Goal: Task Accomplishment & Management: Use online tool/utility

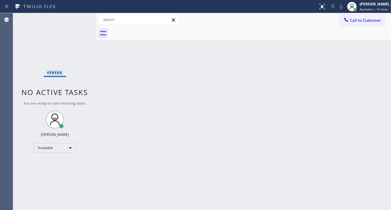
click at [78, 17] on div "Status No active tasks You are ready to start receiving tasks. [PERSON_NAME]" at bounding box center [54, 111] width 83 height 196
click at [79, 20] on div "Status No active tasks You are ready to start receiving tasks. [PERSON_NAME]" at bounding box center [54, 111] width 83 height 196
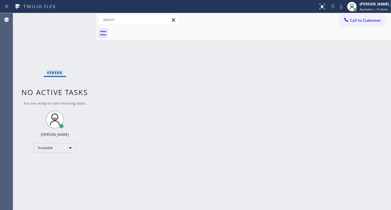
click at [79, 20] on div "Status No active tasks You are ready to start receiving tasks. [PERSON_NAME]" at bounding box center [54, 111] width 83 height 196
click at [79, 21] on div "Status No active tasks You are ready to start receiving tasks. [PERSON_NAME]" at bounding box center [54, 111] width 83 height 196
click at [80, 27] on div "Status No active tasks You are ready to start receiving tasks. [PERSON_NAME]" at bounding box center [54, 111] width 83 height 196
click at [83, 18] on div "Status No active tasks You are ready to start receiving tasks. [PERSON_NAME]" at bounding box center [54, 111] width 83 height 196
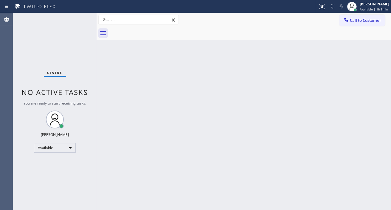
click at [83, 18] on div "Status No active tasks You are ready to start receiving tasks. [PERSON_NAME]" at bounding box center [54, 111] width 83 height 196
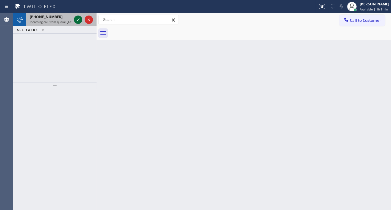
click at [76, 23] on icon at bounding box center [78, 19] width 7 height 7
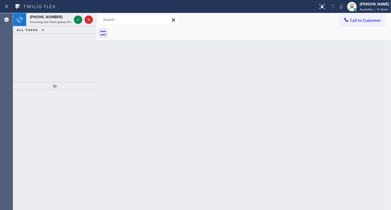
click at [78, 20] on icon at bounding box center [78, 19] width 3 height 2
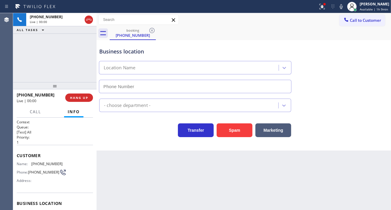
type input "[PHONE_NUMBER]"
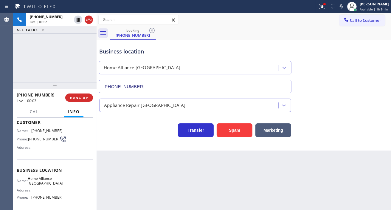
click at [46, 128] on span "[PHONE_NUMBER]" at bounding box center [46, 130] width 31 height 4
copy span "[PHONE_NUMBER]"
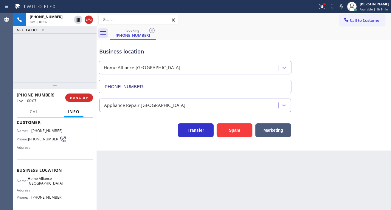
drag, startPoint x: 132, startPoint y: 143, endPoint x: 114, endPoint y: 145, distance: 17.4
click at [132, 143] on div "Business location Home Alliance [GEOGRAPHIC_DATA] [PHONE_NUMBER] Appliance Repa…" at bounding box center [244, 95] width 294 height 110
click at [43, 184] on span "Home Alliance [GEOGRAPHIC_DATA]" at bounding box center [45, 180] width 35 height 9
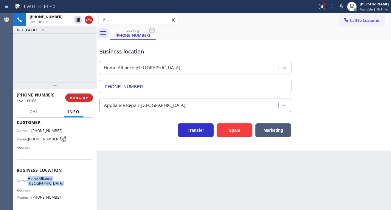
copy span "Home Alliance [GEOGRAPHIC_DATA]"
click at [120, 160] on div "Back to Dashboard Change Sender ID Customers Technicians Select a contact Outbo…" at bounding box center [244, 111] width 294 height 196
click at [39, 196] on span "[PHONE_NUMBER]" at bounding box center [46, 197] width 31 height 4
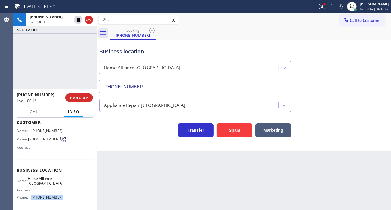
copy span "[PHONE_NUMBER]"
click at [133, 49] on div "Business location" at bounding box center [195, 51] width 192 height 8
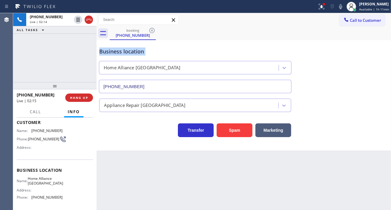
click at [133, 49] on div "Business location" at bounding box center [195, 51] width 192 height 8
click at [119, 54] on div "Business location" at bounding box center [195, 51] width 192 height 8
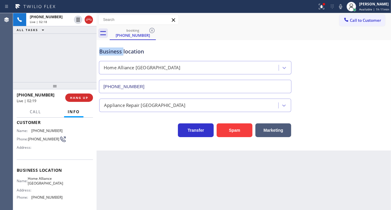
click at [119, 54] on div "Business location" at bounding box center [195, 51] width 192 height 8
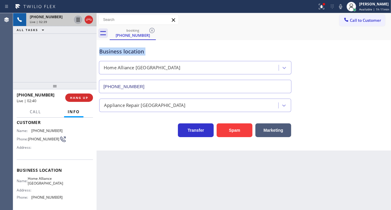
click at [76, 19] on icon at bounding box center [78, 19] width 7 height 7
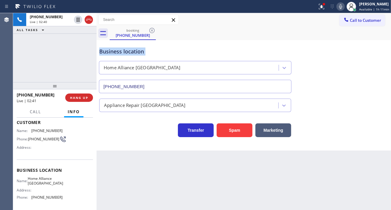
click at [343, 8] on icon at bounding box center [340, 6] width 7 height 7
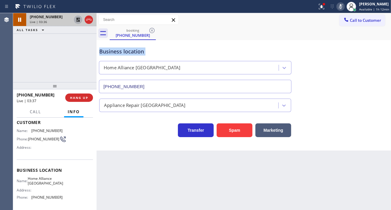
click at [79, 20] on icon at bounding box center [78, 20] width 4 height 4
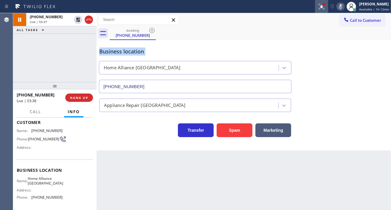
click at [327, 8] on div at bounding box center [321, 6] width 13 height 7
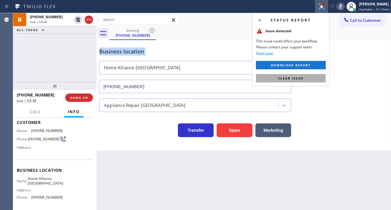
click at [318, 82] on button "Clear issue" at bounding box center [291, 78] width 70 height 8
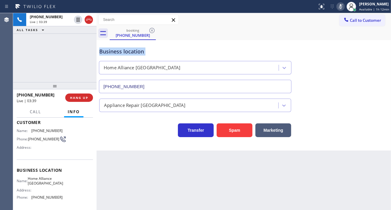
click at [343, 4] on icon at bounding box center [340, 6] width 7 height 7
click at [81, 61] on div "[PHONE_NUMBER] Live | 05:12 ALL TASKS ALL TASKS ACTIVE TASKS TASKS IN WRAP UP" at bounding box center [54, 47] width 83 height 69
click at [122, 52] on div "Business location" at bounding box center [195, 51] width 192 height 8
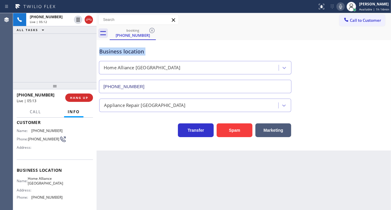
click at [122, 52] on div "Business location" at bounding box center [195, 51] width 192 height 8
click at [81, 99] on span "HANG UP" at bounding box center [79, 97] width 18 height 4
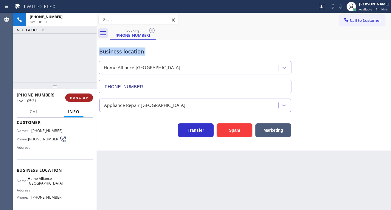
click at [79, 99] on span "HANG UP" at bounding box center [79, 97] width 18 height 4
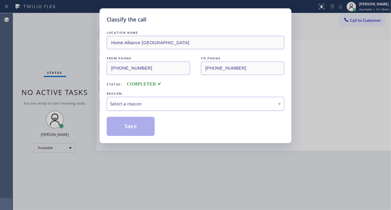
click at [137, 104] on div "Select a reason" at bounding box center [195, 103] width 171 height 7
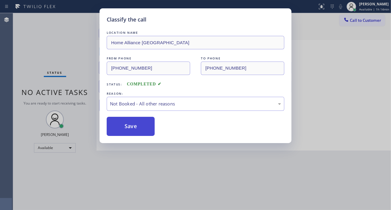
click at [138, 127] on button "Save" at bounding box center [131, 126] width 48 height 19
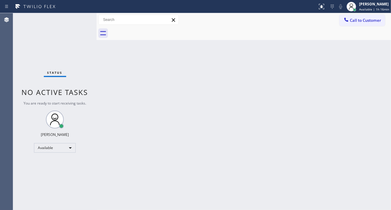
click at [365, 52] on div "Back to Dashboard Change Sender ID Customers Technicians Select a contact Outbo…" at bounding box center [244, 111] width 294 height 196
click at [82, 17] on div "Status No active tasks You are ready to start receiving tasks. [PERSON_NAME]" at bounding box center [54, 111] width 83 height 196
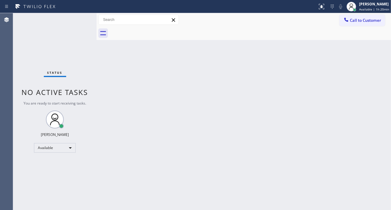
click at [82, 17] on div "Status No active tasks You are ready to start receiving tasks. [PERSON_NAME]" at bounding box center [54, 111] width 83 height 196
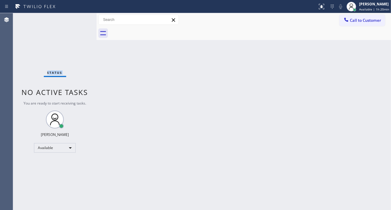
click at [82, 17] on div "Status No active tasks You are ready to start receiving tasks. [PERSON_NAME]" at bounding box center [54, 111] width 83 height 196
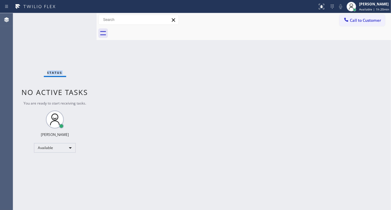
click at [82, 17] on div "Status No active tasks You are ready to start receiving tasks. [PERSON_NAME]" at bounding box center [54, 111] width 83 height 196
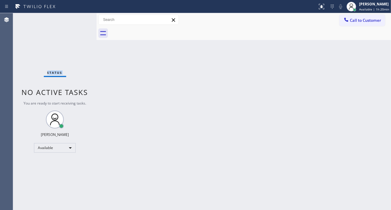
click at [82, 17] on div "Status No active tasks You are ready to start receiving tasks. [PERSON_NAME]" at bounding box center [54, 111] width 83 height 196
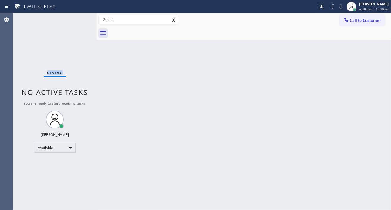
click at [82, 17] on div "Status No active tasks You are ready to start receiving tasks. [PERSON_NAME]" at bounding box center [54, 111] width 83 height 196
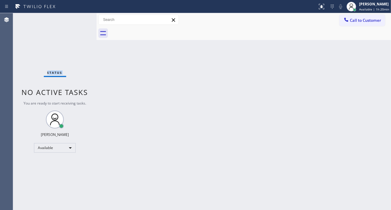
click at [82, 17] on div "Status No active tasks You are ready to start receiving tasks. [PERSON_NAME]" at bounding box center [54, 111] width 83 height 196
drag, startPoint x: 362, startPoint y: 72, endPoint x: 357, endPoint y: 70, distance: 5.4
click at [362, 72] on div "Back to Dashboard Change Sender ID Customers Technicians Select a contact Outbo…" at bounding box center [244, 111] width 294 height 196
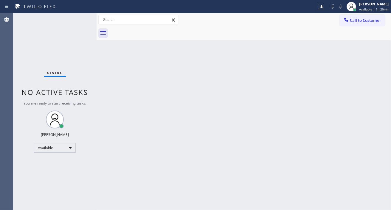
click at [82, 18] on div "Status No active tasks You are ready to start receiving tasks. [PERSON_NAME]" at bounding box center [54, 111] width 83 height 196
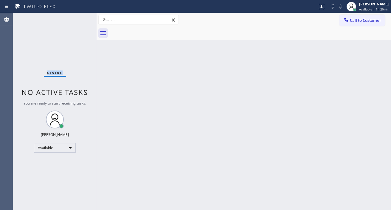
click at [82, 18] on div "Status No active tasks You are ready to start receiving tasks. [PERSON_NAME]" at bounding box center [54, 111] width 83 height 196
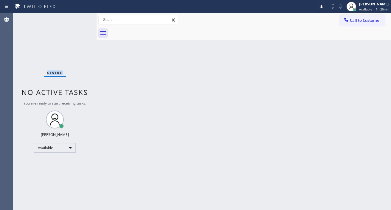
click at [82, 18] on div "Status No active tasks You are ready to start receiving tasks. [PERSON_NAME]" at bounding box center [54, 111] width 83 height 196
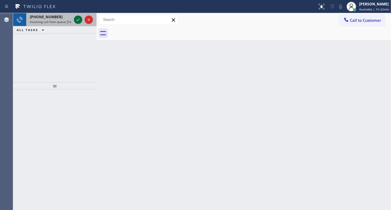
drag, startPoint x: 76, startPoint y: 16, endPoint x: 77, endPoint y: 22, distance: 6.7
click at [77, 22] on icon at bounding box center [78, 19] width 7 height 7
click at [79, 21] on icon at bounding box center [78, 19] width 7 height 7
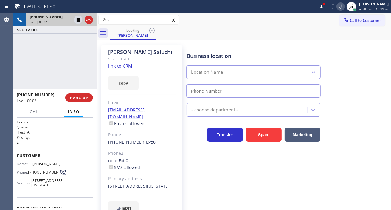
type input "[PHONE_NUMBER]"
click at [118, 63] on link "link to CRM" at bounding box center [120, 66] width 24 height 6
click at [36, 170] on span "[PHONE_NUMBER]" at bounding box center [43, 172] width 31 height 4
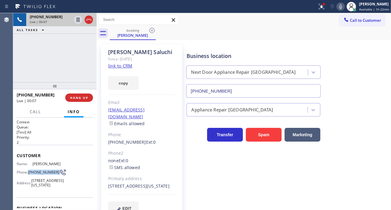
click at [36, 170] on span "[PHONE_NUMBER]" at bounding box center [43, 172] width 31 height 4
copy div "[PHONE_NUMBER]"
click at [189, 44] on div "Business location Next Door Appliance Repair [GEOGRAPHIC_DATA] [PHONE_NUMBER]" at bounding box center [287, 71] width 204 height 54
click at [54, 41] on div "[PHONE_NUMBER] Live | 00:26 ALL TASKS ALL TASKS ACTIVE TASKS TASKS IN WRAP UP" at bounding box center [54, 47] width 83 height 69
click at [320, 9] on icon at bounding box center [321, 6] width 7 height 7
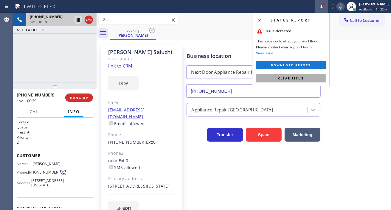
click at [311, 76] on button "Clear issue" at bounding box center [291, 78] width 70 height 8
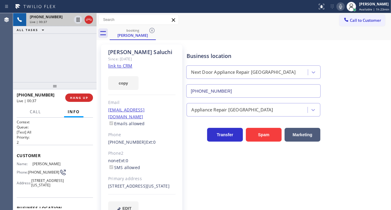
click at [54, 52] on div "[PHONE_NUMBER] Live | 00:37 ALL TASKS ALL TASKS ACTIVE TASKS TASKS IN WRAP UP" at bounding box center [54, 47] width 83 height 69
click at [81, 97] on span "HANG UP" at bounding box center [79, 97] width 18 height 4
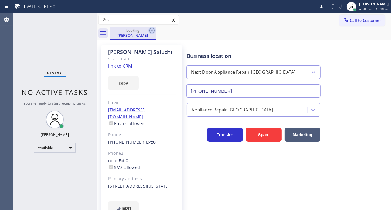
click at [150, 30] on icon at bounding box center [151, 30] width 5 height 5
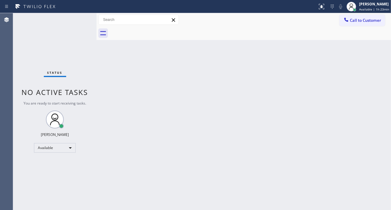
click at [77, 21] on div "Status No active tasks You are ready to start receiving tasks. [PERSON_NAME]" at bounding box center [54, 111] width 83 height 196
click at [82, 17] on div "Status No active tasks You are ready to start receiving tasks. [PERSON_NAME]" at bounding box center [54, 111] width 83 height 196
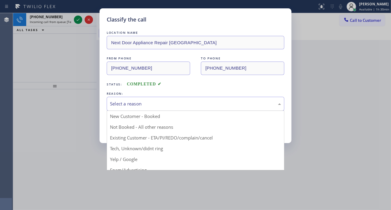
click at [132, 106] on div "Select a reason" at bounding box center [195, 103] width 171 height 7
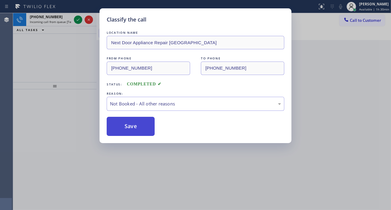
click at [134, 120] on button "Save" at bounding box center [131, 126] width 48 height 19
click at [76, 20] on div "Classify the call LOCATION NAME Next Door Appliance Repair [GEOGRAPHIC_DATA] FR…" at bounding box center [195, 105] width 391 height 210
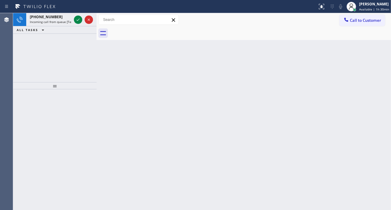
click at [76, 20] on icon at bounding box center [78, 19] width 7 height 7
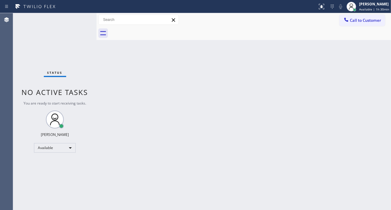
click at [76, 20] on div "Status No active tasks You are ready to start receiving tasks. [PERSON_NAME]" at bounding box center [54, 111] width 83 height 196
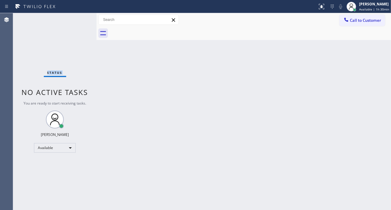
click at [76, 20] on div "Status No active tasks You are ready to start receiving tasks. [PERSON_NAME]" at bounding box center [54, 111] width 83 height 196
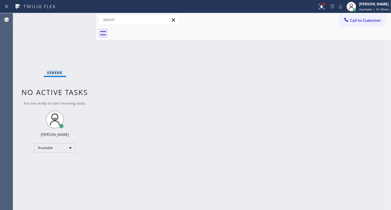
click at [76, 20] on div "Status No active tasks You are ready to start receiving tasks. [PERSON_NAME]" at bounding box center [54, 111] width 83 height 196
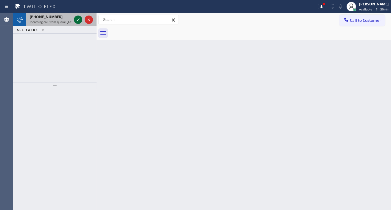
click at [76, 20] on icon at bounding box center [78, 19] width 7 height 7
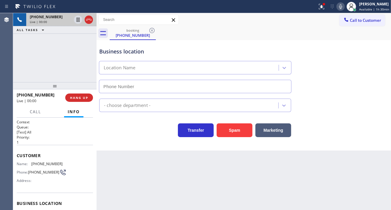
type input "[PHONE_NUMBER]"
click at [34, 172] on span "[PHONE_NUMBER]" at bounding box center [43, 172] width 31 height 4
copy div "[PHONE_NUMBER]"
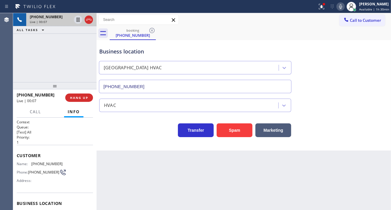
click at [124, 180] on div "Back to Dashboard Change Sender ID Customers Technicians Select a contact Outbo…" at bounding box center [244, 111] width 294 height 196
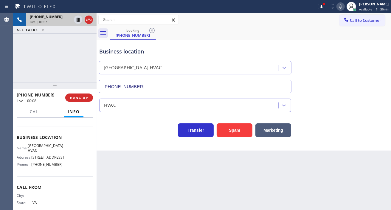
scroll to position [66, 0]
click at [40, 147] on span "[GEOGRAPHIC_DATA] HVAC" at bounding box center [45, 147] width 35 height 9
copy span "[GEOGRAPHIC_DATA] HVAC"
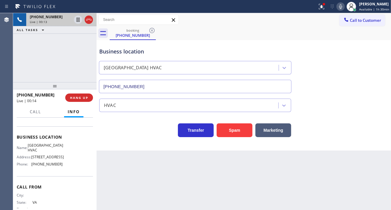
click at [182, 50] on div "Business location" at bounding box center [195, 51] width 192 height 8
click at [53, 164] on span "[PHONE_NUMBER]" at bounding box center [46, 164] width 31 height 4
copy span "[PHONE_NUMBER]"
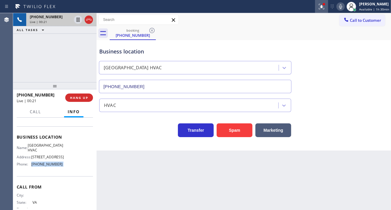
click at [317, 9] on div at bounding box center [321, 6] width 13 height 7
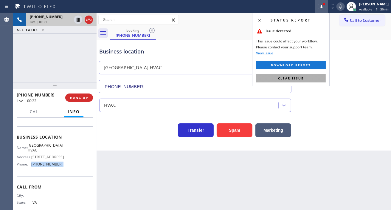
click at [308, 80] on button "Clear issue" at bounding box center [291, 78] width 70 height 8
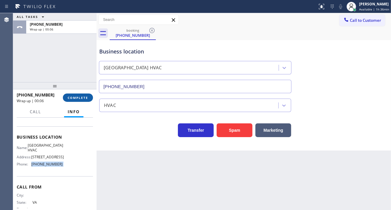
click at [81, 96] on span "COMPLETE" at bounding box center [78, 97] width 21 height 4
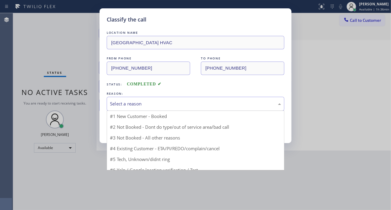
click at [145, 103] on div "Select a reason" at bounding box center [195, 103] width 171 height 7
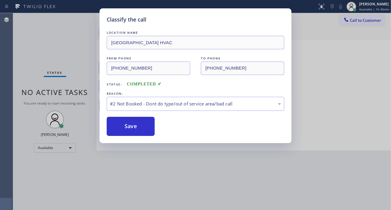
click at [146, 128] on button "Save" at bounding box center [131, 126] width 48 height 19
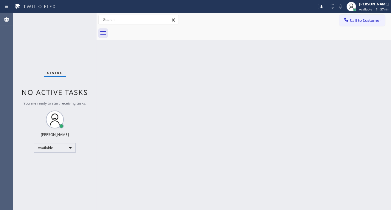
click at [74, 15] on div "Status No active tasks You are ready to start receiving tasks. [PERSON_NAME]" at bounding box center [54, 111] width 83 height 196
click at [215, 86] on div "Back to Dashboard Change Sender ID Customers Technicians Select a contact Outbo…" at bounding box center [244, 111] width 294 height 196
drag, startPoint x: 192, startPoint y: 0, endPoint x: 207, endPoint y: 53, distance: 54.9
click at [207, 53] on div "Back to Dashboard Change Sender ID Customers Technicians Select a contact Outbo…" at bounding box center [244, 111] width 294 height 196
click at [76, 14] on div "Status No active tasks You are ready to start receiving tasks. [PERSON_NAME]" at bounding box center [54, 111] width 83 height 196
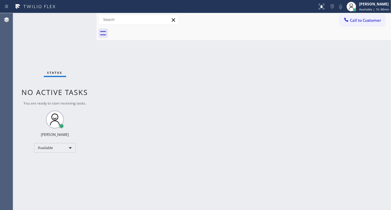
click at [75, 20] on div "Status No active tasks You are ready to start receiving tasks. [PERSON_NAME]" at bounding box center [54, 111] width 83 height 196
click at [80, 23] on div "Status No active tasks You are ready to start receiving tasks. [PERSON_NAME]" at bounding box center [54, 111] width 83 height 196
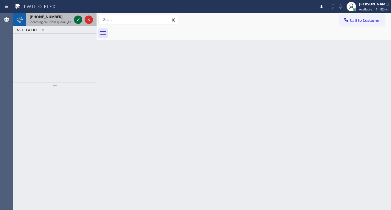
click at [78, 20] on icon at bounding box center [78, 19] width 3 height 2
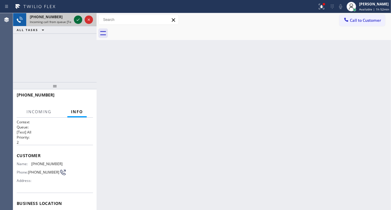
click at [75, 21] on icon at bounding box center [78, 19] width 7 height 7
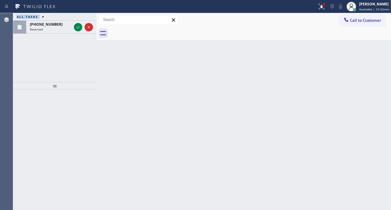
click at [75, 21] on div at bounding box center [83, 27] width 21 height 13
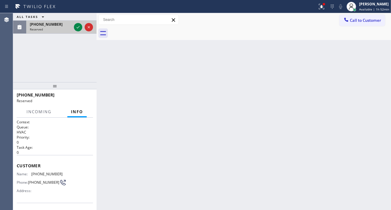
click at [78, 32] on div at bounding box center [83, 27] width 21 height 13
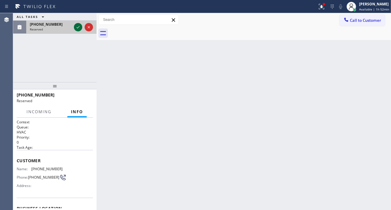
click at [75, 29] on icon at bounding box center [78, 27] width 7 height 7
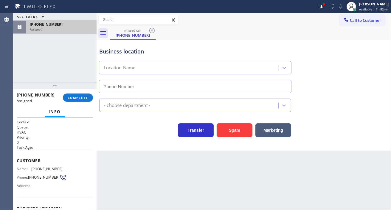
type input "[PHONE_NUMBER]"
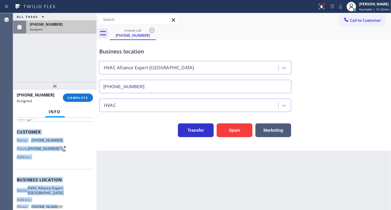
scroll to position [55, 0]
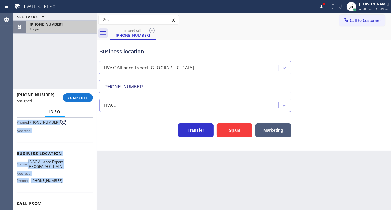
drag, startPoint x: 15, startPoint y: 156, endPoint x: 69, endPoint y: 186, distance: 60.7
click at [69, 186] on div "Context Queue: HVAC Priority: 0 Task Age: Customer Name: [PHONE_NUMBER] Phone: …" at bounding box center [54, 163] width 83 height 92
copy div "Customer Name: [PHONE_NUMBER] Phone: [PHONE_NUMBER] Address: Business location …"
click at [90, 97] on button "COMPLETE" at bounding box center [78, 97] width 30 height 8
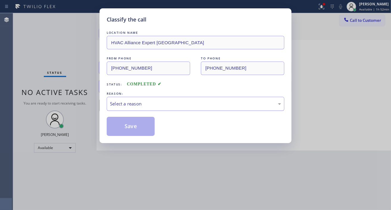
drag, startPoint x: 137, startPoint y: 90, endPoint x: 130, endPoint y: 106, distance: 17.1
click at [137, 91] on div "REASON:" at bounding box center [196, 93] width 178 height 6
click at [130, 106] on div "Select a reason" at bounding box center [195, 103] width 171 height 7
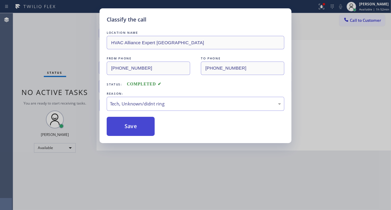
click at [138, 128] on button "Save" at bounding box center [131, 126] width 48 height 19
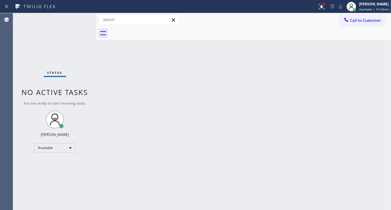
click at [362, 61] on div "Back to Dashboard Change Sender ID Customers Technicians Select a contact Outbo…" at bounding box center [244, 111] width 294 height 196
click at [325, 7] on icon at bounding box center [321, 6] width 7 height 7
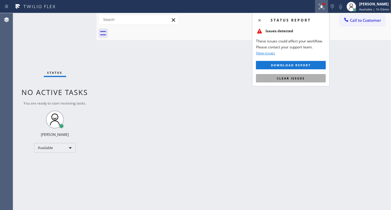
click at [299, 81] on button "Clear issues" at bounding box center [291, 78] width 70 height 8
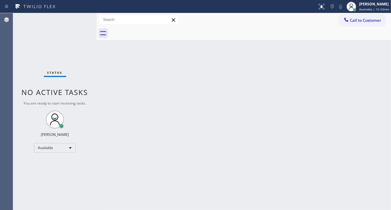
click at [78, 20] on div "Status No active tasks You are ready to start receiving tasks. [PERSON_NAME]" at bounding box center [54, 111] width 83 height 196
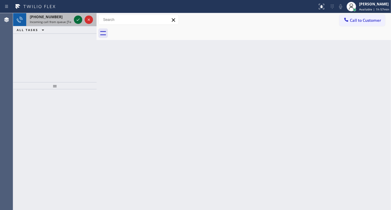
click at [78, 20] on icon at bounding box center [78, 19] width 7 height 7
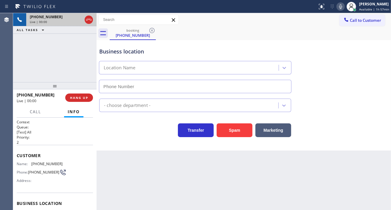
type input "[PHONE_NUMBER]"
click at [48, 163] on span "[PHONE_NUMBER]" at bounding box center [46, 163] width 31 height 4
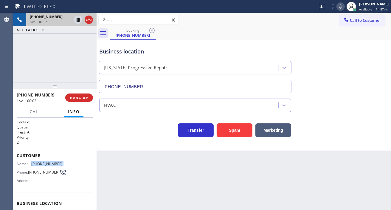
copy span "[PHONE_NUMBER]"
click at [127, 173] on div "Back to Dashboard Change Sender ID Customers Technicians Select a contact Outbo…" at bounding box center [244, 111] width 294 height 196
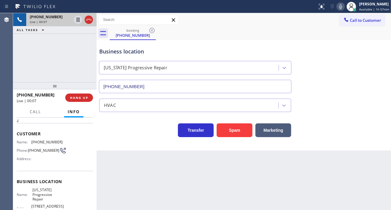
scroll to position [33, 0]
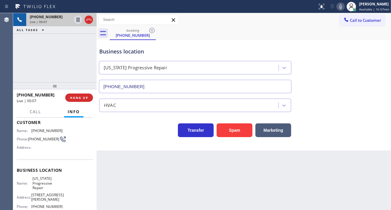
click at [38, 185] on span "[US_STATE] Progressive Repair" at bounding box center [47, 183] width 30 height 14
copy span "[US_STATE] Progressive Repair"
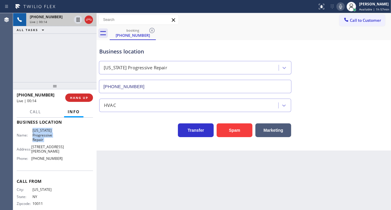
scroll to position [85, 0]
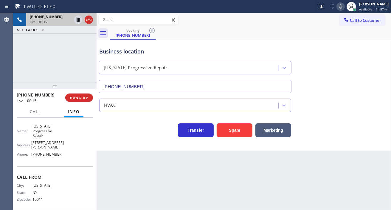
click at [48, 154] on div "Name: [US_STATE] Progressive Repair Address: [STREET_ADDRESS][PERSON_NAME] Phon…" at bounding box center [40, 141] width 46 height 35
click at [82, 99] on span "HANG UP" at bounding box center [79, 97] width 18 height 4
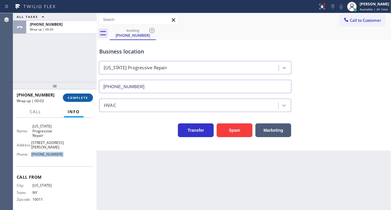
click at [79, 99] on span "COMPLETE" at bounding box center [78, 97] width 21 height 4
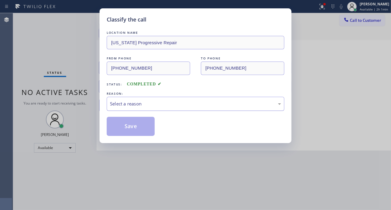
click at [128, 108] on div "Select a reason" at bounding box center [196, 104] width 178 height 14
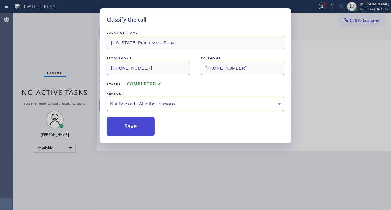
click at [131, 123] on button "Save" at bounding box center [131, 126] width 48 height 19
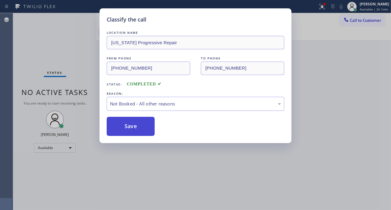
click at [131, 123] on button "Save" at bounding box center [131, 126] width 48 height 19
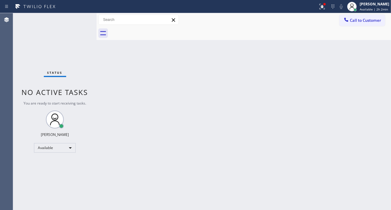
click at [367, 89] on div "Back to Dashboard Change Sender ID Customers Technicians Select a contact Outbo…" at bounding box center [244, 111] width 294 height 196
click at [361, 4] on div "[PERSON_NAME] Available | 2h 2min" at bounding box center [375, 6] width 32 height 10
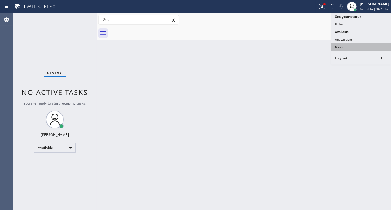
click at [350, 47] on button "Break" at bounding box center [361, 47] width 60 height 8
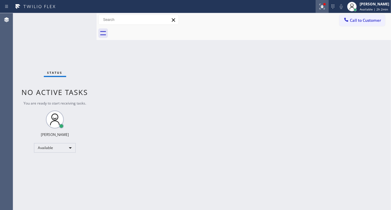
click at [323, 11] on button at bounding box center [322, 6] width 13 height 13
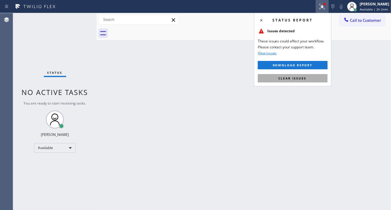
click at [305, 79] on span "Clear issues" at bounding box center [293, 78] width 28 height 4
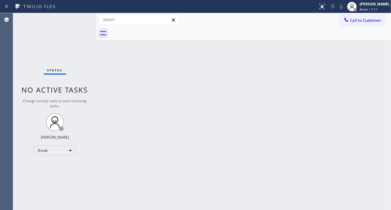
click at [364, 55] on div "Back to Dashboard Change Sender ID Customers Technicians Select a contact Outbo…" at bounding box center [244, 111] width 294 height 196
click at [70, 23] on div "Status No active tasks Change activity state to start receiving tasks. [PERSON_…" at bounding box center [54, 111] width 83 height 196
click at [369, 67] on div "Back to Dashboard Change Sender ID Customers Technicians Select a contact Outbo…" at bounding box center [244, 111] width 294 height 196
click at [83, 26] on div "Status No active tasks Change activity state to start receiving tasks. [PERSON_…" at bounding box center [54, 111] width 83 height 196
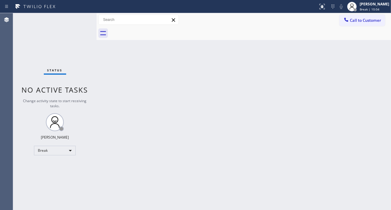
click at [83, 26] on div "Status No active tasks Change activity state to start receiving tasks. [PERSON_…" at bounding box center [54, 111] width 83 height 196
click at [88, 22] on div "Status No active tasks Change activity state to start receiving tasks. [PERSON_…" at bounding box center [54, 111] width 83 height 196
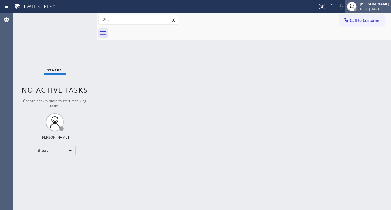
click at [357, 10] on div at bounding box center [355, 10] width 4 height 4
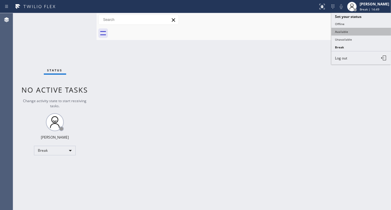
click at [362, 31] on button "Available" at bounding box center [361, 32] width 60 height 8
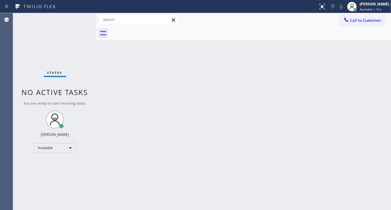
click at [377, 61] on div "Back to Dashboard Change Sender ID Customers Technicians Select a contact Outbo…" at bounding box center [244, 111] width 294 height 196
click at [76, 16] on div "Status No active tasks You are ready to start receiving tasks. [PERSON_NAME]" at bounding box center [54, 111] width 83 height 196
click at [76, 19] on div "Status No active tasks You are ready to start receiving tasks. [PERSON_NAME]" at bounding box center [54, 111] width 83 height 196
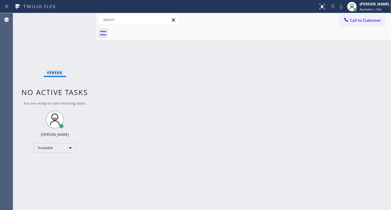
click at [76, 19] on div "Status No active tasks You are ready to start receiving tasks. [PERSON_NAME]" at bounding box center [54, 111] width 83 height 196
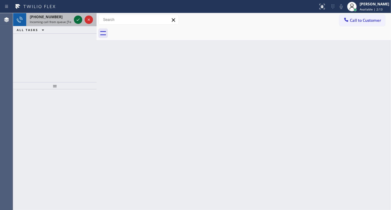
click at [77, 21] on icon at bounding box center [78, 19] width 7 height 7
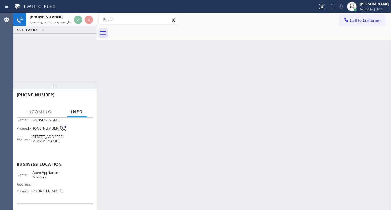
scroll to position [66, 0]
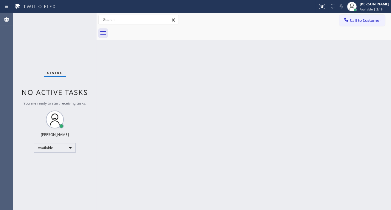
click at [80, 23] on div "Status No active tasks You are ready to start receiving tasks. [PERSON_NAME]" at bounding box center [54, 111] width 83 height 196
drag, startPoint x: 381, startPoint y: 83, endPoint x: 358, endPoint y: 72, distance: 24.9
click at [381, 83] on div "Back to Dashboard Change Sender ID Customers Technicians Select a contact Outbo…" at bounding box center [244, 111] width 294 height 196
click at [81, 22] on div "Status No active tasks You are ready to start receiving tasks. [PERSON_NAME]" at bounding box center [54, 111] width 83 height 196
click at [324, 5] on icon at bounding box center [322, 6] width 7 height 7
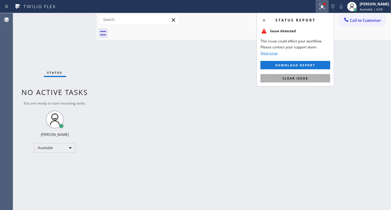
click at [317, 82] on button "Clear issue" at bounding box center [295, 78] width 70 height 8
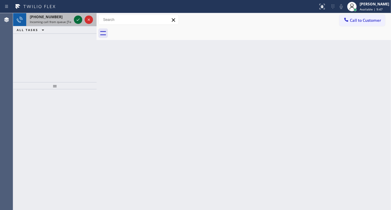
click at [76, 19] on icon at bounding box center [78, 19] width 7 height 7
click at [78, 21] on icon at bounding box center [78, 19] width 7 height 7
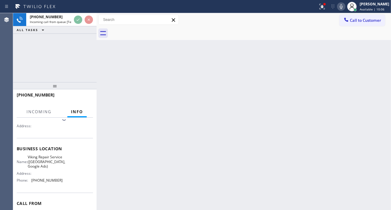
scroll to position [66, 0]
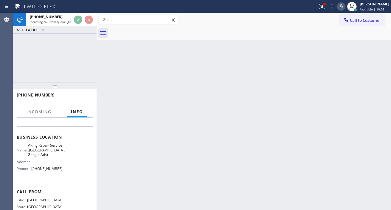
click at [46, 156] on span "Viking Repair Service ([GEOGRAPHIC_DATA], Google Ads)" at bounding box center [47, 150] width 38 height 14
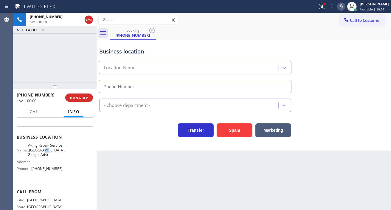
click at [46, 156] on span "Viking Repair Service ([GEOGRAPHIC_DATA], Google Ads)" at bounding box center [47, 150] width 38 height 14
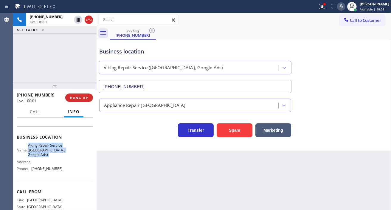
type input "[PHONE_NUMBER]"
click at [46, 156] on span "Viking Repair Service ([GEOGRAPHIC_DATA], Google Ads)" at bounding box center [47, 150] width 38 height 14
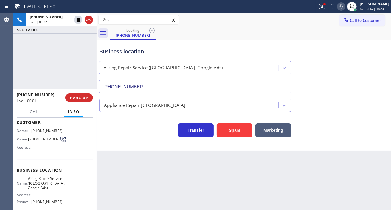
click at [43, 136] on span "[PHONE_NUMBER]" at bounding box center [43, 138] width 31 height 4
click at [154, 154] on div "Back to Dashboard Change Sender ID Customers Technicians Select a contact Outbo…" at bounding box center [244, 111] width 294 height 196
click at [45, 180] on span "Viking Repair Service ([GEOGRAPHIC_DATA], Google Ads)" at bounding box center [47, 183] width 38 height 14
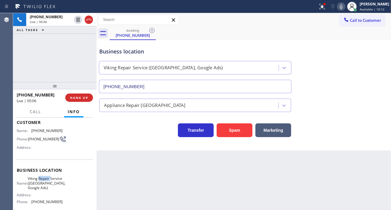
click at [45, 180] on span "Viking Repair Service ([GEOGRAPHIC_DATA], Google Ads)" at bounding box center [47, 183] width 38 height 14
click at [119, 184] on div "Back to Dashboard Change Sender ID Customers Technicians Select a contact Outbo…" at bounding box center [244, 111] width 294 height 196
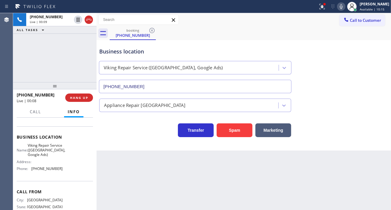
click at [40, 170] on span "[PHONE_NUMBER]" at bounding box center [46, 168] width 31 height 4
click at [134, 177] on div "Back to Dashboard Change Sender ID Customers Technicians Select a contact Outbo…" at bounding box center [244, 111] width 294 height 196
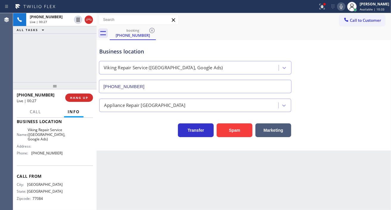
scroll to position [90, 0]
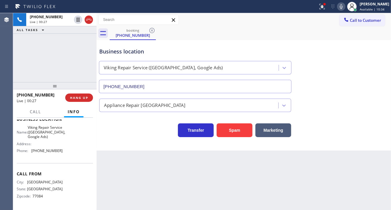
click at [51, 152] on span "[PHONE_NUMBER]" at bounding box center [46, 150] width 31 height 4
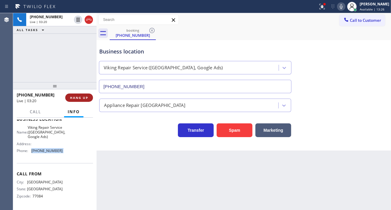
click at [85, 97] on span "HANG UP" at bounding box center [79, 97] width 18 height 4
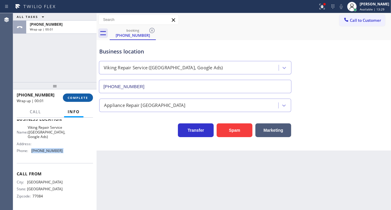
click at [85, 98] on span "COMPLETE" at bounding box center [78, 97] width 21 height 4
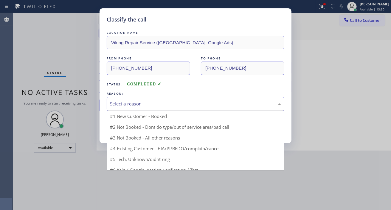
click at [147, 103] on div "Select a reason" at bounding box center [195, 103] width 171 height 7
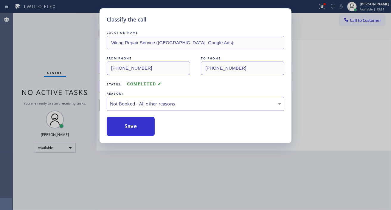
click at [144, 125] on button "Save" at bounding box center [131, 126] width 48 height 19
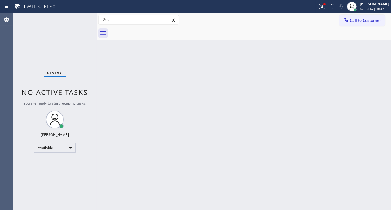
click at [64, 23] on div "Status No active tasks You are ready to start receiving tasks. [PERSON_NAME]" at bounding box center [54, 111] width 83 height 196
click at [80, 27] on div "Status No active tasks You are ready to start receiving tasks. [PERSON_NAME]" at bounding box center [54, 111] width 83 height 196
click at [370, 97] on div "Back to Dashboard Change Sender ID Customers Technicians Select a contact Outbo…" at bounding box center [244, 111] width 294 height 196
click at [367, 78] on div "Back to Dashboard Change Sender ID Customers Technicians Select a contact Outbo…" at bounding box center [244, 111] width 294 height 196
click at [377, 72] on div "Back to Dashboard Change Sender ID Customers Technicians Select a contact Outbo…" at bounding box center [244, 111] width 294 height 196
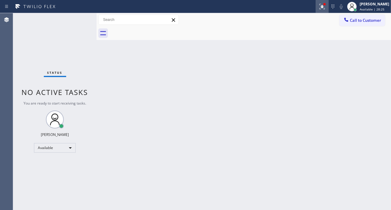
click at [321, 3] on div at bounding box center [322, 6] width 13 height 7
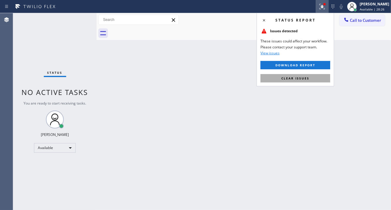
click at [310, 78] on button "Clear issues" at bounding box center [295, 78] width 70 height 8
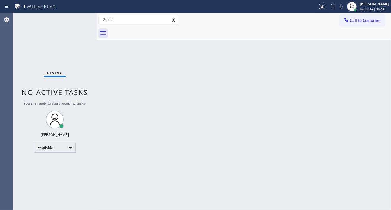
click at [84, 21] on div "Status No active tasks You are ready to start receiving tasks. [PERSON_NAME]" at bounding box center [54, 111] width 83 height 196
drag, startPoint x: 371, startPoint y: 89, endPoint x: 362, endPoint y: 66, distance: 24.7
click at [371, 89] on div "Back to Dashboard Change Sender ID Customers Technicians Select a contact Outbo…" at bounding box center [244, 111] width 294 height 196
click at [75, 18] on div "Status No active tasks You are ready to start receiving tasks. [PERSON_NAME]" at bounding box center [54, 111] width 83 height 196
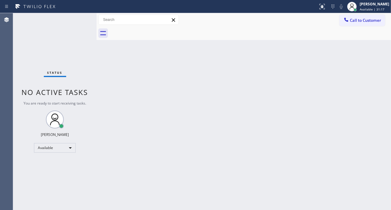
click at [365, 74] on div "Back to Dashboard Change Sender ID Customers Technicians Select a contact Outbo…" at bounding box center [244, 111] width 294 height 196
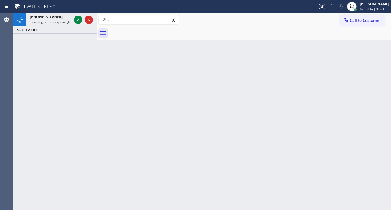
click at [75, 21] on icon at bounding box center [78, 19] width 7 height 7
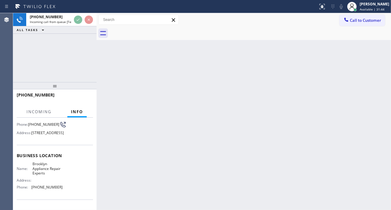
scroll to position [66, 0]
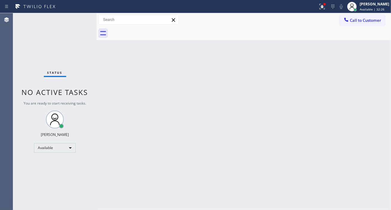
click at [366, 55] on div "Back to Dashboard Change Sender ID Customers Technicians Select a contact Outbo…" at bounding box center [244, 111] width 294 height 196
click at [75, 22] on div "Status No active tasks You are ready to start receiving tasks. [PERSON_NAME]" at bounding box center [54, 111] width 83 height 196
click at [376, 58] on div "Back to Dashboard Change Sender ID Customers Technicians Select a contact Outbo…" at bounding box center [244, 111] width 294 height 196
click at [82, 17] on div "Status No active tasks You are ready to start receiving tasks. [PERSON_NAME]" at bounding box center [54, 111] width 83 height 196
click at [386, 59] on div "Back to Dashboard Change Sender ID Customers Technicians Select a contact Outbo…" at bounding box center [244, 111] width 294 height 196
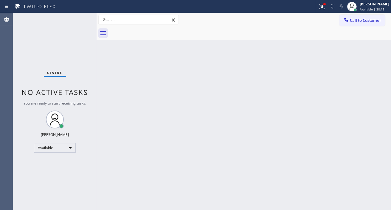
click at [81, 18] on div "Status No active tasks You are ready to start receiving tasks. [PERSON_NAME]" at bounding box center [54, 111] width 83 height 196
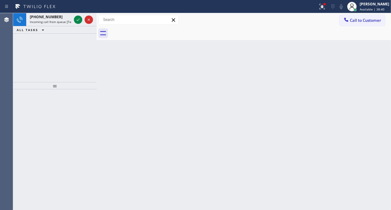
click at [370, 64] on div "Back to Dashboard Change Sender ID Customers Technicians Select a contact Outbo…" at bounding box center [244, 111] width 294 height 196
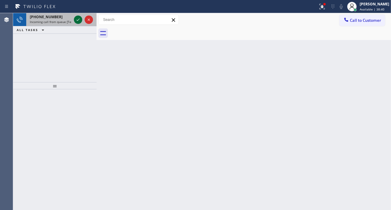
click at [79, 22] on icon at bounding box center [78, 19] width 7 height 7
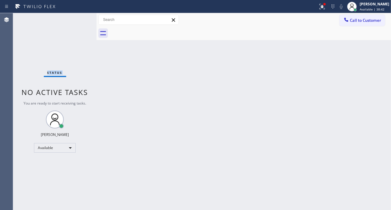
click at [79, 22] on div "Status No active tasks You are ready to start receiving tasks. [PERSON_NAME]" at bounding box center [54, 111] width 83 height 196
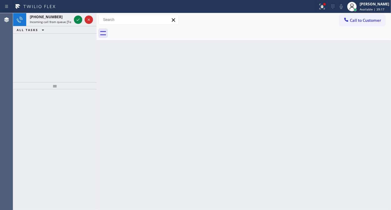
drag, startPoint x: 386, startPoint y: 39, endPoint x: 381, endPoint y: 40, distance: 5.7
click at [386, 39] on div at bounding box center [250, 33] width 281 height 13
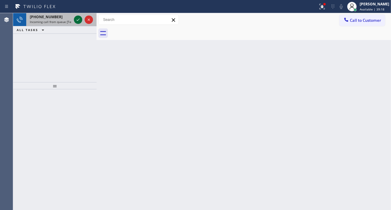
click at [75, 21] on icon at bounding box center [78, 19] width 7 height 7
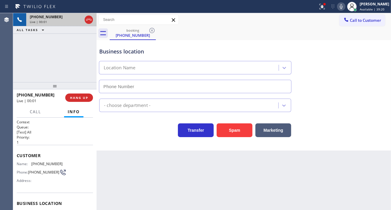
scroll to position [33, 0]
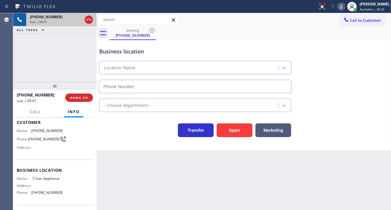
type input "[PHONE_NUMBER]"
click at [53, 177] on span "5 Star Appliance" at bounding box center [47, 178] width 30 height 4
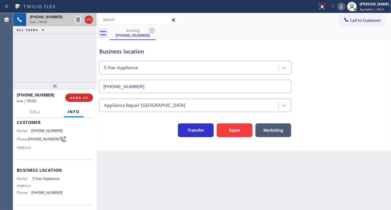
click at [39, 140] on span "[PHONE_NUMBER]" at bounding box center [43, 138] width 31 height 4
click at [146, 166] on div "Back to Dashboard Change Sender ID Customers Technicians Select a contact Outbo…" at bounding box center [244, 111] width 294 height 196
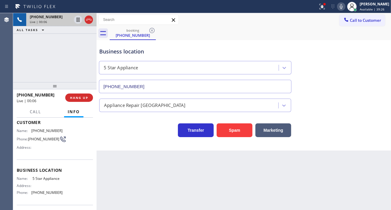
click at [43, 180] on span "5 Star Appliance" at bounding box center [47, 178] width 30 height 4
drag, startPoint x: 115, startPoint y: 160, endPoint x: 111, endPoint y: 165, distance: 5.9
click at [115, 160] on div "Back to Dashboard Change Sender ID Customers Technicians Select a contact Outbo…" at bounding box center [244, 111] width 294 height 196
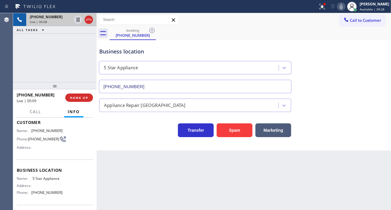
click at [48, 194] on span "[PHONE_NUMBER]" at bounding box center [46, 192] width 31 height 4
click at [148, 167] on div "Back to Dashboard Change Sender ID Customers Technicians Select a contact Outbo…" at bounding box center [244, 111] width 294 height 196
click at [324, 8] on icon at bounding box center [322, 6] width 7 height 7
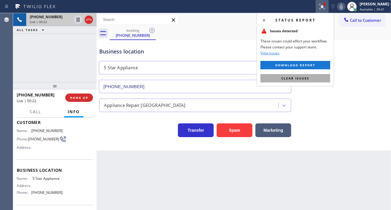
click at [322, 82] on button "Clear issues" at bounding box center [295, 78] width 70 height 8
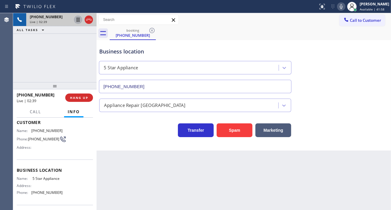
click at [78, 19] on icon at bounding box center [78, 19] width 7 height 7
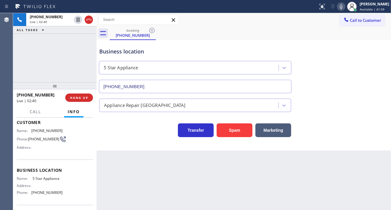
click at [345, 9] on icon at bounding box center [341, 6] width 7 height 7
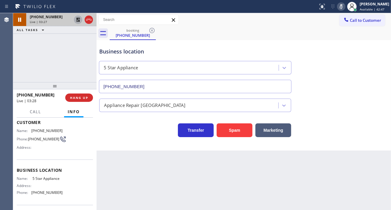
click at [77, 18] on icon at bounding box center [78, 20] width 4 height 4
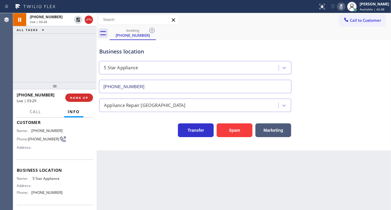
click at [343, 9] on icon at bounding box center [341, 6] width 7 height 7
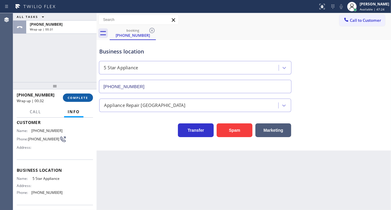
click at [89, 99] on button "COMPLETE" at bounding box center [78, 97] width 30 height 8
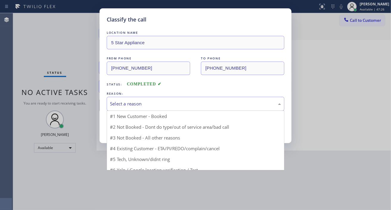
click at [147, 103] on div "Select a reason" at bounding box center [195, 103] width 171 height 7
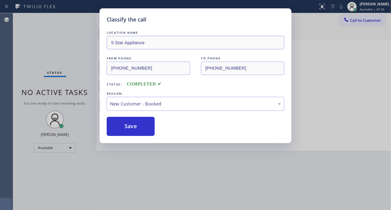
click at [146, 138] on div "Classify the call LOCATION NAME 5 Star Appliance FROM PHONE [PHONE_NUMBER] TO P…" at bounding box center [196, 75] width 192 height 134
click at [145, 131] on button "Save" at bounding box center [131, 126] width 48 height 19
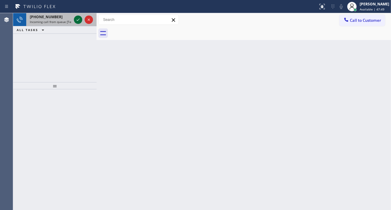
click at [77, 18] on icon at bounding box center [78, 19] width 7 height 7
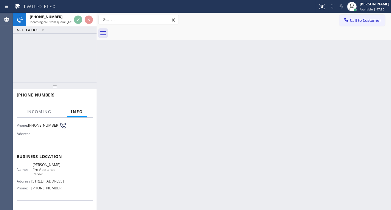
scroll to position [66, 0]
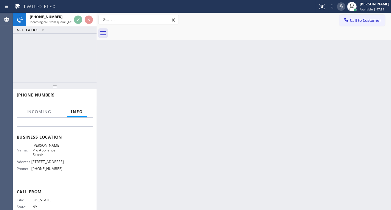
click at [49, 153] on span "[PERSON_NAME] Pro Appliance Repair" at bounding box center [47, 150] width 30 height 14
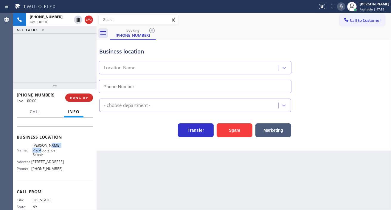
click at [49, 153] on span "[PERSON_NAME] Pro Appliance Repair" at bounding box center [47, 150] width 30 height 14
type input "[PHONE_NUMBER]"
click at [49, 153] on span "[PERSON_NAME] Pro Appliance Repair" at bounding box center [47, 150] width 30 height 14
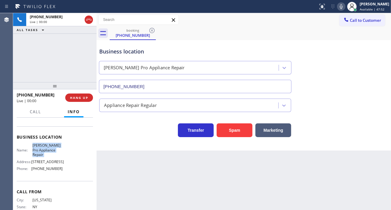
click at [49, 153] on span "[PERSON_NAME] Pro Appliance Repair" at bounding box center [47, 150] width 30 height 14
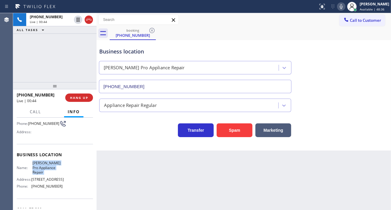
scroll to position [33, 0]
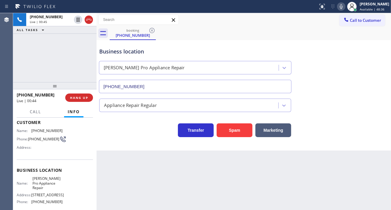
click at [44, 136] on span "[PHONE_NUMBER]" at bounding box center [43, 138] width 31 height 4
drag, startPoint x: 185, startPoint y: 183, endPoint x: 162, endPoint y: 183, distance: 23.2
click at [185, 183] on div "Back to Dashboard Change Sender ID Customers Technicians Select a contact Outbo…" at bounding box center [244, 111] width 294 height 196
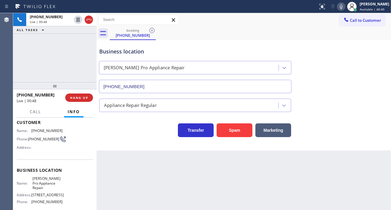
click at [41, 185] on span "[PERSON_NAME] Pro Appliance Repair" at bounding box center [47, 183] width 30 height 14
click at [45, 203] on span "[PHONE_NUMBER]" at bounding box center [46, 201] width 31 height 4
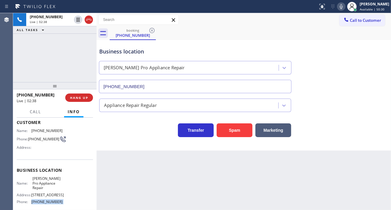
click at [45, 203] on span "[PHONE_NUMBER]" at bounding box center [46, 201] width 31 height 4
click at [176, 49] on div "Business location" at bounding box center [195, 51] width 192 height 8
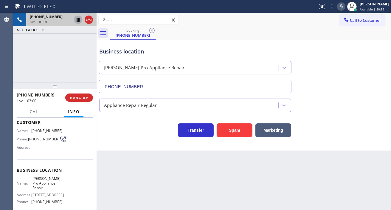
click at [77, 19] on icon at bounding box center [78, 20] width 3 height 4
click at [76, 20] on icon at bounding box center [78, 19] width 7 height 7
click at [364, 63] on div "Business location [PERSON_NAME] Pro Appliance Repair [PHONE_NUMBER]" at bounding box center [243, 66] width 291 height 54
click at [110, 56] on div "Business location [PERSON_NAME] Pro Appliance Repair [PHONE_NUMBER]" at bounding box center [195, 67] width 194 height 52
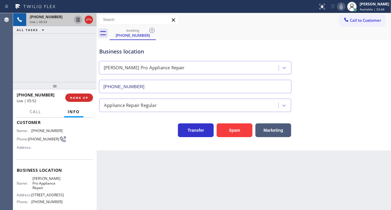
click at [110, 56] on div "Business location [PERSON_NAME] Pro Appliance Repair [PHONE_NUMBER]" at bounding box center [195, 67] width 194 height 52
click at [120, 55] on div "Business location" at bounding box center [195, 51] width 192 height 8
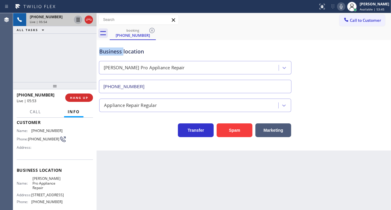
click at [120, 55] on div "Business location" at bounding box center [195, 51] width 192 height 8
click at [97, 49] on div at bounding box center [97, 111] width 0 height 196
click at [83, 100] on button "HANG UP" at bounding box center [79, 97] width 28 height 8
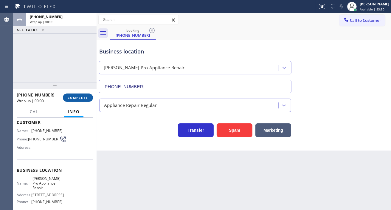
click at [83, 97] on span "COMPLETE" at bounding box center [78, 97] width 21 height 4
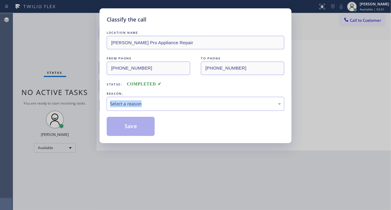
click at [83, 97] on div "Classify the call LOCATION NAME [PERSON_NAME] Pro Appliance Repair FROM PHONE […" at bounding box center [195, 105] width 391 height 210
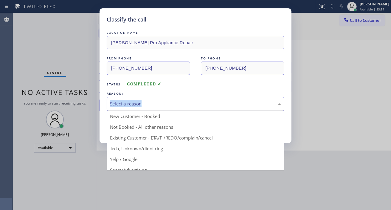
click at [138, 97] on div "Select a reason" at bounding box center [196, 104] width 178 height 14
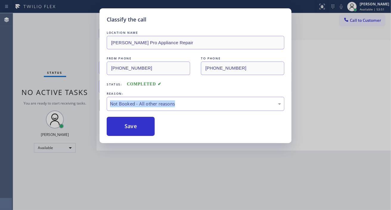
click at [141, 122] on button "Save" at bounding box center [131, 126] width 48 height 19
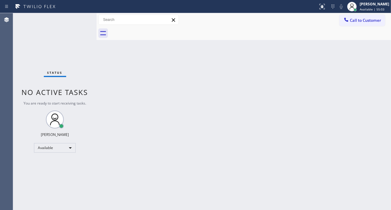
click at [366, 60] on div "Back to Dashboard Change Sender ID Customers Technicians Select a contact Outbo…" at bounding box center [244, 111] width 294 height 196
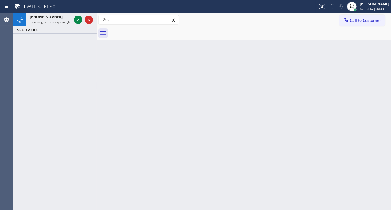
drag, startPoint x: 366, startPoint y: 60, endPoint x: 301, endPoint y: 46, distance: 66.4
click at [366, 60] on div "Back to Dashboard Change Sender ID Customers Technicians Select a contact Outbo…" at bounding box center [244, 111] width 294 height 196
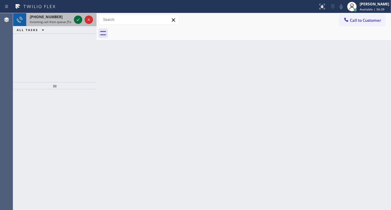
click at [78, 20] on icon at bounding box center [78, 19] width 7 height 7
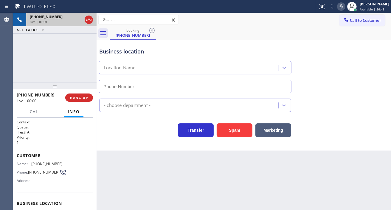
type input "[PHONE_NUMBER]"
click at [37, 165] on span "[PHONE_NUMBER]" at bounding box center [46, 163] width 31 height 4
click at [151, 157] on div "Back to Dashboard Change Sender ID Customers Technicians Select a contact Outbo…" at bounding box center [244, 111] width 294 height 196
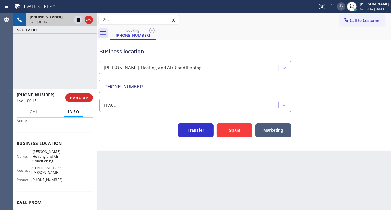
scroll to position [66, 0]
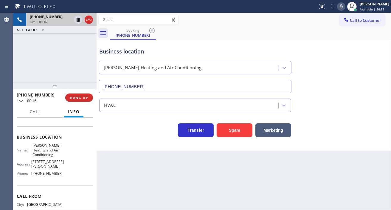
click at [44, 154] on span "[PERSON_NAME] Heating and Air Conditioning" at bounding box center [47, 150] width 30 height 14
click at [124, 165] on div "Back to Dashboard Change Sender ID Customers Technicians Select a contact Outbo…" at bounding box center [244, 111] width 294 height 196
click at [40, 175] on span "[PHONE_NUMBER]" at bounding box center [46, 173] width 31 height 4
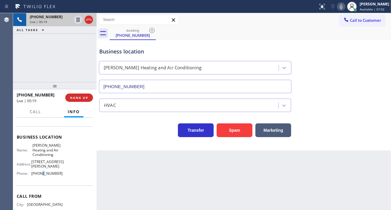
click at [40, 175] on span "[PHONE_NUMBER]" at bounding box center [46, 173] width 31 height 4
click at [109, 168] on div "Back to Dashboard Change Sender ID Customers Technicians Select a contact Outbo…" at bounding box center [244, 111] width 294 height 196
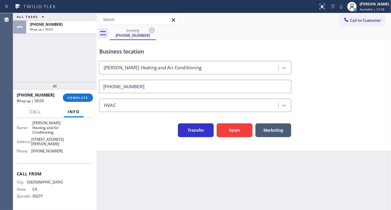
drag, startPoint x: 385, startPoint y: 87, endPoint x: 374, endPoint y: 86, distance: 11.1
click at [385, 87] on div "Business location [PERSON_NAME] Heating and Air Conditioning [PHONE_NUMBER]" at bounding box center [243, 66] width 291 height 54
click at [84, 97] on span "COMPLETE" at bounding box center [78, 97] width 21 height 4
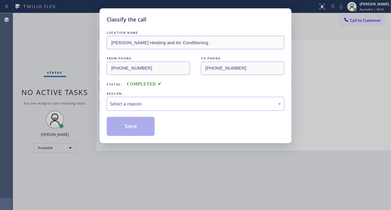
click at [155, 111] on div "LOCATION NAME [PERSON_NAME] Heating and Air Conditioning FROM PHONE [PHONE_NUMB…" at bounding box center [196, 83] width 178 height 106
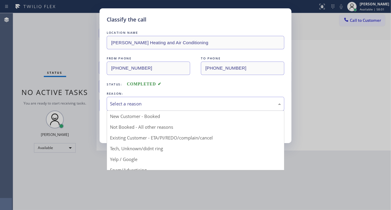
click at [151, 106] on div "Select a reason" at bounding box center [195, 103] width 171 height 7
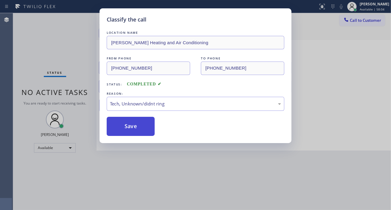
click at [141, 124] on button "Save" at bounding box center [131, 126] width 48 height 19
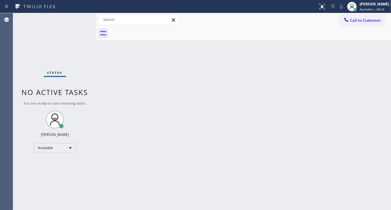
drag, startPoint x: 371, startPoint y: 74, endPoint x: 298, endPoint y: 76, distance: 72.7
click at [371, 74] on div "Back to Dashboard Change Sender ID Customers Technicians Select a contact Outbo…" at bounding box center [244, 111] width 294 height 196
click at [80, 18] on div "Status No active tasks You are ready to start receiving tasks. [PERSON_NAME]" at bounding box center [54, 111] width 83 height 196
click at [378, 74] on div "Back to Dashboard Change Sender ID Customers Technicians Select a contact Outbo…" at bounding box center [244, 111] width 294 height 196
click at [78, 18] on div "Status No active tasks You are ready to start receiving tasks. [PERSON_NAME]" at bounding box center [54, 111] width 83 height 196
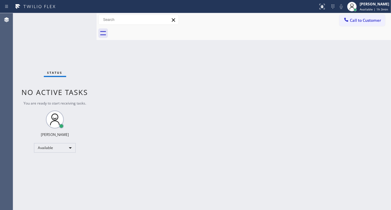
click at [367, 72] on div "Back to Dashboard Change Sender ID Customers Technicians Select a contact Outbo…" at bounding box center [244, 111] width 294 height 196
click at [77, 20] on div "Status No active tasks You are ready to start receiving tasks. [PERSON_NAME]" at bounding box center [54, 111] width 83 height 196
click at [82, 20] on div "Status No active tasks You are ready to start receiving tasks. [PERSON_NAME]" at bounding box center [54, 111] width 83 height 196
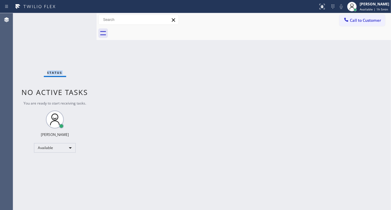
click at [82, 20] on div "Status No active tasks You are ready to start receiving tasks. [PERSON_NAME]" at bounding box center [54, 111] width 83 height 196
click at [85, 21] on div "Status No active tasks You are ready to start receiving tasks. [PERSON_NAME]" at bounding box center [54, 111] width 83 height 196
click at [85, 15] on div "Status No active tasks You are ready to start receiving tasks. [PERSON_NAME]" at bounding box center [54, 111] width 83 height 196
click at [82, 18] on div "Status No active tasks You are ready to start receiving tasks. [PERSON_NAME]" at bounding box center [54, 111] width 83 height 196
click at [77, 14] on div "Status No active tasks You are ready to start receiving tasks. [PERSON_NAME]" at bounding box center [54, 111] width 83 height 196
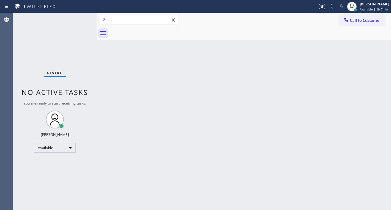
click at [373, 49] on div "Back to Dashboard Change Sender ID Customers Technicians Select a contact Outbo…" at bounding box center [244, 111] width 294 height 196
drag, startPoint x: 375, startPoint y: 70, endPoint x: 363, endPoint y: 70, distance: 12.2
click at [375, 70] on div "Back to Dashboard Change Sender ID Customers Technicians Select a contact Outbo…" at bounding box center [244, 111] width 294 height 196
click at [82, 19] on div "Status No active tasks You are ready to start receiving tasks. [PERSON_NAME]" at bounding box center [54, 111] width 83 height 196
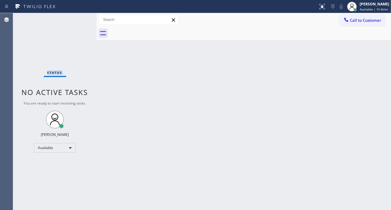
click at [82, 19] on div "Status No active tasks You are ready to start receiving tasks. [PERSON_NAME]" at bounding box center [54, 111] width 83 height 196
drag, startPoint x: 368, startPoint y: 63, endPoint x: 308, endPoint y: 55, distance: 60.8
click at [368, 63] on div "Back to Dashboard Change Sender ID Customers Technicians Select a contact Outbo…" at bounding box center [244, 111] width 294 height 196
click at [73, 17] on div "Status No active tasks You are ready to start receiving tasks. [PERSON_NAME]" at bounding box center [54, 111] width 83 height 196
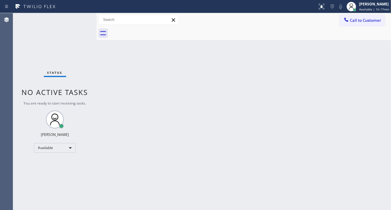
click at [368, 96] on div "Back to Dashboard Change Sender ID Customers Technicians Select a contact Outbo…" at bounding box center [244, 111] width 294 height 196
click at [173, 55] on div "Back to Dashboard Change Sender ID Customers Technicians Select a contact Outbo…" at bounding box center [244, 111] width 294 height 196
click at [77, 19] on div "Status No active tasks You are ready to start receiving tasks. [PERSON_NAME]" at bounding box center [54, 111] width 83 height 196
click at [378, 56] on div "Back to Dashboard Change Sender ID Customers Technicians Select a contact Outbo…" at bounding box center [244, 111] width 294 height 196
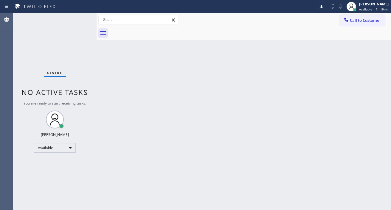
click at [82, 22] on div "Status No active tasks You are ready to start receiving tasks. [PERSON_NAME]" at bounding box center [54, 111] width 83 height 196
click at [82, 20] on div "Status No active tasks You are ready to start receiving tasks. [PERSON_NAME]" at bounding box center [54, 111] width 83 height 196
click at [81, 19] on div "Status No active tasks You are ready to start receiving tasks. [PERSON_NAME]" at bounding box center [54, 111] width 83 height 196
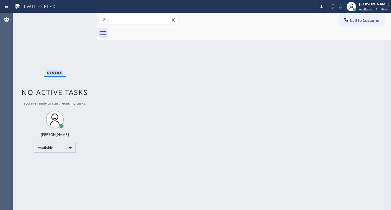
click at [81, 19] on div "Status No active tasks You are ready to start receiving tasks. [PERSON_NAME]" at bounding box center [54, 111] width 83 height 196
click at [79, 20] on div "Status No active tasks You are ready to start receiving tasks. [PERSON_NAME]" at bounding box center [54, 111] width 83 height 196
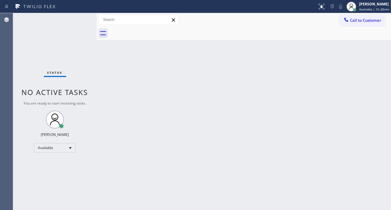
click at [58, 13] on div "Status No active tasks You are ready to start receiving tasks. [PERSON_NAME]" at bounding box center [54, 111] width 83 height 196
click at [49, 21] on div "Status No active tasks You are ready to start receiving tasks. [PERSON_NAME]" at bounding box center [54, 111] width 83 height 196
click at [79, 19] on div "Status No active tasks You are ready to start receiving tasks. [PERSON_NAME]" at bounding box center [54, 111] width 83 height 196
click at [366, 48] on div "Back to Dashboard Change Sender ID Customers Technicians Select a contact Outbo…" at bounding box center [244, 111] width 294 height 196
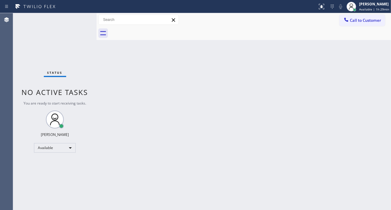
click at [83, 19] on div "Status No active tasks You are ready to start receiving tasks. [PERSON_NAME]" at bounding box center [54, 111] width 83 height 196
click at [79, 15] on div "Status No active tasks You are ready to start receiving tasks. [PERSON_NAME]" at bounding box center [54, 111] width 83 height 196
click at [380, 10] on span "Available | 1h 44min" at bounding box center [374, 9] width 30 height 4
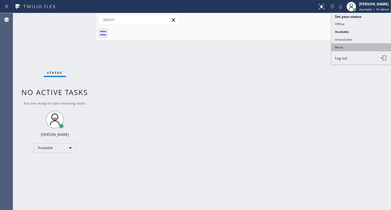
click at [358, 49] on button "Break" at bounding box center [361, 47] width 60 height 8
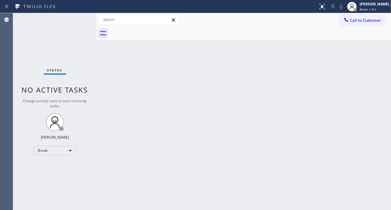
click at [381, 50] on div "Back to Dashboard Change Sender ID Customers Technicians Select a contact Outbo…" at bounding box center [244, 111] width 294 height 196
click at [78, 18] on div "Status No active tasks Change activity state to start receiving tasks. [PERSON_…" at bounding box center [54, 111] width 83 height 196
click at [385, 51] on div "Back to Dashboard Change Sender ID Customers Technicians Select a contact Outbo…" at bounding box center [244, 111] width 294 height 196
click at [385, 69] on div "Back to Dashboard Change Sender ID Customers Technicians Select a contact Outbo…" at bounding box center [244, 111] width 294 height 196
click at [86, 20] on div "Status No active tasks Change activity state to start receiving tasks. [PERSON_…" at bounding box center [54, 111] width 83 height 196
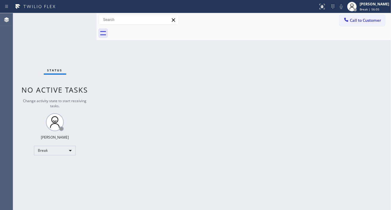
click at [386, 54] on div "Back to Dashboard Change Sender ID Customers Technicians Select a contact Outbo…" at bounding box center [244, 111] width 294 height 196
click at [70, 24] on div "Status No active tasks Change activity state to start receiving tasks. [PERSON_…" at bounding box center [54, 111] width 83 height 196
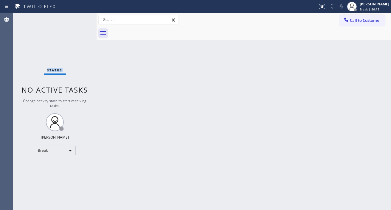
click at [70, 24] on div "Status No active tasks Change activity state to start receiving tasks. [PERSON_…" at bounding box center [54, 111] width 83 height 196
click at [73, 23] on div "Status No active tasks Change activity state to start receiving tasks. [PERSON_…" at bounding box center [54, 111] width 83 height 196
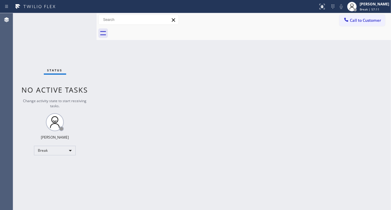
click at [382, 69] on div "Back to Dashboard Change Sender ID Customers Technicians Select a contact Outbo…" at bounding box center [244, 111] width 294 height 196
click at [81, 20] on div "Status No active tasks Change activity state to start receiving tasks. [PERSON_…" at bounding box center [54, 111] width 83 height 196
click at [370, 7] on span "Break | 58:17" at bounding box center [370, 9] width 20 height 4
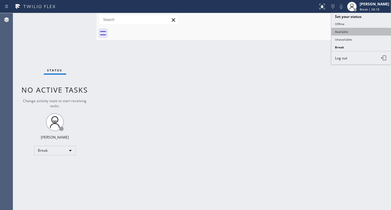
click at [364, 32] on button "Available" at bounding box center [361, 32] width 60 height 8
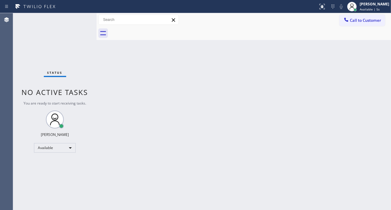
click at [368, 92] on div "Back to Dashboard Change Sender ID Customers Technicians Select a contact Outbo…" at bounding box center [244, 111] width 294 height 196
click at [80, 18] on div "Status No active tasks You are ready to start receiving tasks. [PERSON_NAME]" at bounding box center [54, 111] width 83 height 196
click at [79, 18] on div "Status No active tasks You are ready to start receiving tasks. [PERSON_NAME]" at bounding box center [54, 111] width 83 height 196
click at [78, 19] on div "Status No active tasks You are ready to start receiving tasks. [PERSON_NAME]" at bounding box center [54, 111] width 83 height 196
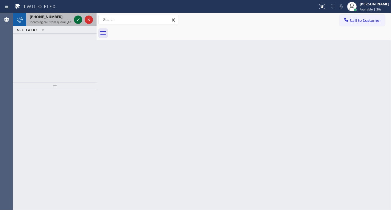
click at [78, 20] on icon at bounding box center [78, 19] width 7 height 7
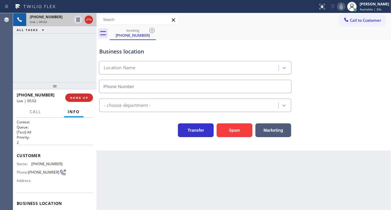
type input "[PHONE_NUMBER]"
click at [46, 165] on span "[PHONE_NUMBER]" at bounding box center [46, 163] width 31 height 4
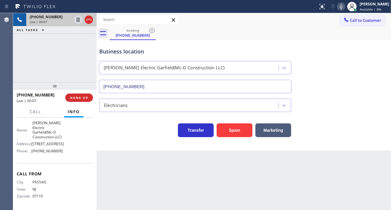
scroll to position [99, 0]
click at [120, 176] on div "Back to Dashboard Change Sender ID Customers Technicians Select a contact Outbo…" at bounding box center [244, 111] width 294 height 196
click at [43, 128] on span "[PERSON_NAME] Electric Garfield(Mc-D Construction LLC)" at bounding box center [47, 129] width 30 height 18
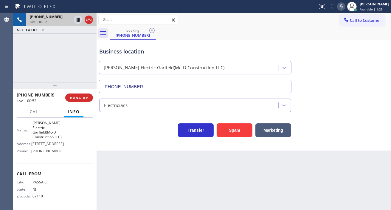
click at [192, 32] on div "booking [PHONE_NUMBER]" at bounding box center [250, 33] width 281 height 13
click at [50, 153] on span "[PHONE_NUMBER]" at bounding box center [46, 150] width 31 height 4
click at [79, 18] on icon at bounding box center [78, 20] width 3 height 4
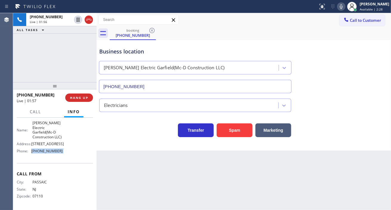
click at [345, 10] on icon at bounding box center [341, 6] width 7 height 7
click at [375, 99] on div "Electricians" at bounding box center [243, 104] width 291 height 16
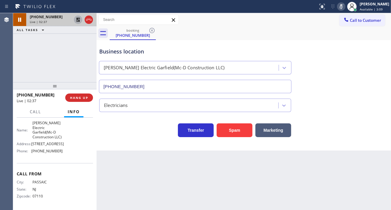
click at [75, 21] on icon at bounding box center [78, 19] width 7 height 7
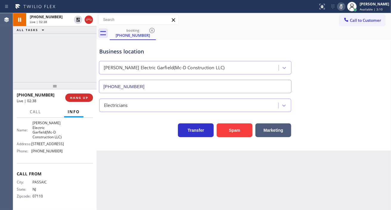
click at [343, 7] on icon at bounding box center [341, 6] width 3 height 5
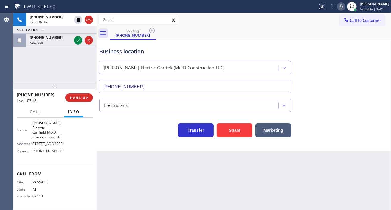
click at [70, 58] on div "[PHONE_NUMBER] Live | 07:16 ALL TASKS ALL TASKS ACTIVE TASKS TASKS IN WRAP UP […" at bounding box center [54, 47] width 83 height 69
click at [83, 95] on span "HANG UP" at bounding box center [79, 97] width 18 height 4
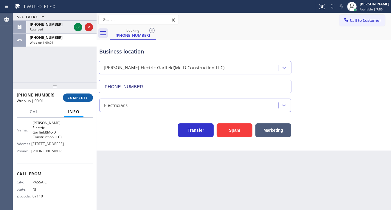
click at [83, 95] on span "COMPLETE" at bounding box center [78, 97] width 21 height 4
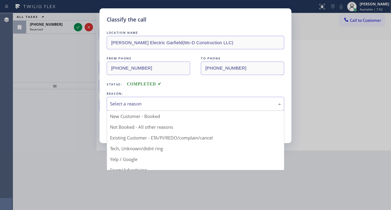
click at [149, 98] on div "Select a reason" at bounding box center [196, 104] width 178 height 14
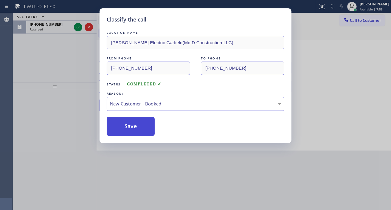
click at [142, 133] on button "Save" at bounding box center [131, 126] width 48 height 19
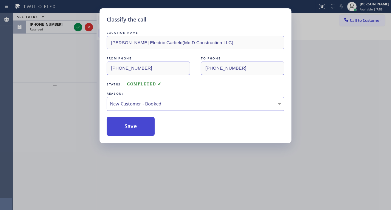
click at [141, 130] on button "Save" at bounding box center [131, 126] width 48 height 19
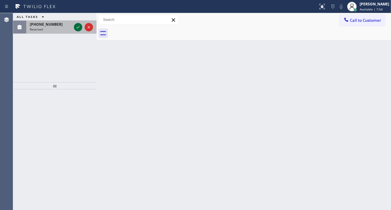
click at [75, 28] on icon at bounding box center [78, 27] width 7 height 7
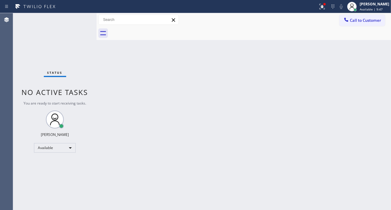
click at [83, 18] on div "Status No active tasks You are ready to start receiving tasks. [PERSON_NAME]" at bounding box center [54, 111] width 83 height 196
click at [370, 88] on div "Back to Dashboard Change Sender ID Customers Technicians Select a contact Outbo…" at bounding box center [244, 111] width 294 height 196
click at [239, 111] on div "Back to Dashboard Change Sender ID Customers Technicians Select a contact Outbo…" at bounding box center [244, 111] width 294 height 196
click at [67, 20] on div "Status No active tasks You are ready to start receiving tasks. [PERSON_NAME]" at bounding box center [54, 111] width 83 height 196
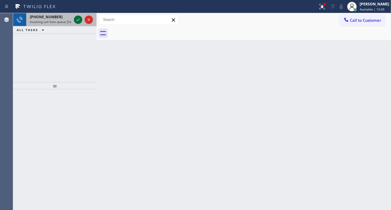
click at [74, 19] on div at bounding box center [78, 19] width 8 height 7
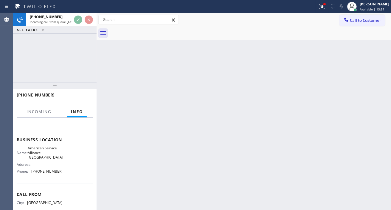
scroll to position [66, 0]
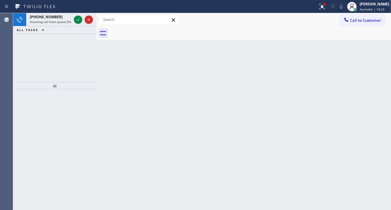
drag, startPoint x: 381, startPoint y: 68, endPoint x: 172, endPoint y: 66, distance: 208.9
click at [380, 68] on div "Back to Dashboard Change Sender ID Customers Technicians Select a contact Outbo…" at bounding box center [244, 111] width 294 height 196
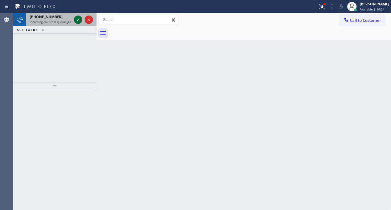
click at [75, 18] on icon at bounding box center [78, 19] width 7 height 7
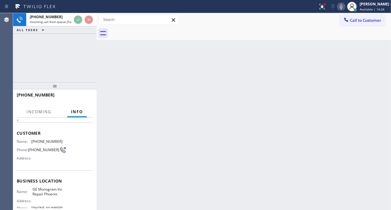
scroll to position [33, 0]
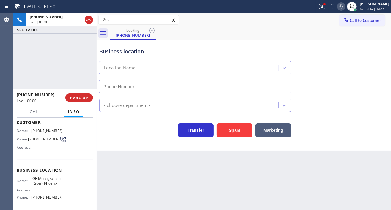
click at [44, 184] on span "GE Monogram Inc Repair Phoenix" at bounding box center [47, 180] width 30 height 9
type input "[PHONE_NUMBER]"
click at [44, 184] on span "GE Monogram Inc Repair Phoenix" at bounding box center [47, 180] width 30 height 9
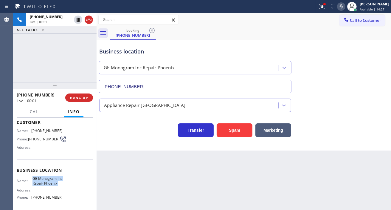
click at [44, 184] on span "GE Monogram Inc Repair Phoenix" at bounding box center [47, 180] width 30 height 9
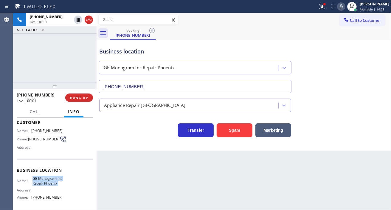
click at [44, 184] on span "GE Monogram Inc Repair Phoenix" at bounding box center [47, 180] width 30 height 9
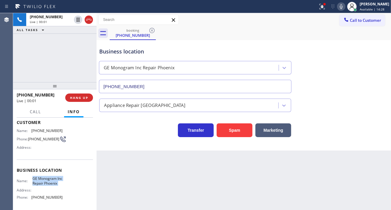
click at [44, 184] on span "GE Monogram Inc Repair Phoenix" at bounding box center [47, 180] width 30 height 9
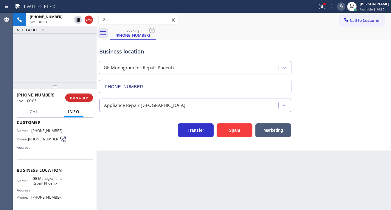
click at [37, 141] on span "[PHONE_NUMBER]" at bounding box center [43, 138] width 31 height 4
click at [119, 171] on div "Back to Dashboard Change Sender ID Customers Technicians Select a contact Outbo…" at bounding box center [244, 111] width 294 height 196
click at [42, 182] on span "GE Monogram Inc Repair Phoenix" at bounding box center [47, 180] width 30 height 9
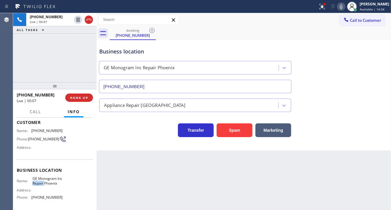
click at [42, 182] on span "GE Monogram Inc Repair Phoenix" at bounding box center [47, 180] width 30 height 9
click at [118, 171] on div "Back to Dashboard Change Sender ID Customers Technicians Select a contact Outbo…" at bounding box center [244, 111] width 294 height 196
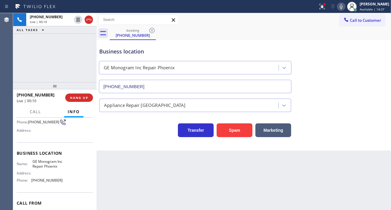
scroll to position [66, 0]
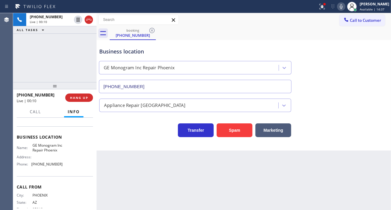
click at [46, 167] on div "Name: GE Monogram Inc Repair Phoenix Address: Phone: [PHONE_NUMBER]" at bounding box center [40, 156] width 46 height 26
click at [131, 170] on div "Back to Dashboard Change Sender ID Customers Technicians Select a contact Outbo…" at bounding box center [244, 111] width 294 height 196
click at [373, 91] on div "Business location GE Monogram Inc Repair [GEOGRAPHIC_DATA] [PHONE_NUMBER]" at bounding box center [243, 66] width 291 height 54
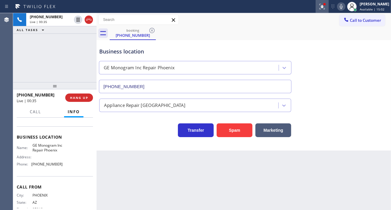
click at [326, 8] on icon at bounding box center [322, 6] width 7 height 7
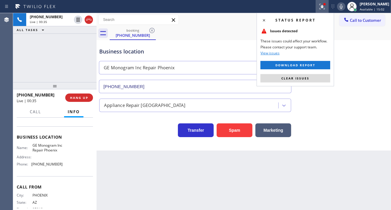
click at [315, 82] on div "Status report Issues detected These issues could affect your workflow. Please c…" at bounding box center [295, 49] width 77 height 73
click at [315, 78] on button "Clear issues" at bounding box center [295, 78] width 70 height 8
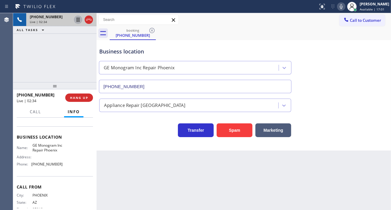
click at [78, 20] on icon at bounding box center [78, 20] width 3 height 4
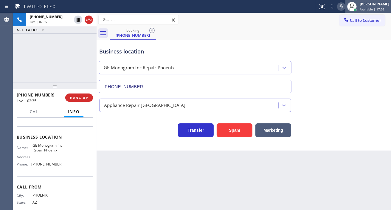
click at [350, 9] on div at bounding box center [351, 6] width 13 height 13
click at [345, 8] on icon at bounding box center [341, 6] width 7 height 7
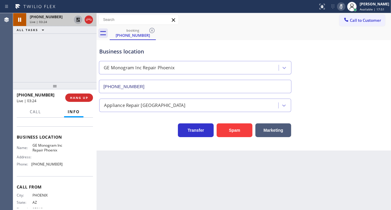
click at [78, 22] on icon at bounding box center [78, 19] width 7 height 7
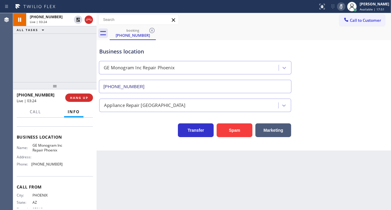
click at [345, 5] on icon at bounding box center [341, 6] width 7 height 7
click at [63, 49] on div "[PHONE_NUMBER] Live | 08:19 ALL TASKS ALL TASKS ACTIVE TASKS TASKS IN WRAP UP" at bounding box center [54, 47] width 83 height 69
click at [80, 97] on span "HANG UP" at bounding box center [79, 97] width 18 height 4
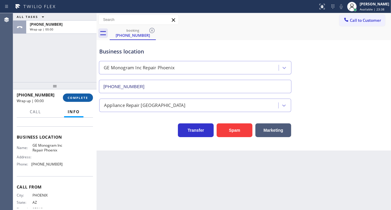
click at [80, 97] on span "COMPLETE" at bounding box center [78, 97] width 21 height 4
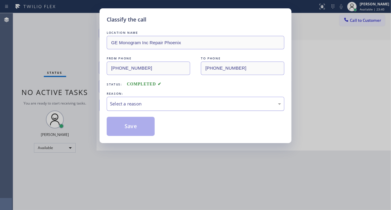
click at [136, 105] on div "Select a reason" at bounding box center [195, 103] width 171 height 7
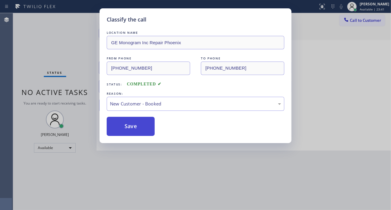
click at [138, 120] on button "Save" at bounding box center [131, 126] width 48 height 19
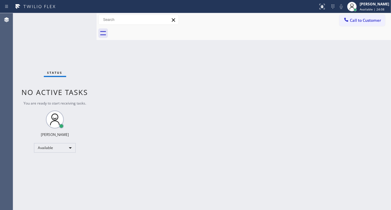
click at [379, 53] on div "Back to Dashboard Change Sender ID Customers Technicians Select a contact Outbo…" at bounding box center [244, 111] width 294 height 196
click at [78, 18] on div "Status No active tasks You are ready to start receiving tasks. [PERSON_NAME]" at bounding box center [54, 111] width 83 height 196
click at [370, 53] on div "Back to Dashboard Change Sender ID Customers Technicians Select a contact Outbo…" at bounding box center [244, 111] width 294 height 196
click at [79, 19] on div "Status No active tasks You are ready to start receiving tasks. [PERSON_NAME]" at bounding box center [54, 111] width 83 height 196
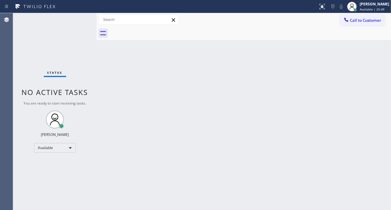
click at [366, 65] on div "Back to Dashboard Change Sender ID Customers Technicians Select a contact Outbo…" at bounding box center [244, 111] width 294 height 196
click at [77, 17] on div "Status No active tasks You are ready to start receiving tasks. [PERSON_NAME]" at bounding box center [54, 111] width 83 height 196
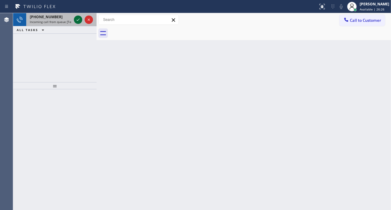
click at [79, 18] on icon at bounding box center [78, 19] width 7 height 7
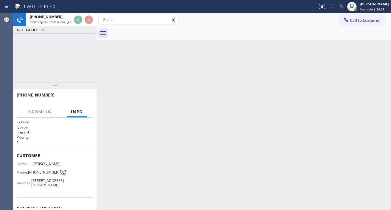
click at [42, 170] on span "[PHONE_NUMBER]" at bounding box center [43, 172] width 31 height 4
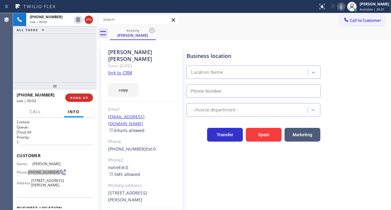
type input "[PHONE_NUMBER]"
click at [238, 37] on div "booking [PERSON_NAME]" at bounding box center [250, 33] width 281 height 13
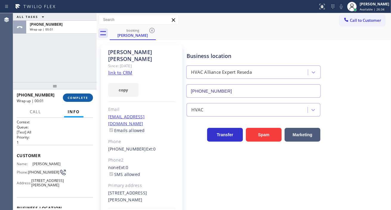
click at [86, 96] on span "COMPLETE" at bounding box center [78, 97] width 21 height 4
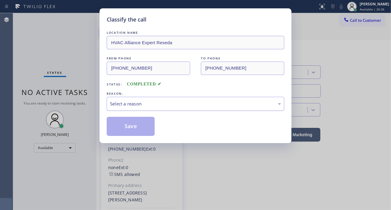
click at [148, 97] on div "Select a reason" at bounding box center [196, 104] width 178 height 14
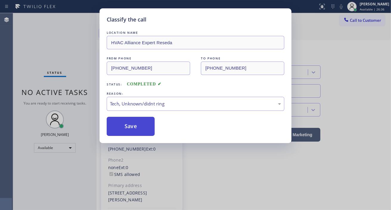
click at [139, 126] on button "Save" at bounding box center [131, 126] width 48 height 19
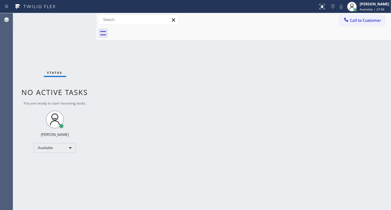
click at [380, 59] on div "Back to Dashboard Change Sender ID Customers Technicians Select a contact Outbo…" at bounding box center [244, 111] width 294 height 196
click at [78, 16] on div "Status No active tasks You are ready to start receiving tasks. [PERSON_NAME]" at bounding box center [54, 111] width 83 height 196
click at [80, 17] on div "Status No active tasks You are ready to start receiving tasks. [PERSON_NAME]" at bounding box center [54, 111] width 83 height 196
click at [361, 63] on div "Back to Dashboard Change Sender ID Customers Technicians Select a contact Outbo…" at bounding box center [244, 111] width 294 height 196
click at [84, 15] on div "Status No active tasks You are ready to start receiving tasks. [PERSON_NAME]" at bounding box center [54, 111] width 83 height 196
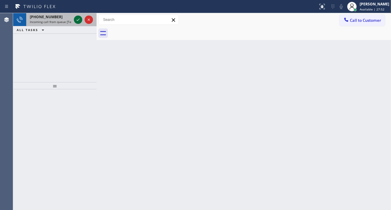
click at [76, 18] on icon at bounding box center [78, 19] width 7 height 7
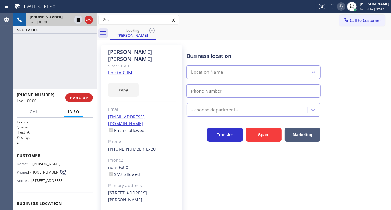
type input "[PHONE_NUMBER]"
click at [121, 69] on link "link to CRM" at bounding box center [120, 72] width 24 height 6
click at [42, 174] on span "[PHONE_NUMBER]" at bounding box center [43, 172] width 31 height 4
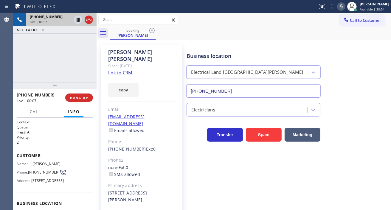
click at [211, 41] on div "[PERSON_NAME] Since: [DATE] link to CRM copy Email [EMAIL_ADDRESS][DOMAIN_NAME]…" at bounding box center [244, 140] width 294 height 200
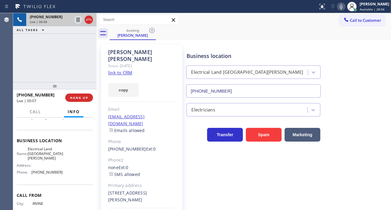
scroll to position [66, 0]
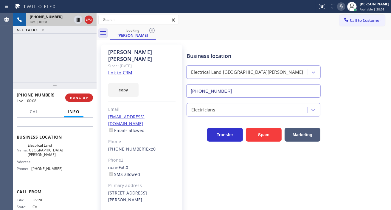
click at [45, 156] on span "Electrical Land [GEOGRAPHIC_DATA][PERSON_NAME]" at bounding box center [45, 150] width 35 height 14
click at [44, 170] on span "[PHONE_NUMBER]" at bounding box center [46, 168] width 31 height 4
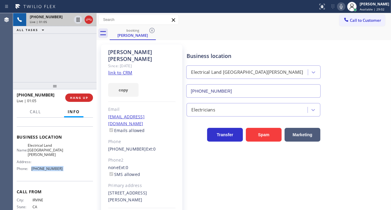
click at [44, 170] on span "[PHONE_NUMBER]" at bounding box center [46, 168] width 31 height 4
click at [291, 31] on div "booking [PERSON_NAME]" at bounding box center [250, 33] width 281 height 13
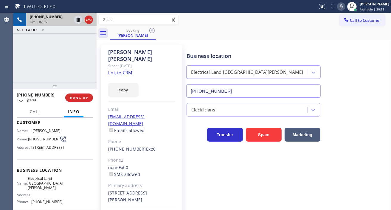
click at [61, 48] on div "[PHONE_NUMBER] Live | 02:35 ALL TASKS ALL TASKS ACTIVE TASKS TASKS IN WRAP UP" at bounding box center [54, 47] width 83 height 69
click at [77, 21] on icon at bounding box center [78, 19] width 7 height 7
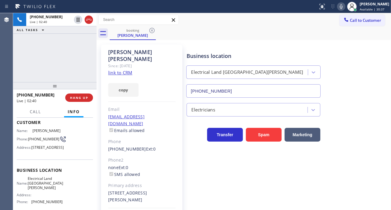
click at [345, 6] on icon at bounding box center [341, 6] width 7 height 7
drag, startPoint x: 364, startPoint y: 129, endPoint x: 296, endPoint y: 97, distance: 75.6
click at [364, 129] on div "Transfer Spam Marketing" at bounding box center [287, 131] width 204 height 19
click at [377, 100] on div "Electricians" at bounding box center [287, 106] width 204 height 19
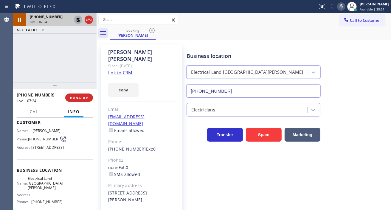
click at [78, 19] on icon at bounding box center [78, 20] width 4 height 4
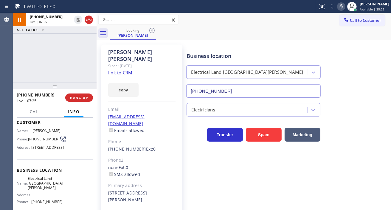
click at [348, 10] on div "Status report No issues detected If you experience an issue, please download th…" at bounding box center [353, 6] width 75 height 13
click at [345, 10] on icon at bounding box center [341, 6] width 7 height 7
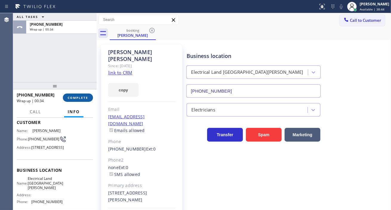
click at [77, 98] on span "COMPLETE" at bounding box center [78, 97] width 21 height 4
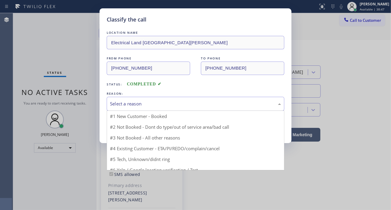
drag, startPoint x: 134, startPoint y: 104, endPoint x: 136, endPoint y: 113, distance: 9.8
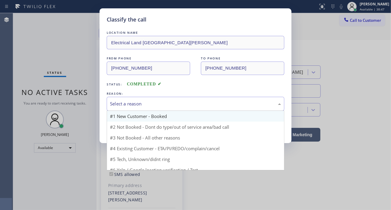
click at [134, 104] on div "Select a reason" at bounding box center [195, 103] width 171 height 7
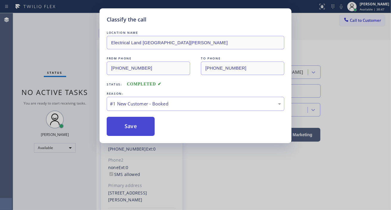
click at [133, 128] on button "Save" at bounding box center [131, 126] width 48 height 19
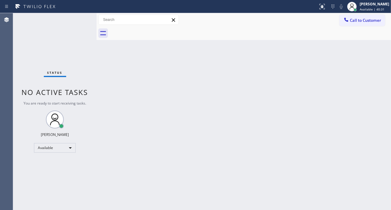
click at [85, 20] on div "Status No active tasks You are ready to start receiving tasks. [PERSON_NAME]" at bounding box center [54, 111] width 83 height 196
click at [383, 86] on div "Back to Dashboard Change Sender ID Customers Technicians Select a contact Outbo…" at bounding box center [244, 111] width 294 height 196
click at [86, 14] on div "Status No active tasks You are ready to start receiving tasks. [PERSON_NAME]" at bounding box center [54, 111] width 83 height 196
click at [81, 20] on div "Status No active tasks You are ready to start receiving tasks. [PERSON_NAME]" at bounding box center [54, 111] width 83 height 196
click at [75, 19] on div "Status No active tasks You are ready to start receiving tasks. [PERSON_NAME]" at bounding box center [54, 111] width 83 height 196
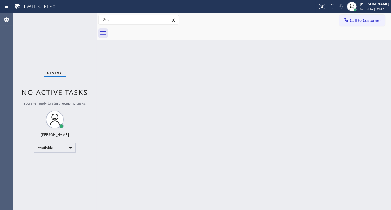
click at [75, 19] on div "Status No active tasks You are ready to start receiving tasks. [PERSON_NAME]" at bounding box center [54, 111] width 83 height 196
click at [74, 14] on div "Status No active tasks You are ready to start receiving tasks. [PERSON_NAME]" at bounding box center [54, 111] width 83 height 196
click at [77, 16] on div "Status No active tasks You are ready to start receiving tasks. [PERSON_NAME]" at bounding box center [54, 111] width 83 height 196
click at [81, 19] on div "Status No active tasks You are ready to start receiving tasks. [PERSON_NAME]" at bounding box center [54, 111] width 83 height 196
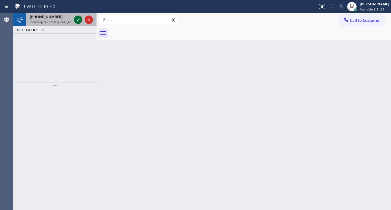
click at [78, 19] on icon at bounding box center [78, 19] width 3 height 2
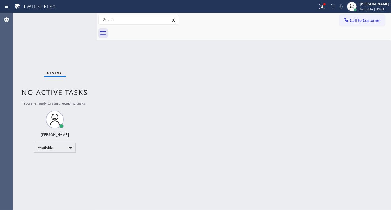
click at [371, 79] on div "Back to Dashboard Change Sender ID Customers Technicians Select a contact Outbo…" at bounding box center [244, 111] width 294 height 196
click at [77, 21] on div "Status No active tasks You are ready to start receiving tasks. [PERSON_NAME]" at bounding box center [54, 111] width 83 height 196
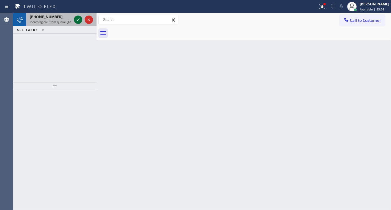
click at [77, 21] on icon at bounding box center [78, 19] width 7 height 7
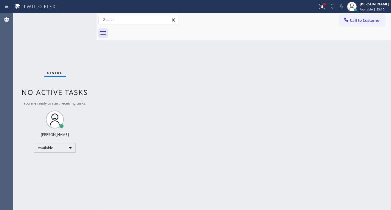
click at [77, 21] on div "Status No active tasks You are ready to start receiving tasks. [PERSON_NAME]" at bounding box center [54, 111] width 83 height 196
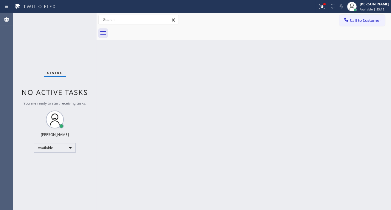
click at [78, 19] on div "Status No active tasks You are ready to start receiving tasks. [PERSON_NAME]" at bounding box center [54, 111] width 83 height 196
click at [82, 18] on div "Status No active tasks You are ready to start receiving tasks. [PERSON_NAME]" at bounding box center [54, 111] width 83 height 196
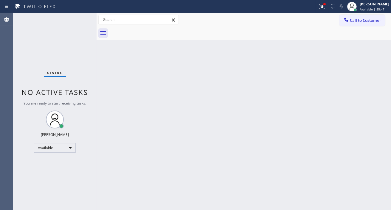
click at [82, 18] on div "Status No active tasks You are ready to start receiving tasks. [PERSON_NAME]" at bounding box center [54, 111] width 83 height 196
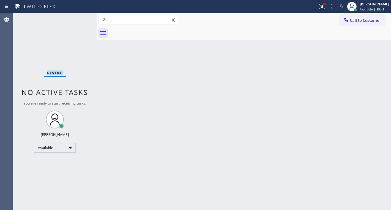
click at [82, 18] on div "Status No active tasks You are ready to start receiving tasks. [PERSON_NAME]" at bounding box center [54, 111] width 83 height 196
click at [377, 89] on div "Back to Dashboard Change Sender ID Customers Technicians Select a contact Outbo…" at bounding box center [244, 111] width 294 height 196
click at [324, 10] on icon at bounding box center [322, 6] width 7 height 7
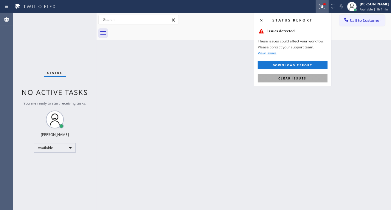
click at [307, 76] on button "Clear issues" at bounding box center [293, 78] width 70 height 8
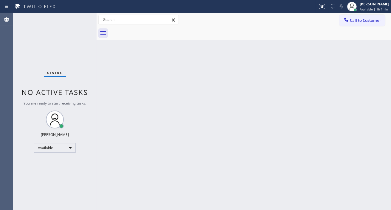
click at [81, 18] on div "Status No active tasks You are ready to start receiving tasks. [PERSON_NAME]" at bounding box center [54, 111] width 83 height 196
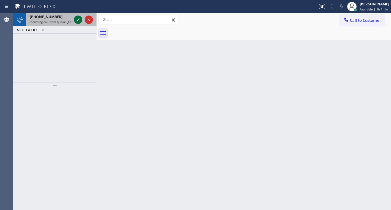
click at [81, 18] on icon at bounding box center [78, 19] width 7 height 7
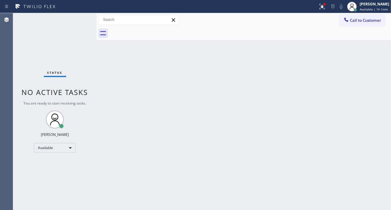
click at [76, 17] on div "Status No active tasks You are ready to start receiving tasks. [PERSON_NAME]" at bounding box center [54, 111] width 83 height 196
click at [79, 17] on div "Status No active tasks You are ready to start receiving tasks. [PERSON_NAME]" at bounding box center [54, 111] width 83 height 196
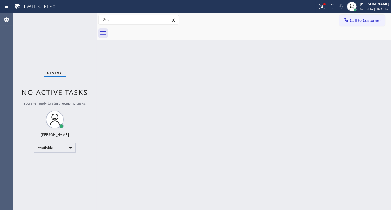
click at [79, 17] on div "Status No active tasks You are ready to start receiving tasks. [PERSON_NAME]" at bounding box center [54, 111] width 83 height 196
click at [80, 18] on div "Status No active tasks You are ready to start receiving tasks. [PERSON_NAME]" at bounding box center [54, 111] width 83 height 196
click at [79, 17] on div "Status No active tasks You are ready to start receiving tasks. [PERSON_NAME]" at bounding box center [54, 111] width 83 height 196
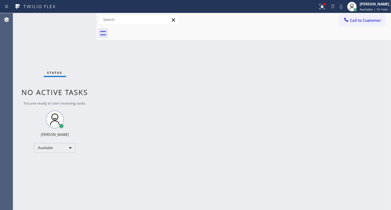
click at [79, 17] on div "Status No active tasks You are ready to start receiving tasks. [PERSON_NAME]" at bounding box center [54, 111] width 83 height 196
click at [70, 46] on div "Status No active tasks You are ready to start receiving tasks. [PERSON_NAME]" at bounding box center [54, 111] width 83 height 196
click at [75, 22] on div "Status No active tasks You are ready to start receiving tasks. [PERSON_NAME]" at bounding box center [54, 111] width 83 height 196
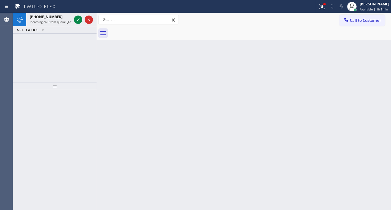
click at [63, 27] on div "ALL TASKS ALL TASKS ACTIVE TASKS TASKS IN WRAP UP" at bounding box center [54, 29] width 83 height 7
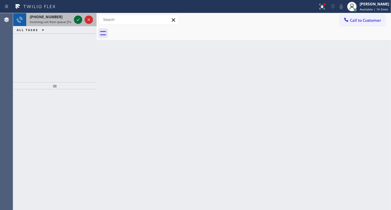
click at [77, 22] on icon at bounding box center [78, 19] width 7 height 7
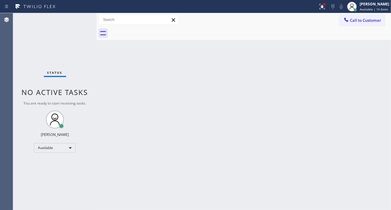
click at [77, 22] on div "Status No active tasks You are ready to start receiving tasks. [PERSON_NAME]" at bounding box center [54, 111] width 83 height 196
click at [79, 19] on div "Status No active tasks You are ready to start receiving tasks. [PERSON_NAME]" at bounding box center [54, 111] width 83 height 196
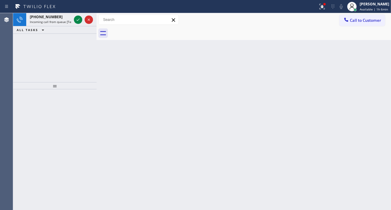
click at [383, 80] on div "Back to Dashboard Change Sender ID Customers Technicians Select a contact Outbo…" at bounding box center [244, 111] width 294 height 196
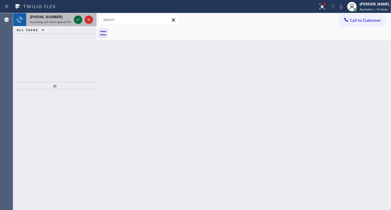
click at [81, 21] on icon at bounding box center [78, 19] width 7 height 7
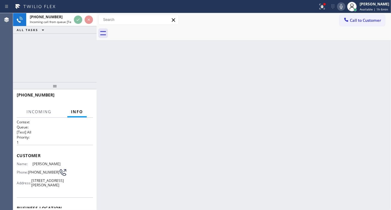
scroll to position [33, 0]
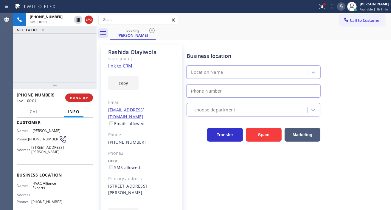
type input "[PHONE_NUMBER]"
click at [132, 66] on div "[PERSON_NAME] Since: [DATE] link to CRM copy Email [EMAIL_ADDRESS][DOMAIN_NAME]…" at bounding box center [141, 136] width 81 height 184
click at [130, 64] on link "link to CRM" at bounding box center [120, 66] width 24 height 6
click at [41, 141] on span "[PHONE_NUMBER]" at bounding box center [43, 138] width 31 height 4
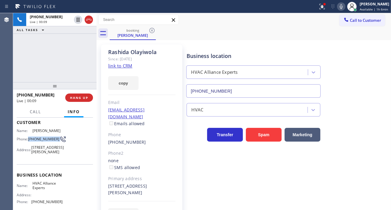
click at [41, 141] on span "[PHONE_NUMBER]" at bounding box center [43, 138] width 31 height 4
click at [272, 41] on div "[PERSON_NAME] Since: [DATE] link to CRM copy Email [EMAIL_ADDRESS][DOMAIN_NAME]…" at bounding box center [243, 136] width 291 height 190
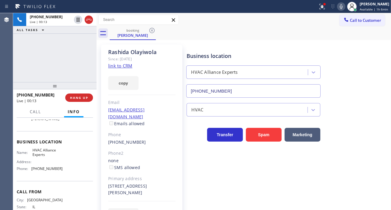
click at [42, 157] on span "HVAC Alliance Experts" at bounding box center [47, 152] width 30 height 9
click at [55, 44] on div "[PHONE_NUMBER] Live | 01:39 ALL TASKS ALL TASKS ACTIVE TASKS TASKS IN WRAP UP" at bounding box center [54, 47] width 83 height 69
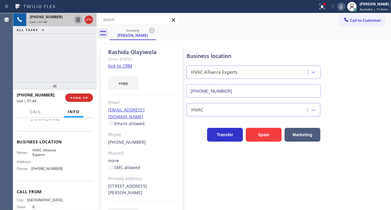
click at [78, 19] on icon at bounding box center [78, 20] width 3 height 4
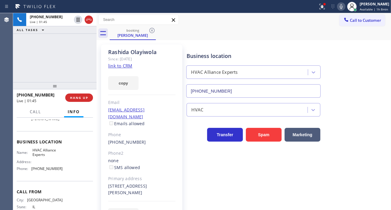
click at [340, 7] on icon at bounding box center [341, 6] width 7 height 7
click at [74, 60] on div "[PHONE_NUMBER] Live | 03:41 ALL TASKS ALL TASKS ACTIVE TASKS TASKS IN WRAP UP" at bounding box center [54, 47] width 83 height 69
click at [364, 62] on div "Business location HVAC Alliance Experts [PHONE_NUMBER]" at bounding box center [287, 71] width 204 height 54
click at [344, 6] on icon at bounding box center [340, 6] width 7 height 7
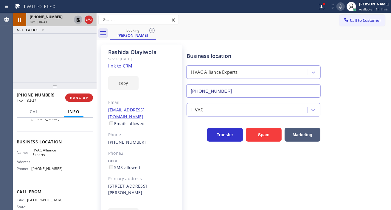
click at [77, 19] on icon at bounding box center [78, 20] width 4 height 4
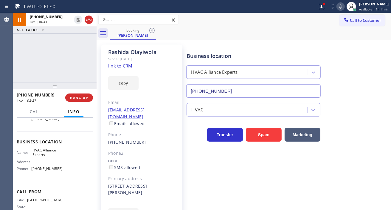
click at [58, 60] on div "[PHONE_NUMBER] Live | 04:43 ALL TASKS ALL TASKS ACTIVE TASKS TASKS IN WRAP UP" at bounding box center [54, 47] width 83 height 69
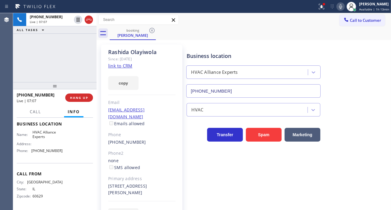
scroll to position [99, 0]
click at [48, 150] on span "[PHONE_NUMBER]" at bounding box center [46, 150] width 31 height 4
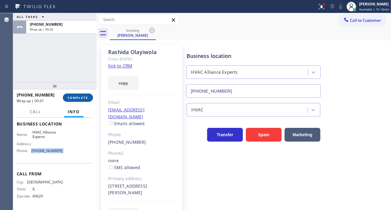
click at [76, 95] on span "COMPLETE" at bounding box center [78, 97] width 21 height 4
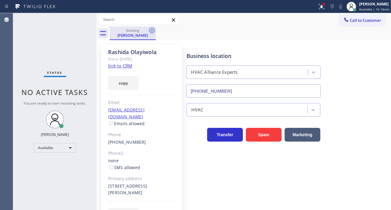
click at [153, 30] on icon at bounding box center [151, 30] width 7 height 7
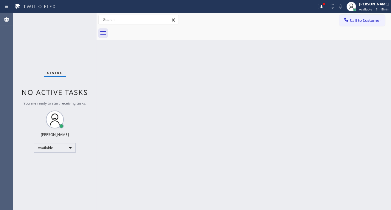
drag, startPoint x: 382, startPoint y: 90, endPoint x: 289, endPoint y: 58, distance: 98.2
click at [382, 90] on div "Back to Dashboard Change Sender ID Customers Technicians Select a contact Outbo…" at bounding box center [244, 111] width 294 height 196
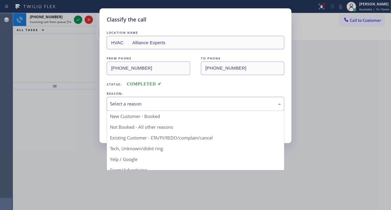
click at [151, 105] on div "Select a reason" at bounding box center [195, 103] width 171 height 7
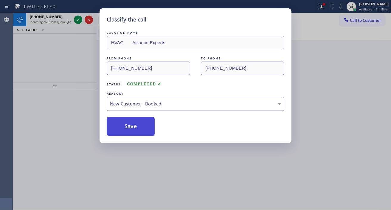
click at [142, 121] on button "Save" at bounding box center [131, 126] width 48 height 19
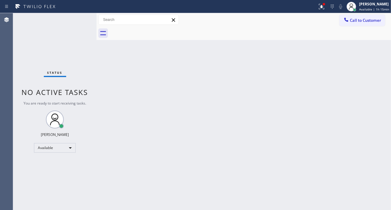
click at [78, 20] on div "Status No active tasks You are ready to start receiving tasks. [PERSON_NAME]" at bounding box center [54, 111] width 83 height 196
drag, startPoint x: 369, startPoint y: 49, endPoint x: 307, endPoint y: 39, distance: 62.9
click at [369, 49] on div "Back to Dashboard Change Sender ID Customers Technicians Select a contact Outbo…" at bounding box center [244, 111] width 294 height 196
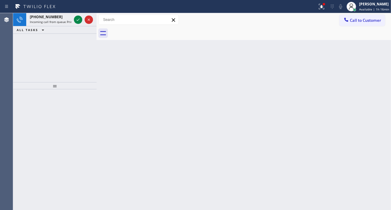
click at [362, 64] on div "Back to Dashboard Change Sender ID Customers Technicians Select a contact Outbo…" at bounding box center [244, 111] width 294 height 196
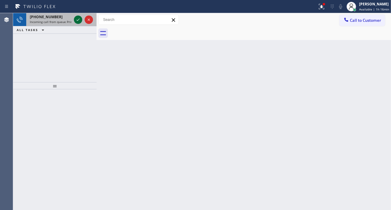
click at [79, 19] on icon at bounding box center [78, 19] width 3 height 2
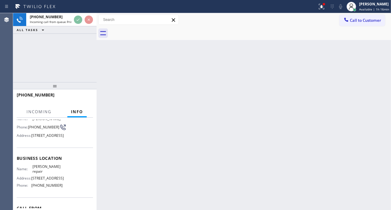
scroll to position [66, 0]
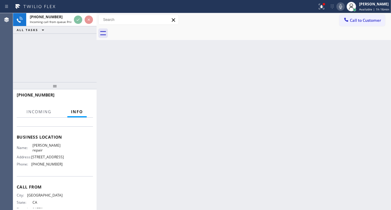
click at [46, 152] on span "[PERSON_NAME] repair" at bounding box center [47, 147] width 30 height 9
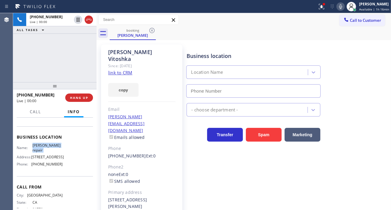
type input "[PHONE_NUMBER]"
click at [117, 69] on link "link to CRM" at bounding box center [120, 72] width 24 height 6
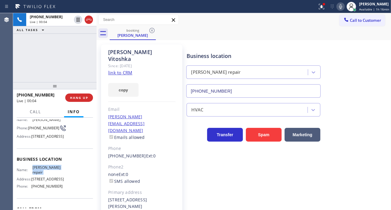
scroll to position [33, 0]
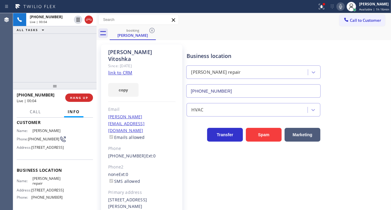
click at [37, 140] on span "[PHONE_NUMBER]" at bounding box center [43, 138] width 31 height 4
click at [206, 46] on div "Business location [PERSON_NAME] repair [PHONE_NUMBER]" at bounding box center [253, 72] width 136 height 52
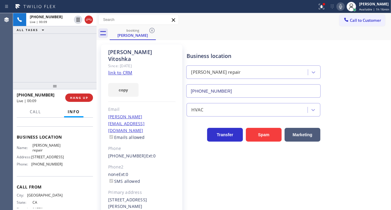
click at [43, 152] on span "[PERSON_NAME] repair" at bounding box center [47, 147] width 30 height 9
click at [209, 27] on div "booking [PERSON_NAME]" at bounding box center [250, 33] width 281 height 13
click at [43, 166] on span "[PHONE_NUMBER]" at bounding box center [46, 164] width 31 height 4
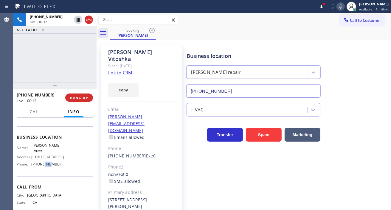
click at [43, 166] on span "[PHONE_NUMBER]" at bounding box center [46, 164] width 31 height 4
click at [320, 4] on icon at bounding box center [321, 6] width 7 height 7
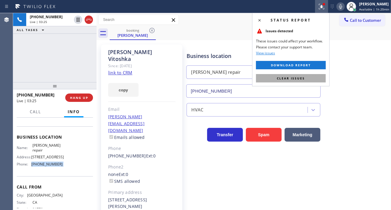
click at [315, 78] on button "Clear issues" at bounding box center [291, 78] width 70 height 8
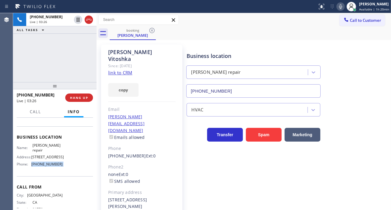
click at [342, 8] on icon at bounding box center [340, 6] width 3 height 5
click at [344, 7] on icon at bounding box center [340, 6] width 7 height 7
click at [51, 55] on div "[PHONE_NUMBER] Live | 04:53 ALL TASKS ALL TASKS ACTIVE TASKS TASKS IN WRAP UP" at bounding box center [54, 47] width 83 height 69
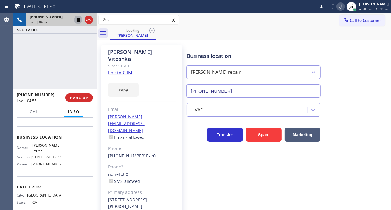
click at [77, 22] on icon at bounding box center [78, 19] width 7 height 7
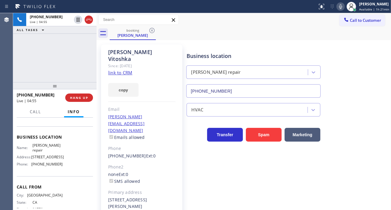
click at [343, 9] on icon at bounding box center [340, 6] width 7 height 7
click at [70, 48] on div "[PHONE_NUMBER] Live | 07:13 ALL TASKS ALL TASKS ACTIVE TASKS TASKS IN WRAP UP" at bounding box center [54, 47] width 83 height 69
click at [367, 106] on div "HVAC" at bounding box center [287, 108] width 204 height 16
click at [384, 62] on div "Business location [PERSON_NAME] repair [PHONE_NUMBER]" at bounding box center [287, 71] width 204 height 54
click at [340, 10] on div "Status report No issues detected If you experience an issue, please download th…" at bounding box center [353, 6] width 76 height 13
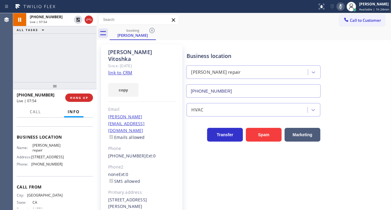
click at [342, 7] on icon at bounding box center [340, 6] width 7 height 7
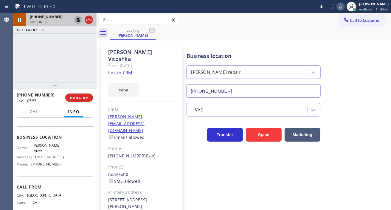
click at [77, 20] on icon at bounding box center [78, 19] width 7 height 7
click at [72, 69] on div "[PHONE_NUMBER] Live | 08:18 ALL TASKS ALL TASKS ACTIVE TASKS TASKS IN WRAP UP" at bounding box center [54, 47] width 83 height 69
click at [77, 100] on button "HANG UP" at bounding box center [79, 97] width 28 height 8
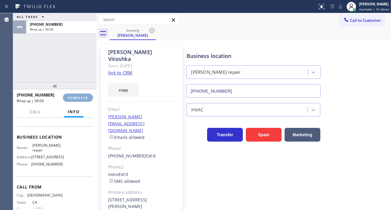
click at [77, 100] on button "COMPLETE" at bounding box center [78, 97] width 30 height 8
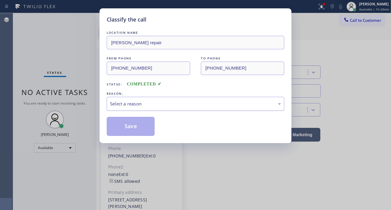
click at [164, 106] on div "Select a reason" at bounding box center [195, 103] width 171 height 7
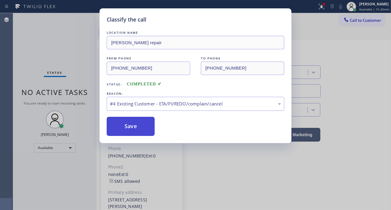
click at [134, 127] on button "Save" at bounding box center [131, 126] width 48 height 19
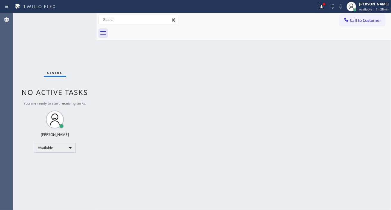
click at [367, 47] on div "Back to Dashboard Change Sender ID Customers Technicians Select a contact Outbo…" at bounding box center [244, 111] width 294 height 196
click at [318, 6] on div at bounding box center [321, 6] width 13 height 7
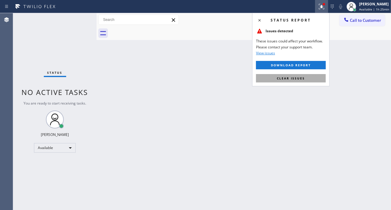
click at [291, 77] on span "Clear issues" at bounding box center [291, 78] width 28 height 4
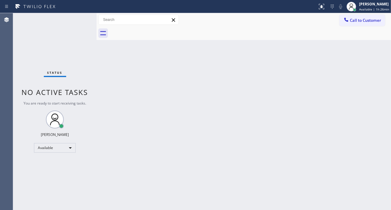
click at [75, 20] on div "Status No active tasks You are ready to start receiving tasks. [PERSON_NAME]" at bounding box center [54, 111] width 83 height 196
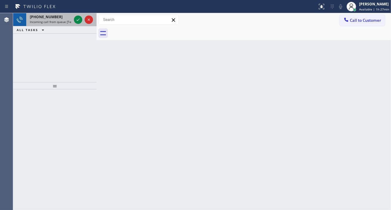
click at [73, 20] on div at bounding box center [83, 19] width 21 height 13
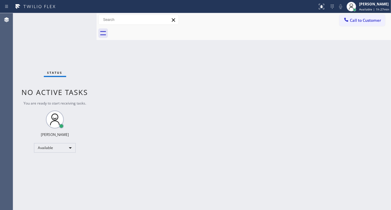
click at [80, 17] on div "Status No active tasks You are ready to start receiving tasks. [PERSON_NAME]" at bounding box center [54, 111] width 83 height 196
click at [82, 17] on div "Status No active tasks You are ready to start receiving tasks. [PERSON_NAME]" at bounding box center [54, 111] width 83 height 196
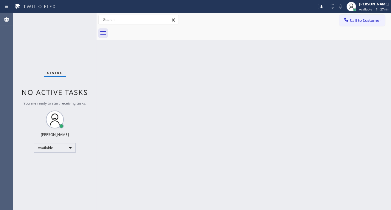
click at [82, 17] on div "Status No active tasks You are ready to start receiving tasks. [PERSON_NAME]" at bounding box center [54, 111] width 83 height 196
click at [370, 10] on span "Available | 1h 28min" at bounding box center [374, 9] width 30 height 4
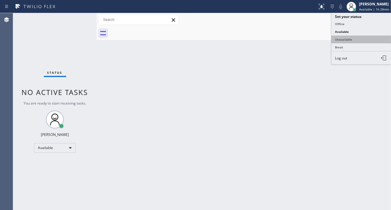
click at [354, 39] on button "Unavailable" at bounding box center [361, 39] width 60 height 8
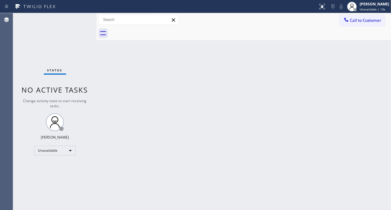
drag, startPoint x: 373, startPoint y: 20, endPoint x: 350, endPoint y: 27, distance: 23.8
click at [373, 20] on span "Call to Customer" at bounding box center [365, 20] width 31 height 5
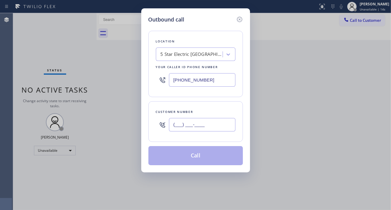
click at [219, 120] on input "(___) ___-____" at bounding box center [202, 124] width 66 height 13
paste input "973) 460-1849"
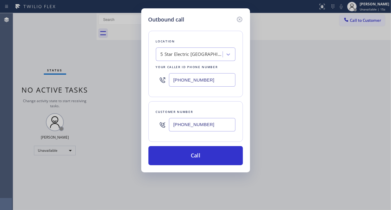
type input "[PHONE_NUMBER]"
click at [223, 75] on input "[PHONE_NUMBER]" at bounding box center [202, 79] width 66 height 13
paste input "973) 791-4128"
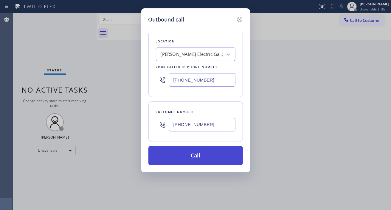
type input "[PHONE_NUMBER]"
click at [209, 155] on button "Call" at bounding box center [195, 155] width 94 height 19
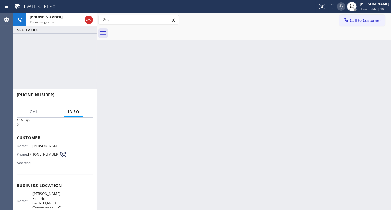
scroll to position [33, 0]
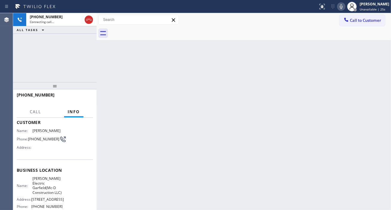
click at [79, 37] on div "[PHONE_NUMBER] Connecting call… ALL TASKS ALL TASKS ACTIVE TASKS TASKS IN WRAP …" at bounding box center [54, 47] width 83 height 69
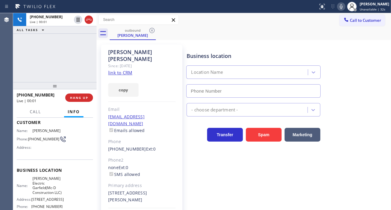
type input "[PHONE_NUMBER]"
click at [130, 69] on link "link to CRM" at bounding box center [120, 72] width 24 height 6
click at [195, 56] on div "Business location" at bounding box center [254, 56] width 134 height 8
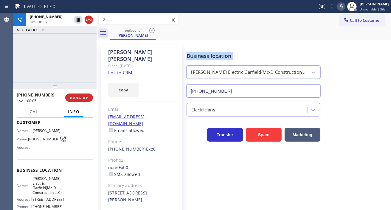
click at [195, 56] on div "Business location" at bounding box center [254, 56] width 134 height 8
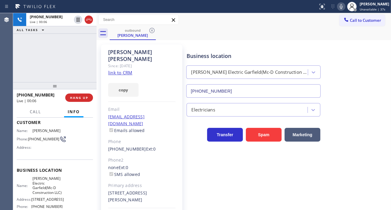
click at [74, 57] on div "[PHONE_NUMBER] Live | 00:06 ALL TASKS ALL TASKS ACTIVE TASKS TASKS IN WRAP UP" at bounding box center [54, 47] width 83 height 69
click at [76, 59] on div "[PHONE_NUMBER] Live | 00:21 ALL TASKS ALL TASKS ACTIVE TASKS TASKS IN WRAP UP" at bounding box center [54, 47] width 83 height 69
click at [76, 59] on div "[PHONE_NUMBER] Live | 00:24 ALL TASKS ALL TASKS ACTIVE TASKS TASKS IN WRAP UP" at bounding box center [54, 47] width 83 height 69
click at [83, 61] on div "[PHONE_NUMBER] Live | 00:27 ALL TASKS ALL TASKS ACTIVE TASKS TASKS IN WRAP UP" at bounding box center [54, 47] width 83 height 69
click at [84, 97] on span "HANG UP" at bounding box center [79, 97] width 18 height 4
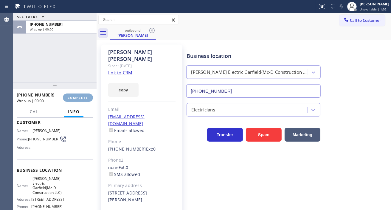
click at [84, 97] on span "COMPLETE" at bounding box center [78, 97] width 21 height 4
click at [84, 97] on div "Classify the call LOCATION NAME GE Monogram Inc Repair [US_STATE] FROM PHONE [P…" at bounding box center [202, 111] width 378 height 196
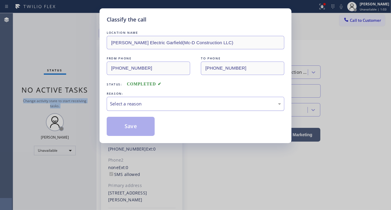
click at [176, 100] on div "Select a reason" at bounding box center [195, 103] width 171 height 7
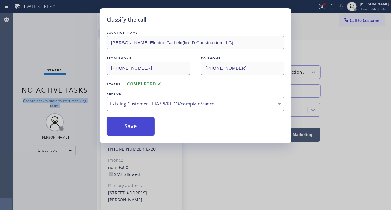
click at [146, 128] on button "Save" at bounding box center [131, 126] width 48 height 19
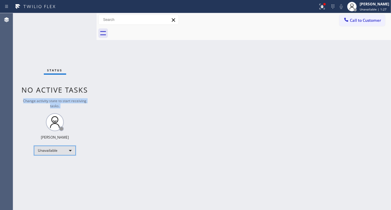
click at [63, 150] on div "Unavailable" at bounding box center [55, 150] width 42 height 10
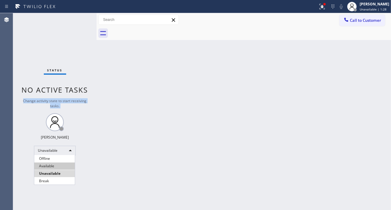
click at [62, 163] on li "Available" at bounding box center [54, 165] width 41 height 7
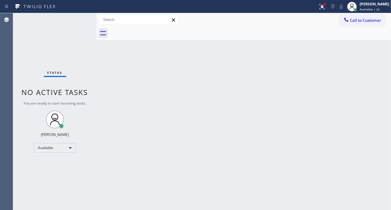
click at [366, 72] on div "Back to Dashboard Change Sender ID Customers Technicians Select a contact Outbo…" at bounding box center [244, 111] width 294 height 196
click at [76, 21] on div "Status No active tasks You are ready to start receiving tasks. [PERSON_NAME]" at bounding box center [54, 111] width 83 height 196
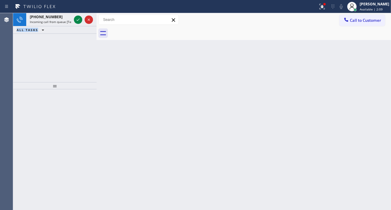
click at [76, 19] on icon at bounding box center [78, 19] width 7 height 7
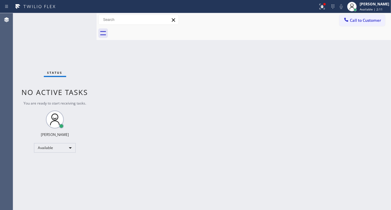
click at [83, 17] on div "Status No active tasks You are ready to start receiving tasks. [PERSON_NAME]" at bounding box center [54, 111] width 83 height 196
click at [81, 15] on div "Status No active tasks You are ready to start receiving tasks. [PERSON_NAME]" at bounding box center [54, 111] width 83 height 196
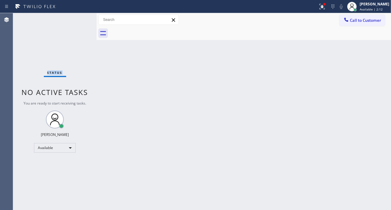
click at [81, 15] on div "Status No active tasks You are ready to start receiving tasks. [PERSON_NAME]" at bounding box center [54, 111] width 83 height 196
click at [322, 10] on div at bounding box center [322, 6] width 13 height 7
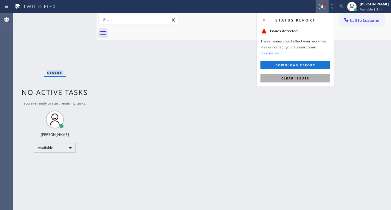
click at [306, 76] on span "Clear issues" at bounding box center [295, 78] width 28 height 4
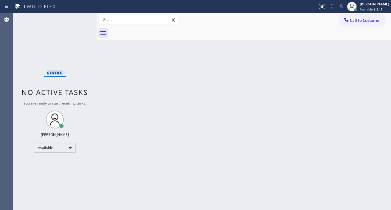
click at [83, 18] on div "Status No active tasks You are ready to start receiving tasks. [PERSON_NAME]" at bounding box center [54, 111] width 83 height 196
drag, startPoint x: 370, startPoint y: 81, endPoint x: 326, endPoint y: 87, distance: 43.7
click at [370, 81] on div "Back to Dashboard Change Sender ID Customers Technicians Select a contact Outbo…" at bounding box center [244, 111] width 294 height 196
click at [75, 16] on div "Status No active tasks You are ready to start receiving tasks. [PERSON_NAME]" at bounding box center [54, 111] width 83 height 196
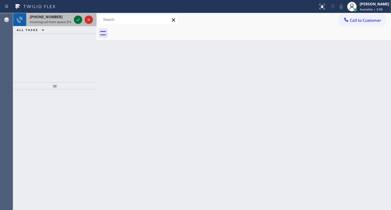
click at [76, 20] on icon at bounding box center [78, 19] width 7 height 7
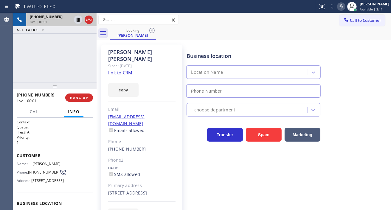
type input "[PHONE_NUMBER]"
click at [34, 170] on span "[PHONE_NUMBER]" at bounding box center [43, 172] width 31 height 4
click at [127, 69] on link "link to CRM" at bounding box center [120, 72] width 24 height 6
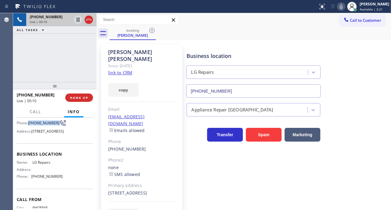
scroll to position [66, 0]
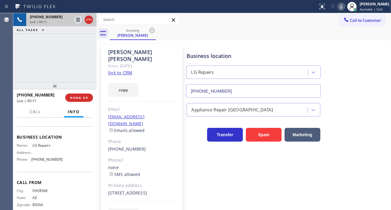
click at [39, 147] on span "LG Repairs" at bounding box center [47, 145] width 30 height 4
click at [78, 22] on icon at bounding box center [78, 19] width 7 height 7
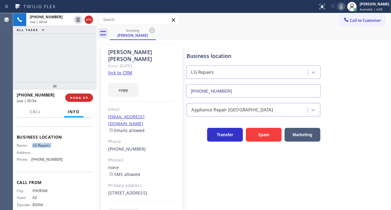
click at [345, 7] on icon at bounding box center [341, 6] width 7 height 7
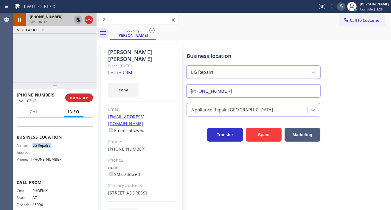
click at [78, 20] on icon at bounding box center [78, 19] width 7 height 7
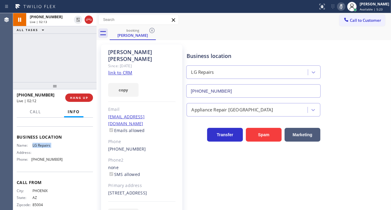
click at [345, 8] on icon at bounding box center [341, 6] width 7 height 7
click at [370, 79] on div "Business location LG Repairs [PHONE_NUMBER]" at bounding box center [287, 71] width 204 height 54
click at [66, 61] on div "[PHONE_NUMBER] Live | 02:53 ALL TASKS ALL TASKS ACTIVE TASKS TASKS IN WRAP UP" at bounding box center [54, 47] width 83 height 69
click at [86, 98] on span "HANG UP" at bounding box center [79, 97] width 18 height 4
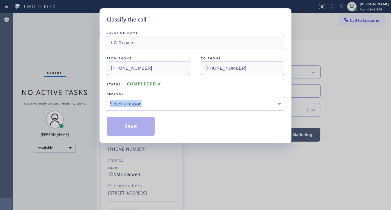
click at [86, 98] on div "Classify the call LOCATION NAME LG Repairs FROM PHONE [PHONE_NUMBER] TO PHONE […" at bounding box center [195, 105] width 391 height 210
click at [114, 104] on div "Select a reason" at bounding box center [195, 103] width 171 height 7
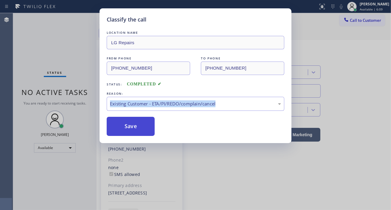
click at [149, 132] on button "Save" at bounding box center [131, 126] width 48 height 19
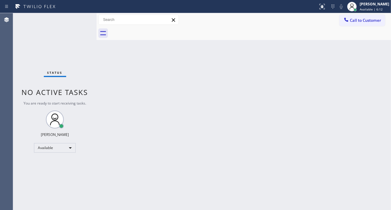
click at [84, 19] on div "Status No active tasks You are ready to start receiving tasks. [PERSON_NAME]" at bounding box center [54, 111] width 83 height 196
click at [379, 85] on div "Back to Dashboard Change Sender ID Customers Technicians Select a contact Outbo…" at bounding box center [244, 111] width 294 height 196
click at [80, 22] on div "Status No active tasks You are ready to start receiving tasks. [PERSON_NAME]" at bounding box center [54, 111] width 83 height 196
click at [79, 22] on div "Status No active tasks You are ready to start receiving tasks. [PERSON_NAME]" at bounding box center [54, 111] width 83 height 196
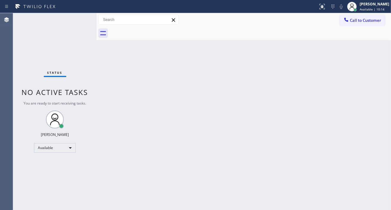
click at [79, 18] on div "Status No active tasks You are ready to start receiving tasks. [PERSON_NAME]" at bounding box center [54, 111] width 83 height 196
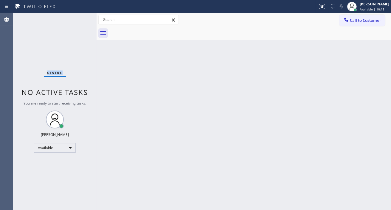
click at [79, 18] on div "Status No active tasks You are ready to start receiving tasks. [PERSON_NAME]" at bounding box center [54, 111] width 83 height 196
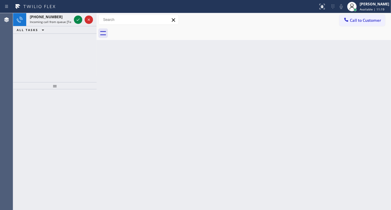
click at [79, 18] on icon at bounding box center [78, 19] width 7 height 7
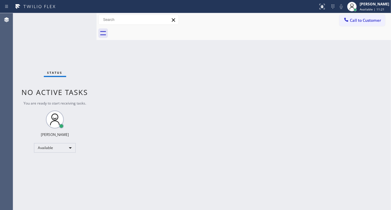
click at [79, 18] on div "Status No active tasks You are ready to start receiving tasks. [PERSON_NAME]" at bounding box center [54, 111] width 83 height 196
click at [82, 17] on div "Status No active tasks You are ready to start receiving tasks. [PERSON_NAME]" at bounding box center [54, 111] width 83 height 196
click at [80, 18] on div "Status No active tasks You are ready to start receiving tasks. [PERSON_NAME]" at bounding box center [54, 111] width 83 height 196
click at [79, 19] on div "Status No active tasks You are ready to start receiving tasks. [PERSON_NAME]" at bounding box center [54, 111] width 83 height 196
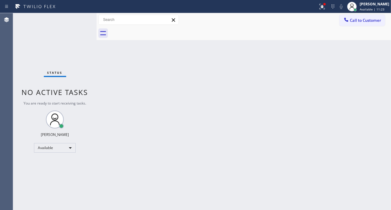
click at [79, 19] on div "Status No active tasks You are ready to start receiving tasks. [PERSON_NAME]" at bounding box center [54, 111] width 83 height 196
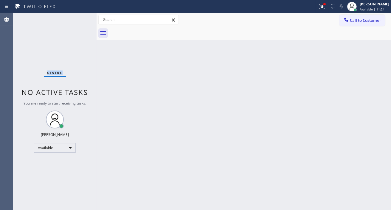
click at [79, 19] on div "Status No active tasks You are ready to start receiving tasks. [PERSON_NAME]" at bounding box center [54, 111] width 83 height 196
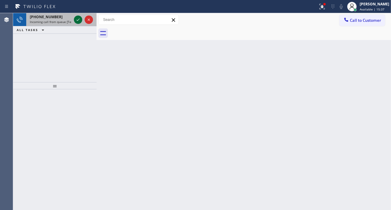
click at [79, 18] on icon at bounding box center [78, 19] width 7 height 7
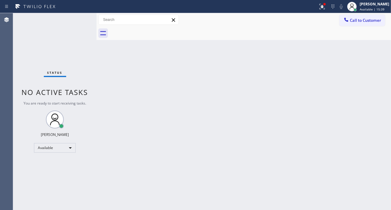
click at [79, 18] on div "Status No active tasks You are ready to start receiving tasks. [PERSON_NAME]" at bounding box center [54, 111] width 83 height 196
click at [82, 17] on div "Status No active tasks You are ready to start receiving tasks. [PERSON_NAME]" at bounding box center [54, 111] width 83 height 196
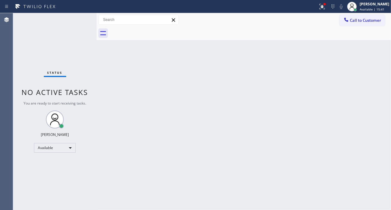
click at [82, 17] on div "Status No active tasks You are ready to start receiving tasks. [PERSON_NAME]" at bounding box center [54, 111] width 83 height 196
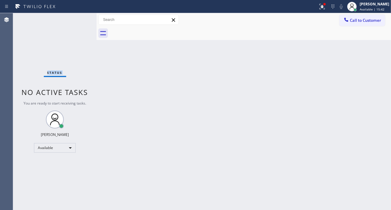
click at [82, 17] on div "Status No active tasks You are ready to start receiving tasks. [PERSON_NAME]" at bounding box center [54, 111] width 83 height 196
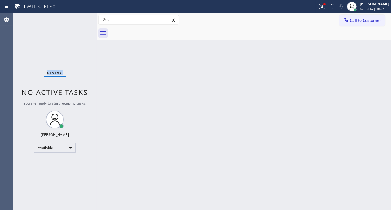
click at [82, 17] on div "Status No active tasks You are ready to start receiving tasks. [PERSON_NAME]" at bounding box center [54, 111] width 83 height 196
click at [68, 24] on div "Status No active tasks You are ready to start receiving tasks. [PERSON_NAME]" at bounding box center [54, 111] width 83 height 196
click at [79, 16] on div "Status No active tasks You are ready to start receiving tasks. [PERSON_NAME]" at bounding box center [54, 111] width 83 height 196
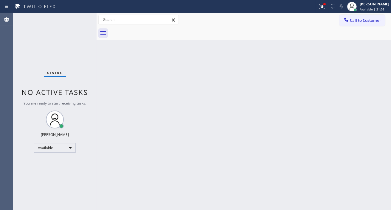
click at [79, 16] on div "Status No active tasks You are ready to start receiving tasks. [PERSON_NAME]" at bounding box center [54, 111] width 83 height 196
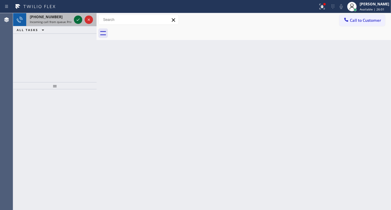
click at [79, 16] on icon at bounding box center [78, 19] width 7 height 7
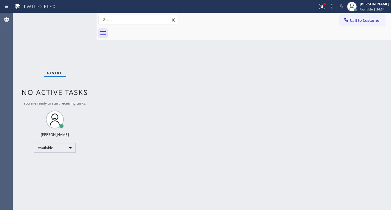
drag, startPoint x: 79, startPoint y: 16, endPoint x: 79, endPoint y: 20, distance: 3.6
click at [79, 16] on div "Status No active tasks You are ready to start receiving tasks. [PERSON_NAME]" at bounding box center [54, 111] width 83 height 196
click at [80, 17] on div "Status No active tasks You are ready to start receiving tasks. [PERSON_NAME]" at bounding box center [54, 111] width 83 height 196
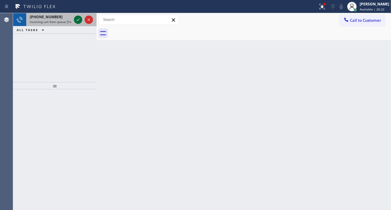
click at [80, 17] on icon at bounding box center [78, 19] width 7 height 7
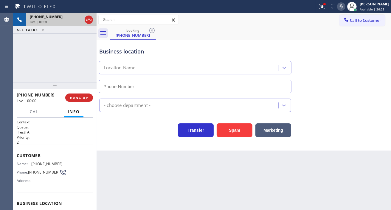
type input "[PHONE_NUMBER]"
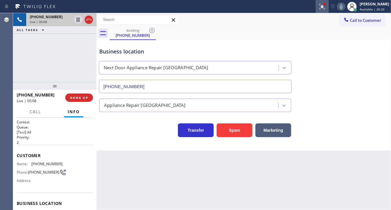
click at [325, 6] on icon at bounding box center [321, 6] width 5 height 5
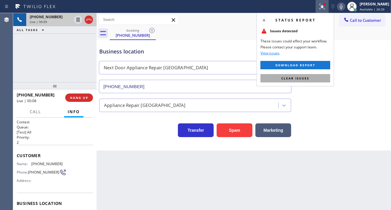
click at [308, 76] on span "Clear issues" at bounding box center [295, 78] width 28 height 4
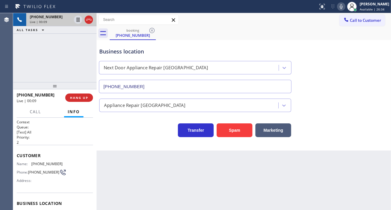
click at [37, 165] on span "[PHONE_NUMBER]" at bounding box center [46, 163] width 31 height 4
click at [132, 183] on div "Back to Dashboard Change Sender ID Customers Technicians Select a contact Outbo…" at bounding box center [244, 111] width 294 height 196
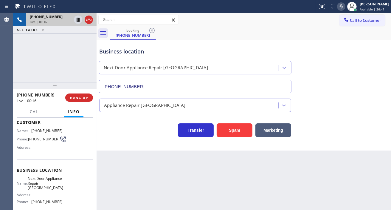
click at [40, 179] on span "Next Door Appliance Repair [GEOGRAPHIC_DATA]" at bounding box center [45, 183] width 35 height 14
click at [69, 52] on div "[PHONE_NUMBER] Live | 01:20 ALL TASKS ALL TASKS ACTIVE TASKS TASKS IN WRAP UP" at bounding box center [54, 47] width 83 height 69
click at [76, 20] on icon at bounding box center [78, 19] width 7 height 7
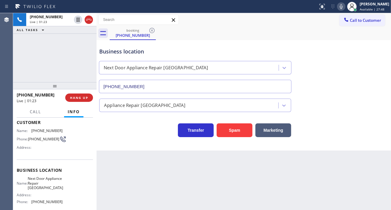
click at [345, 10] on icon at bounding box center [341, 6] width 7 height 7
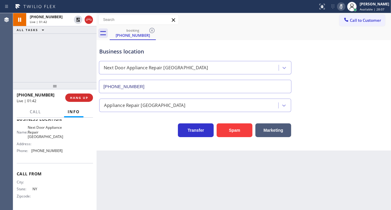
scroll to position [90, 0]
click at [46, 151] on span "[PHONE_NUMBER]" at bounding box center [46, 150] width 31 height 4
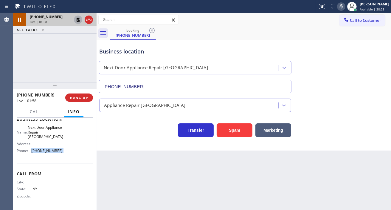
click at [78, 23] on icon at bounding box center [78, 19] width 7 height 7
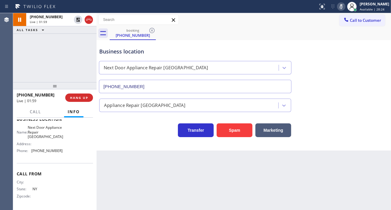
click at [344, 10] on div "Status report No issues detected If you experience an issue, please download th…" at bounding box center [353, 6] width 75 height 13
click at [344, 9] on icon at bounding box center [341, 6] width 7 height 7
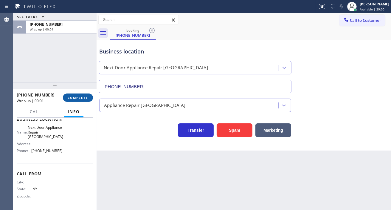
click at [86, 98] on span "COMPLETE" at bounding box center [78, 97] width 21 height 4
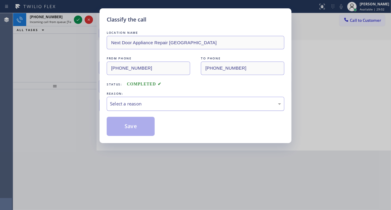
click at [130, 105] on div "Select a reason" at bounding box center [195, 103] width 171 height 7
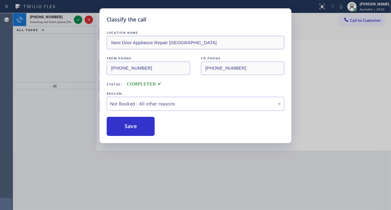
click at [142, 126] on button "Save" at bounding box center [131, 126] width 48 height 19
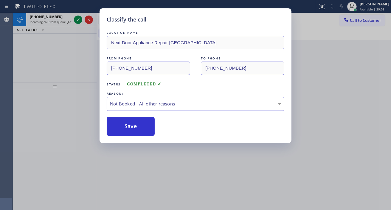
click at [142, 126] on button "Save" at bounding box center [131, 126] width 48 height 19
click at [77, 21] on icon at bounding box center [78, 19] width 7 height 7
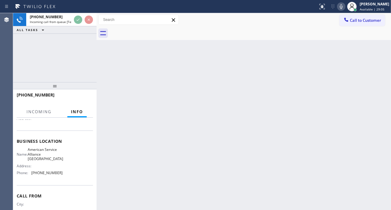
scroll to position [66, 0]
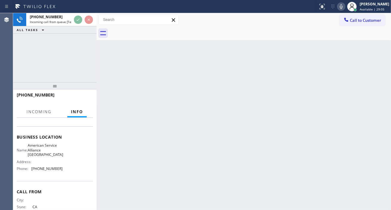
click at [42, 147] on span "American Service Alliance [GEOGRAPHIC_DATA]" at bounding box center [45, 150] width 35 height 14
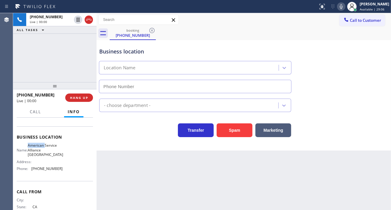
click at [42, 147] on span "American Service Alliance [GEOGRAPHIC_DATA]" at bounding box center [45, 150] width 35 height 14
type input "[PHONE_NUMBER]"
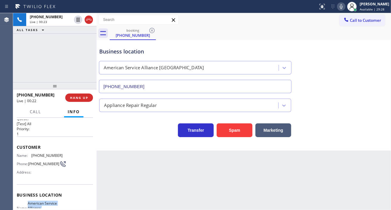
scroll to position [0, 0]
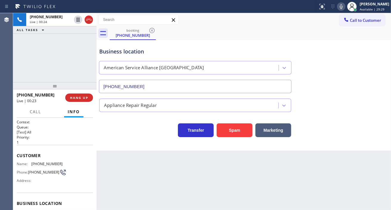
click at [45, 170] on span "[PHONE_NUMBER]" at bounding box center [43, 172] width 31 height 4
click at [123, 160] on div "Back to Dashboard Change Sender ID Customers Technicians Select a contact Outbo…" at bounding box center [244, 111] width 294 height 196
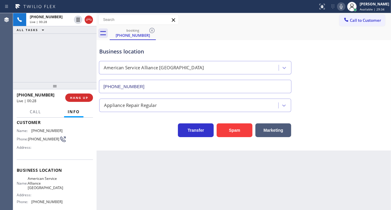
click at [43, 187] on span "American Service Alliance [GEOGRAPHIC_DATA]" at bounding box center [45, 183] width 35 height 14
click at [158, 153] on div "Back to Dashboard Change Sender ID Customers Technicians Select a contact Outbo…" at bounding box center [244, 111] width 294 height 196
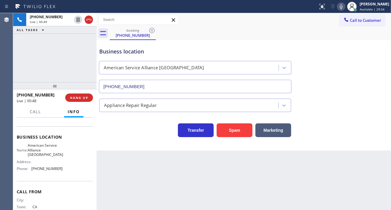
click at [43, 172] on div "Name: American Service Alliance Garden Grove Address: Phone: [PHONE_NUMBER]" at bounding box center [40, 158] width 46 height 30
click at [240, 36] on div "booking [PHONE_NUMBER]" at bounding box center [250, 33] width 281 height 13
click at [87, 94] on button "HANG UP" at bounding box center [79, 97] width 28 height 8
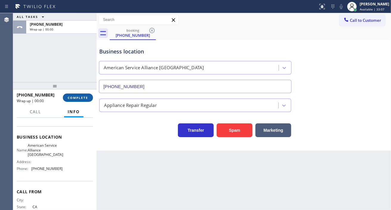
click at [87, 95] on span "COMPLETE" at bounding box center [78, 97] width 21 height 4
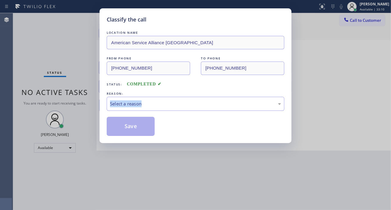
click at [81, 98] on div "Classify the call LOCATION NAME American Service Alliance Garden Grove FROM PHO…" at bounding box center [195, 105] width 391 height 210
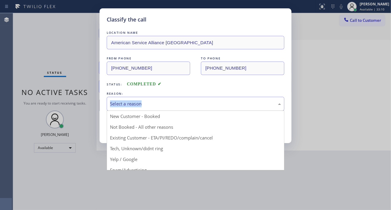
click at [147, 104] on div "Select a reason" at bounding box center [195, 103] width 171 height 7
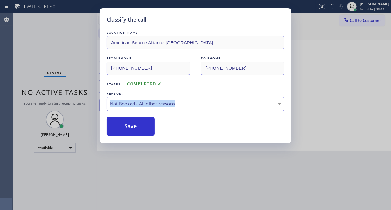
click at [148, 124] on button "Save" at bounding box center [131, 126] width 48 height 19
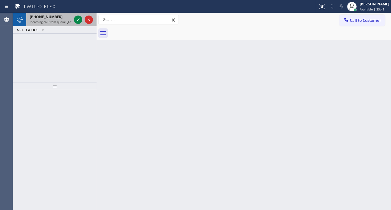
click at [76, 15] on div at bounding box center [83, 19] width 21 height 13
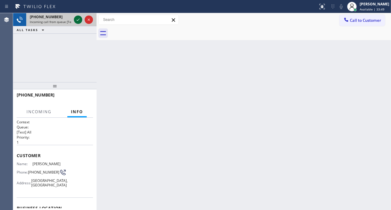
click at [76, 19] on icon at bounding box center [78, 19] width 7 height 7
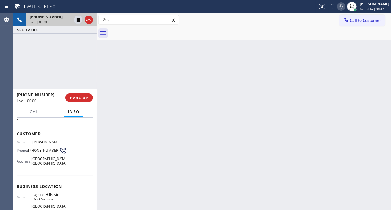
scroll to position [33, 0]
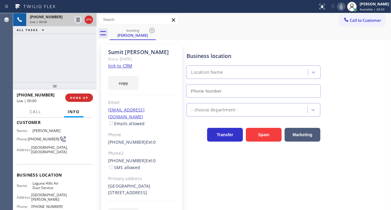
click at [53, 190] on span "Laguna Hills Air Duct Service" at bounding box center [47, 185] width 30 height 9
type input "[PHONE_NUMBER]"
click at [53, 190] on span "Laguna Hills Air Duct Service" at bounding box center [47, 185] width 30 height 9
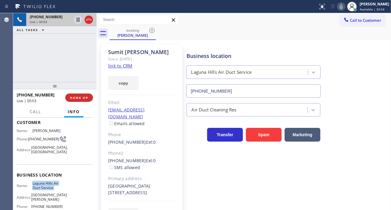
click at [130, 63] on link "link to CRM" at bounding box center [120, 66] width 24 height 6
click at [72, 40] on div "[PHONE_NUMBER] Live | 02:21 ALL TASKS ALL TASKS ACTIVE TASKS TASKS IN WRAP UP" at bounding box center [54, 47] width 83 height 69
click at [72, 49] on div "[PHONE_NUMBER] Live | 02:23 ALL TASKS ALL TASKS ACTIVE TASKS TASKS IN WRAP UP" at bounding box center [54, 47] width 83 height 69
click at [86, 100] on button "HANG UP" at bounding box center [79, 97] width 28 height 8
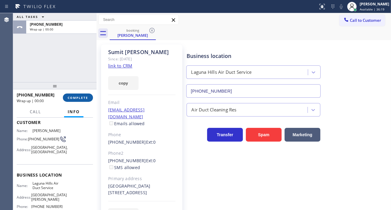
click at [83, 99] on span "COMPLETE" at bounding box center [78, 97] width 21 height 4
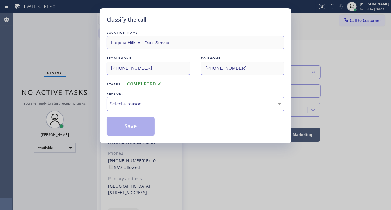
click at [165, 106] on div "Select a reason" at bounding box center [195, 103] width 171 height 7
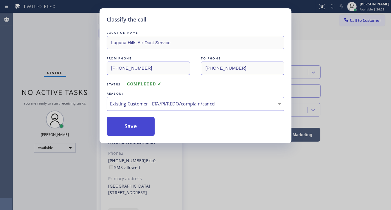
click at [138, 131] on button "Save" at bounding box center [131, 126] width 48 height 19
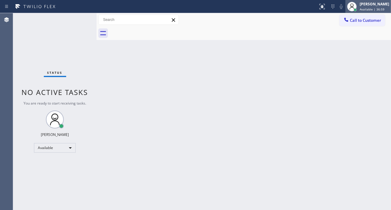
click at [375, 13] on div "[PERSON_NAME] Available | 36:59" at bounding box center [368, 6] width 46 height 13
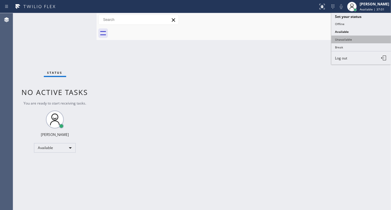
click at [346, 42] on button "Unavailable" at bounding box center [361, 39] width 60 height 8
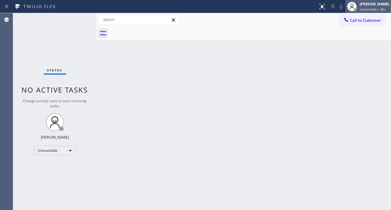
click at [359, 7] on div at bounding box center [351, 6] width 13 height 13
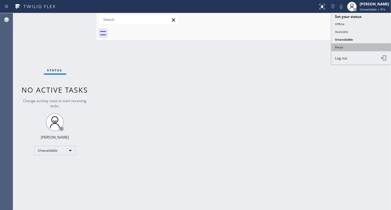
click at [360, 47] on button "Break" at bounding box center [361, 47] width 60 height 8
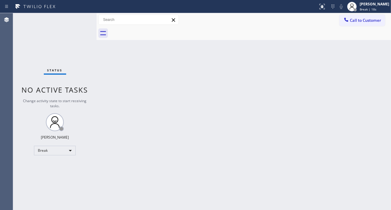
click at [380, 69] on div "Back to Dashboard Change Sender ID Customers Technicians Select a contact Outbo…" at bounding box center [244, 111] width 294 height 196
click at [380, 111] on div "Back to Dashboard Change Sender ID Customers Technicians Select a contact Outbo…" at bounding box center [244, 111] width 294 height 196
click at [365, 67] on div "Back to Dashboard Change Sender ID Customers Technicians Select a contact Outbo…" at bounding box center [244, 111] width 294 height 196
click at [82, 22] on div "Status No active tasks Change activity state to start receiving tasks. [PERSON_…" at bounding box center [54, 111] width 83 height 196
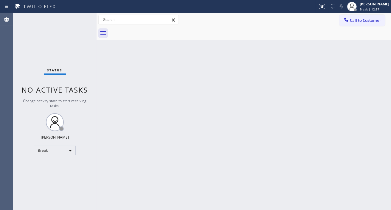
click at [70, 19] on div "Status No active tasks Change activity state to start receiving tasks. [PERSON_…" at bounding box center [54, 111] width 83 height 196
click at [366, 7] on span "Break | 14:54" at bounding box center [370, 9] width 20 height 4
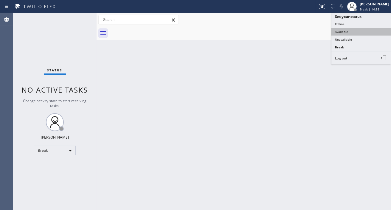
click at [353, 29] on button "Available" at bounding box center [361, 32] width 60 height 8
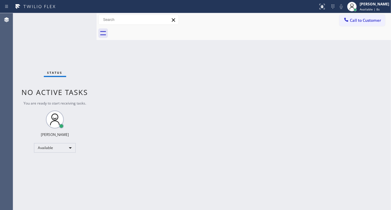
click at [367, 62] on div "Back to Dashboard Change Sender ID Customers Technicians Select a contact Outbo…" at bounding box center [244, 111] width 294 height 196
click at [78, 18] on div "Status No active tasks You are ready to start receiving tasks. [PERSON_NAME]" at bounding box center [54, 111] width 83 height 196
click at [86, 16] on div "Status No active tasks You are ready to start receiving tasks. [PERSON_NAME]" at bounding box center [54, 111] width 83 height 196
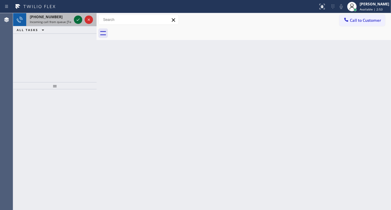
click at [79, 18] on icon at bounding box center [78, 19] width 7 height 7
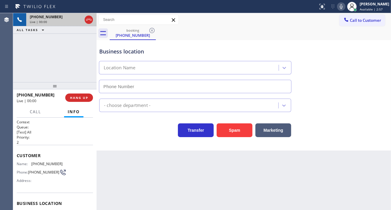
type input "[PHONE_NUMBER]"
click at [47, 162] on span "[PHONE_NUMBER]" at bounding box center [46, 163] width 31 height 4
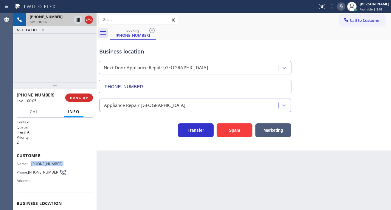
click at [47, 162] on span "[PHONE_NUMBER]" at bounding box center [46, 163] width 31 height 4
click at [114, 171] on div "Back to Dashboard Change Sender ID Customers Technicians Select a contact Outbo…" at bounding box center [244, 111] width 294 height 196
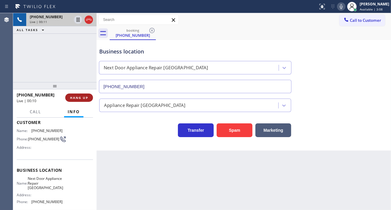
click at [87, 100] on button "HANG UP" at bounding box center [79, 97] width 28 height 8
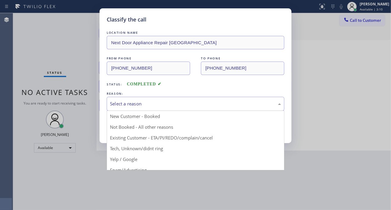
click at [123, 99] on div "Select a reason" at bounding box center [196, 104] width 178 height 14
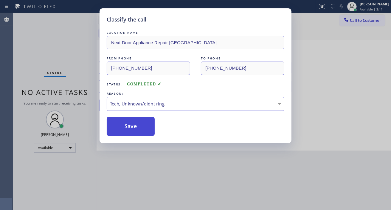
click at [139, 130] on button "Save" at bounding box center [131, 126] width 48 height 19
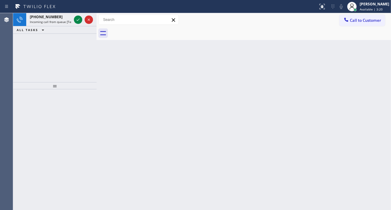
click at [368, 83] on div "Back to Dashboard Change Sender ID Customers Technicians Select a contact Outbo…" at bounding box center [244, 111] width 294 height 196
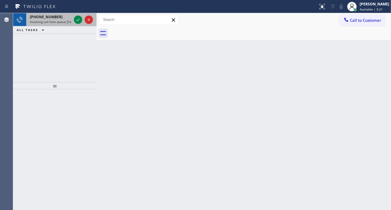
click at [65, 20] on span "Incoming call from queue [Test] All" at bounding box center [54, 22] width 49 height 4
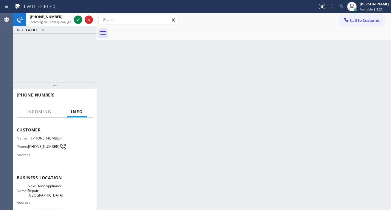
scroll to position [33, 0]
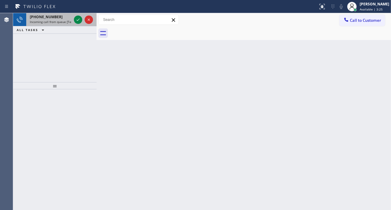
click at [59, 21] on span "Incoming call from queue [Test] All" at bounding box center [54, 22] width 49 height 4
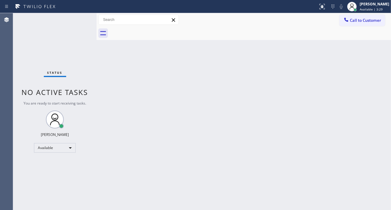
click at [79, 17] on div "Status No active tasks You are ready to start receiving tasks. [PERSON_NAME]" at bounding box center [54, 111] width 83 height 196
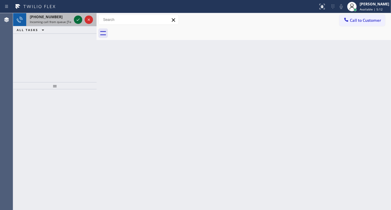
click at [79, 17] on icon at bounding box center [78, 19] width 7 height 7
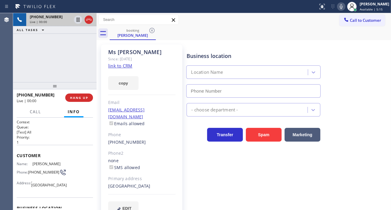
type input "[PHONE_NUMBER]"
click at [131, 66] on link "link to CRM" at bounding box center [120, 66] width 24 height 6
click at [35, 174] on span "[PHONE_NUMBER]" at bounding box center [43, 172] width 31 height 4
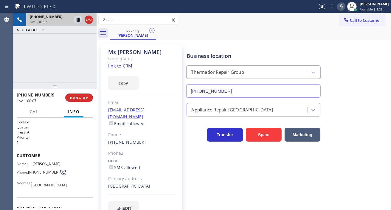
click at [232, 58] on div "Business location" at bounding box center [254, 56] width 134 height 8
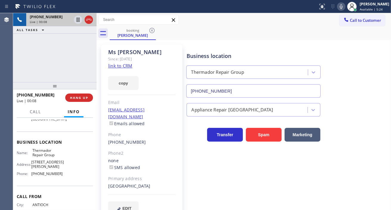
scroll to position [66, 0]
click at [45, 154] on span "Thermador Repair Group" at bounding box center [47, 152] width 30 height 9
click at [84, 98] on span "HANG UP" at bounding box center [79, 97] width 18 height 4
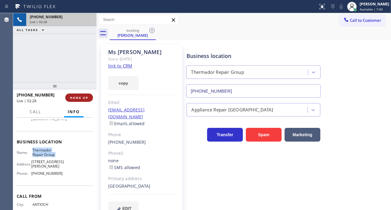
click at [84, 98] on span "HANG UP" at bounding box center [79, 97] width 18 height 4
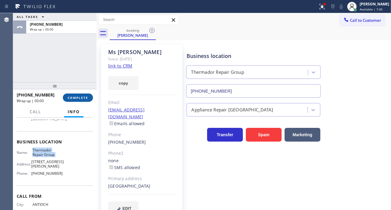
click at [84, 98] on span "COMPLETE" at bounding box center [78, 97] width 21 height 4
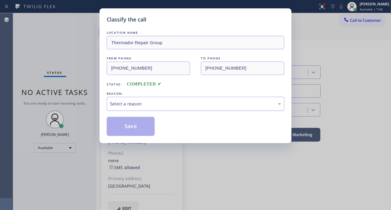
click at [145, 103] on div "Select a reason" at bounding box center [195, 103] width 171 height 7
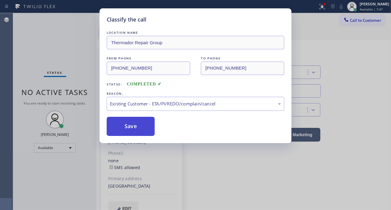
click at [147, 130] on button "Save" at bounding box center [131, 126] width 48 height 19
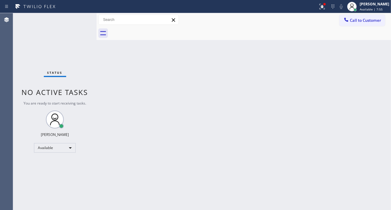
click at [83, 18] on div "Status No active tasks You are ready to start receiving tasks. [PERSON_NAME]" at bounding box center [54, 111] width 83 height 196
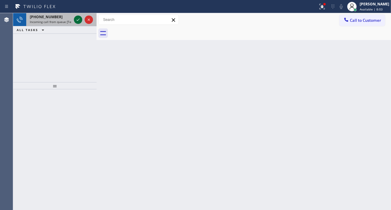
click at [75, 19] on icon at bounding box center [78, 19] width 7 height 7
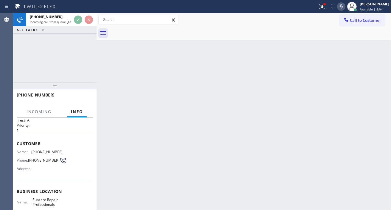
scroll to position [33, 0]
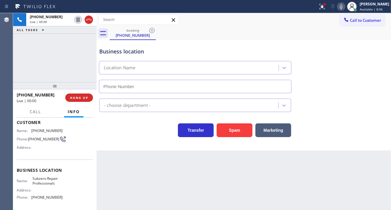
click at [44, 182] on span "Subzero Repair Professionals" at bounding box center [47, 180] width 30 height 9
type input "[PHONE_NUMBER]"
click at [44, 182] on span "Subzero Repair Professionals" at bounding box center [47, 180] width 30 height 9
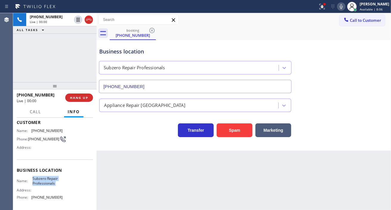
click at [44, 182] on span "Subzero Repair Professionals" at bounding box center [47, 180] width 30 height 9
click at [32, 140] on span "[PHONE_NUMBER]" at bounding box center [43, 138] width 31 height 4
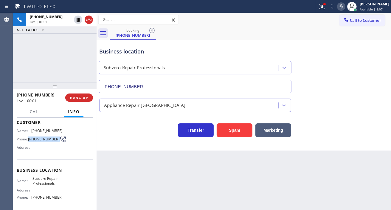
click at [32, 140] on span "[PHONE_NUMBER]" at bounding box center [43, 138] width 31 height 4
click at [170, 176] on div "Back to Dashboard Change Sender ID Customers Technicians Select a contact Outbo…" at bounding box center [244, 111] width 294 height 196
click at [51, 183] on span "Subzero Repair Professionals" at bounding box center [47, 180] width 30 height 9
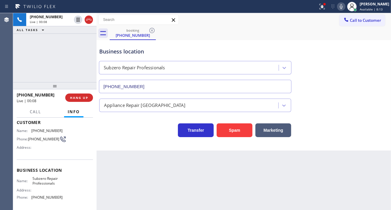
click at [124, 167] on div "Back to Dashboard Change Sender ID Customers Technicians Select a contact Outbo…" at bounding box center [244, 111] width 294 height 196
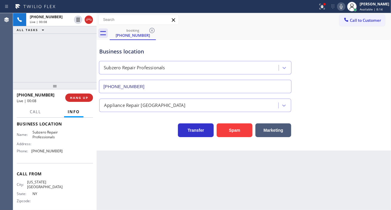
scroll to position [81, 0]
click at [50, 151] on span "[PHONE_NUMBER]" at bounding box center [46, 149] width 31 height 4
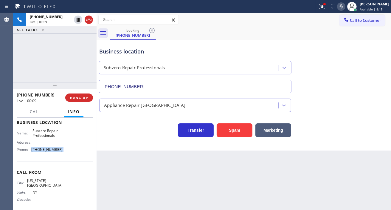
click at [50, 151] on span "[PHONE_NUMBER]" at bounding box center [46, 149] width 31 height 4
click at [162, 173] on div "Back to Dashboard Change Sender ID Customers Technicians Select a contact Outbo…" at bounding box center [244, 111] width 294 height 196
click at [364, 77] on div "Business location Subzero Repair Professionals [PHONE_NUMBER]" at bounding box center [243, 66] width 291 height 54
click at [324, 10] on icon at bounding box center [322, 6] width 7 height 7
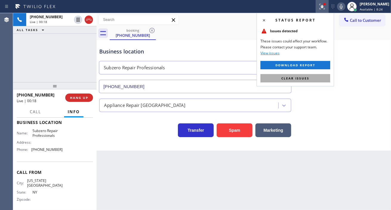
click at [320, 77] on button "Clear issues" at bounding box center [295, 78] width 70 height 8
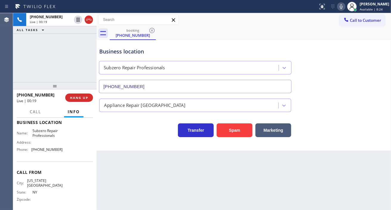
click at [145, 49] on div "Business location" at bounding box center [195, 51] width 192 height 8
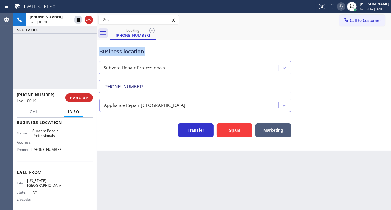
click at [145, 49] on div "Business location" at bounding box center [195, 51] width 192 height 8
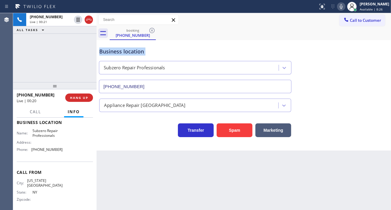
click at [145, 49] on div "Business location" at bounding box center [195, 51] width 192 height 8
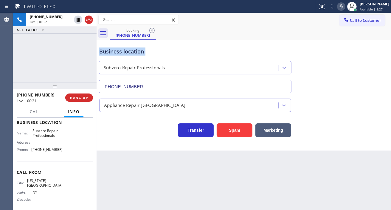
click at [145, 49] on div "Business location" at bounding box center [195, 51] width 192 height 8
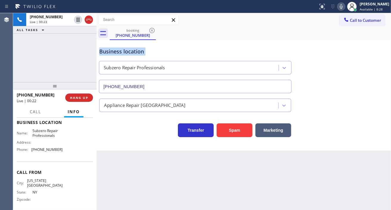
click at [145, 49] on div "Business location" at bounding box center [195, 51] width 192 height 8
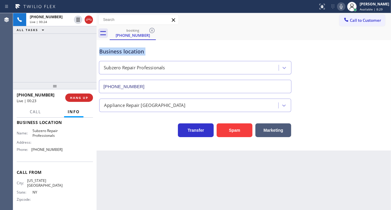
click at [145, 49] on div "Business location" at bounding box center [195, 51] width 192 height 8
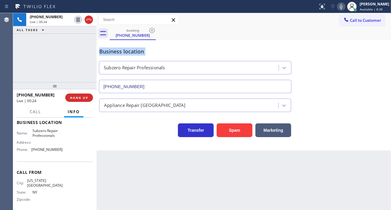
click at [145, 49] on div "Business location" at bounding box center [195, 51] width 192 height 8
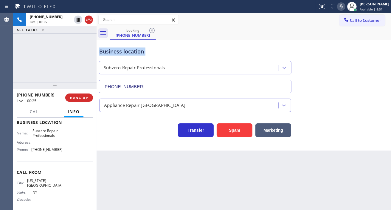
click at [145, 49] on div "Business location" at bounding box center [195, 51] width 192 height 8
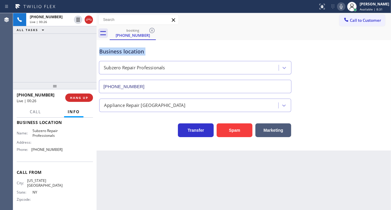
click at [145, 49] on div "Business location" at bounding box center [195, 51] width 192 height 8
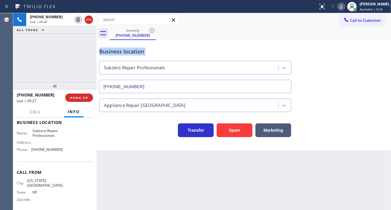
click at [145, 49] on div "Business location" at bounding box center [195, 51] width 192 height 8
click at [73, 59] on div "[PHONE_NUMBER] Live | 00:28 ALL TASKS ALL TASKS ACTIVE TASKS TASKS IN WRAP UP" at bounding box center [54, 47] width 83 height 69
click at [84, 97] on span "HANG UP" at bounding box center [79, 97] width 18 height 4
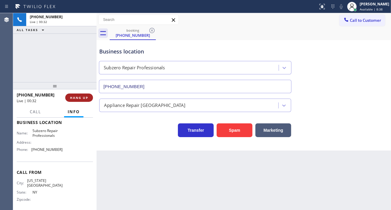
click at [84, 97] on span "HANG UP" at bounding box center [79, 97] width 18 height 4
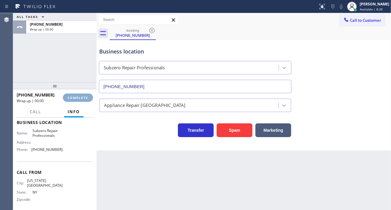
click at [84, 97] on span "COMPLETE" at bounding box center [78, 97] width 21 height 4
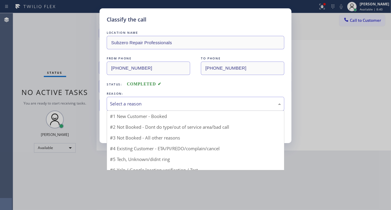
click at [149, 107] on div "Select a reason" at bounding box center [195, 103] width 171 height 7
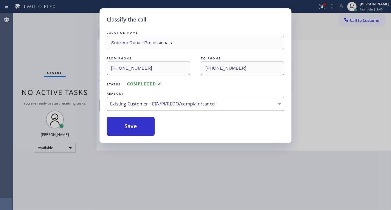
click at [151, 103] on div "Existing Customer - ETA/PI/REDO/complain/cancel" at bounding box center [195, 103] width 171 height 7
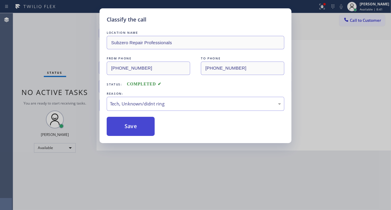
click at [140, 124] on button "Save" at bounding box center [131, 126] width 48 height 19
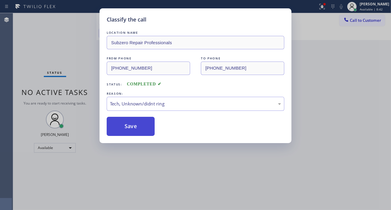
click at [140, 124] on button "Save" at bounding box center [131, 126] width 48 height 19
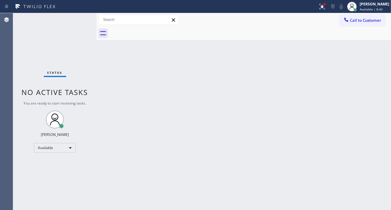
click at [77, 19] on div "Status No active tasks You are ready to start receiving tasks. [PERSON_NAME]" at bounding box center [54, 111] width 83 height 196
click at [77, 18] on div "Status No active tasks You are ready to start receiving tasks. [PERSON_NAME]" at bounding box center [54, 111] width 83 height 196
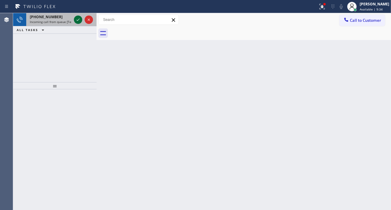
click at [77, 18] on icon at bounding box center [78, 19] width 7 height 7
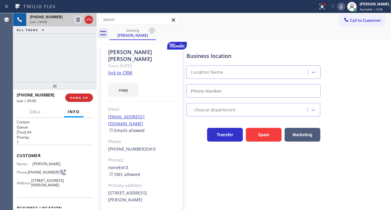
type input "[PHONE_NUMBER]"
click at [125, 69] on link "link to CRM" at bounding box center [120, 72] width 24 height 6
click at [37, 174] on span "[PHONE_NUMBER]" at bounding box center [43, 172] width 31 height 4
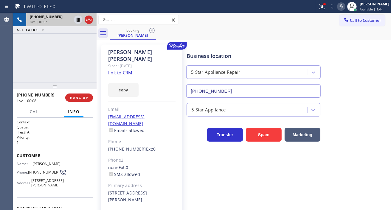
click at [229, 45] on div "Business location 5 Star Appliance Repair [PHONE_NUMBER]" at bounding box center [287, 71] width 204 height 54
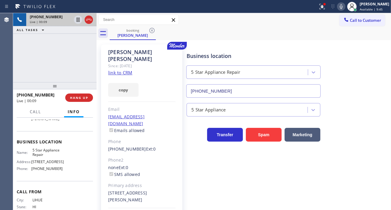
click at [46, 157] on span "5 Star Appliance Repair" at bounding box center [47, 152] width 30 height 9
click at [76, 20] on icon at bounding box center [78, 19] width 7 height 7
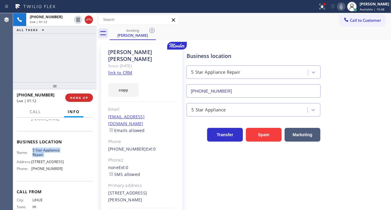
click at [345, 6] on icon at bounding box center [341, 6] width 7 height 7
click at [370, 73] on div "Business location 5 Star Appliance Repair [PHONE_NUMBER]" at bounding box center [287, 71] width 204 height 54
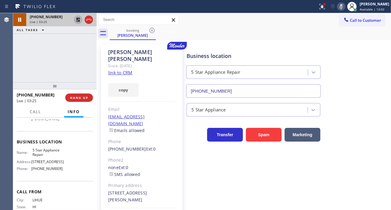
click at [76, 21] on icon at bounding box center [78, 19] width 7 height 7
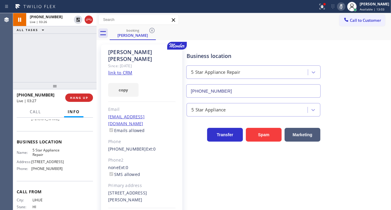
click at [344, 9] on icon at bounding box center [341, 6] width 7 height 7
click at [326, 8] on icon at bounding box center [322, 6] width 7 height 7
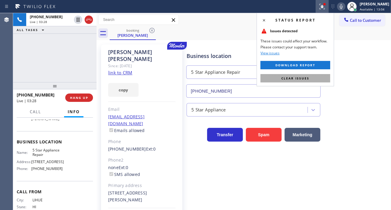
click at [300, 79] on span "Clear issues" at bounding box center [295, 78] width 28 height 4
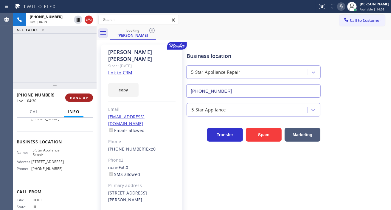
click at [86, 97] on span "HANG UP" at bounding box center [79, 97] width 18 height 4
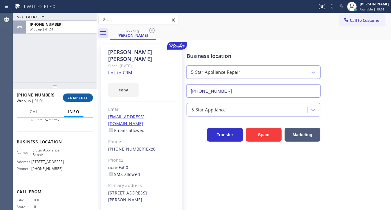
click at [80, 100] on button "COMPLETE" at bounding box center [78, 97] width 30 height 8
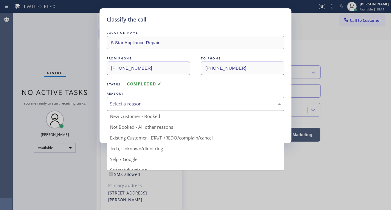
click at [162, 108] on div "Select a reason" at bounding box center [196, 104] width 178 height 14
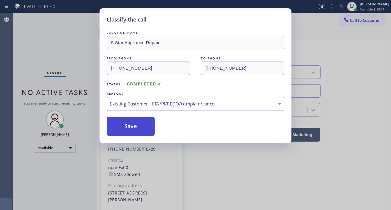
click at [145, 128] on button "Save" at bounding box center [131, 126] width 48 height 19
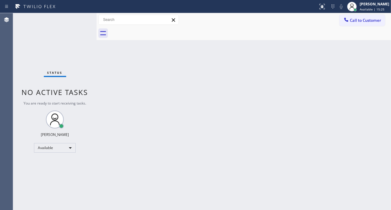
drag, startPoint x: 369, startPoint y: 58, endPoint x: 353, endPoint y: 58, distance: 16.1
click at [369, 58] on div "Back to Dashboard Change Sender ID Customers Technicians Select a contact Outbo…" at bounding box center [244, 111] width 294 height 196
click at [79, 21] on div "Status No active tasks You are ready to start receiving tasks. [PERSON_NAME]" at bounding box center [54, 111] width 83 height 196
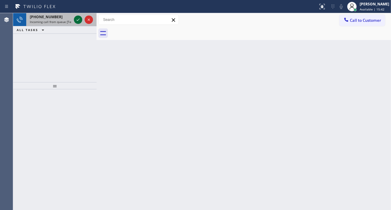
click at [79, 21] on icon at bounding box center [78, 19] width 7 height 7
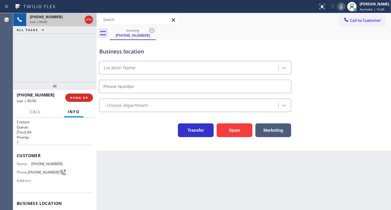
type input "[PHONE_NUMBER]"
click at [48, 163] on span "[PHONE_NUMBER]" at bounding box center [46, 163] width 31 height 4
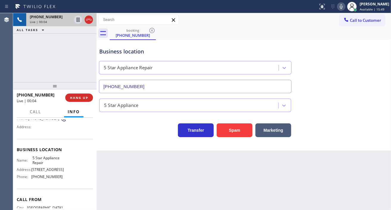
scroll to position [66, 0]
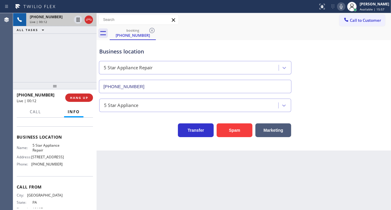
click at [125, 159] on div "Back to Dashboard Change Sender ID Customers Technicians Select a contact Outbo…" at bounding box center [244, 111] width 294 height 196
click at [48, 148] on span "5 Star Appliance Repair" at bounding box center [47, 147] width 30 height 9
click at [128, 156] on div "Back to Dashboard Change Sender ID Customers Technicians Select a contact Outbo…" at bounding box center [244, 111] width 294 height 196
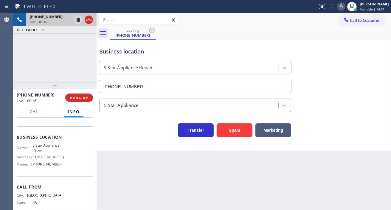
click at [49, 166] on span "[PHONE_NUMBER]" at bounding box center [46, 164] width 31 height 4
click at [77, 18] on icon at bounding box center [78, 20] width 3 height 4
drag, startPoint x: 371, startPoint y: 81, endPoint x: 308, endPoint y: 58, distance: 66.7
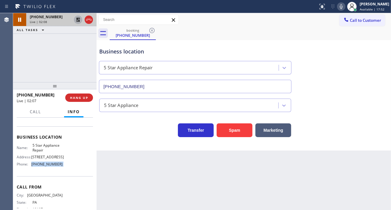
click at [371, 81] on div "Business location 5 Star Appliance Repair [PHONE_NUMBER]" at bounding box center [243, 66] width 291 height 54
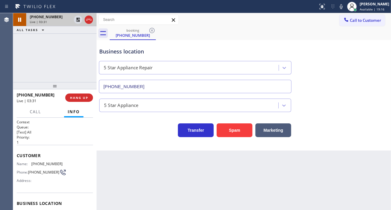
scroll to position [66, 0]
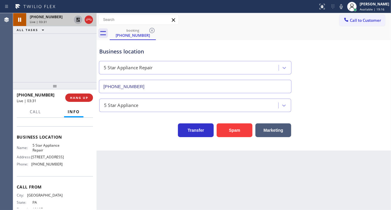
click at [77, 18] on icon at bounding box center [78, 20] width 4 height 4
click at [59, 66] on div "+12676792206 Live | 03:53 ALL TASKS ALL TASKS ACTIVE TASKS TASKS IN WRAP UP" at bounding box center [54, 47] width 83 height 69
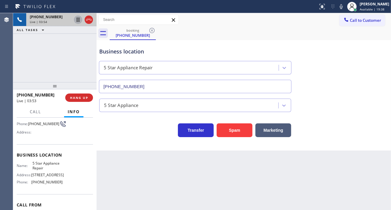
scroll to position [33, 0]
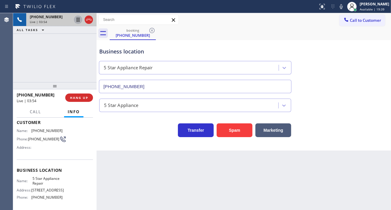
click at [37, 140] on span "[PHONE_NUMBER]" at bounding box center [43, 138] width 31 height 4
copy div "[PHONE_NUMBER]"
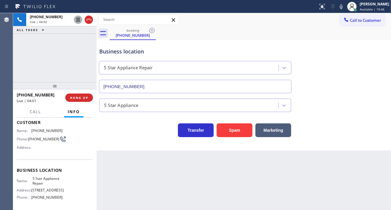
click at [74, 58] on div "+12676792206 Live | 04:02 ALL TASKS ALL TASKS ACTIVE TASKS TASKS IN WRAP UP" at bounding box center [54, 47] width 83 height 69
click at [110, 54] on div "Business location" at bounding box center [195, 51] width 192 height 8
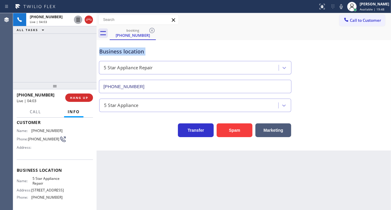
click at [110, 54] on div "Business location" at bounding box center [195, 51] width 192 height 8
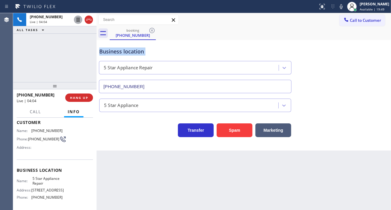
click at [110, 54] on div "Business location" at bounding box center [195, 51] width 192 height 8
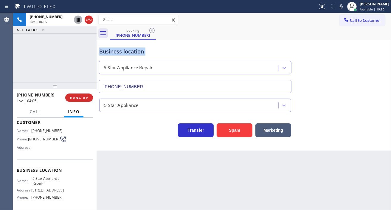
click at [110, 54] on div "Business location" at bounding box center [195, 51] width 192 height 8
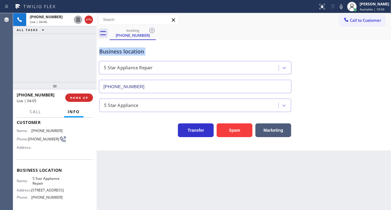
click at [110, 54] on div "Business location" at bounding box center [195, 51] width 192 height 8
click at [82, 52] on div "+12676792206 Live | 04:07 ALL TASKS ALL TASKS ACTIVE TASKS TASKS IN WRAP UP" at bounding box center [54, 47] width 83 height 69
click at [84, 99] on span "HANG UP" at bounding box center [79, 97] width 18 height 4
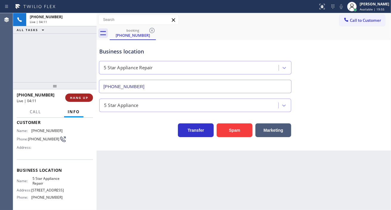
click at [84, 99] on span "HANG UP" at bounding box center [79, 97] width 18 height 4
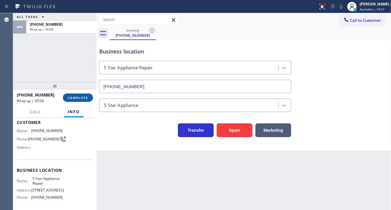
click at [84, 99] on span "COMPLETE" at bounding box center [78, 97] width 21 height 4
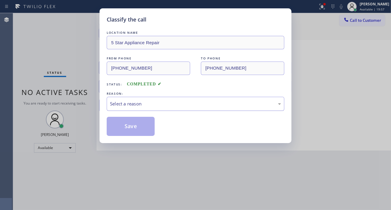
click at [148, 103] on div "Select a reason" at bounding box center [195, 103] width 171 height 7
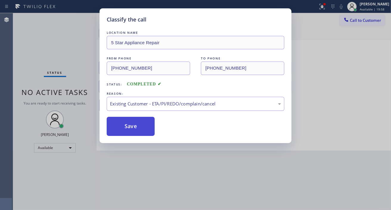
click at [145, 127] on button "Save" at bounding box center [131, 126] width 48 height 19
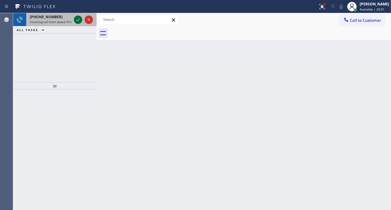
click at [79, 21] on icon at bounding box center [78, 19] width 7 height 7
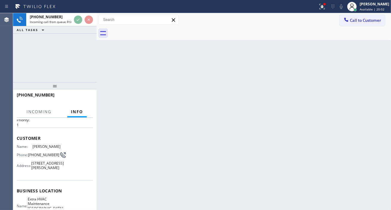
scroll to position [33, 0]
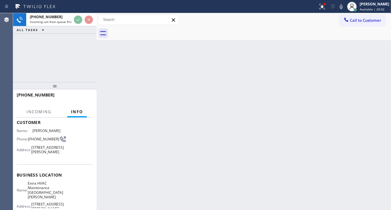
click at [46, 195] on span "Extra HVAC Maintenance [GEOGRAPHIC_DATA][PERSON_NAME]" at bounding box center [45, 190] width 35 height 18
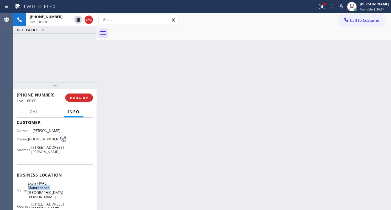
click at [46, 195] on span "Extra HVAC Maintenance [GEOGRAPHIC_DATA][PERSON_NAME]" at bounding box center [45, 190] width 35 height 18
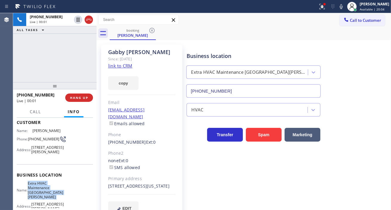
type input "[PHONE_NUMBER]"
click at [124, 67] on link "link to CRM" at bounding box center [120, 66] width 24 height 6
click at [39, 139] on span "[PHONE_NUMBER]" at bounding box center [43, 138] width 31 height 4
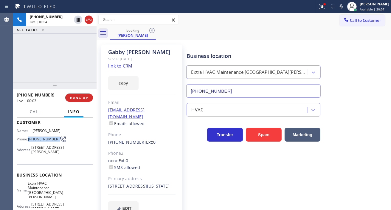
copy div "[PHONE_NUMBER]"
click at [232, 48] on div "Business location Extra HVAC Maintenance San Pedro (424) 364-1950" at bounding box center [253, 72] width 136 height 52
click at [46, 189] on span "Extra HVAC Maintenance [GEOGRAPHIC_DATA][PERSON_NAME]" at bounding box center [45, 190] width 35 height 18
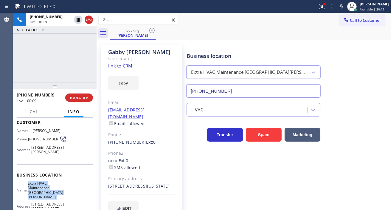
copy span "Extra HVAC Maintenance [GEOGRAPHIC_DATA][PERSON_NAME]"
click at [70, 51] on div "+13108579681 Live | 00:25 ALL TASKS ALL TASKS ACTIVE TASKS TASKS IN WRAP UP" at bounding box center [54, 47] width 83 height 69
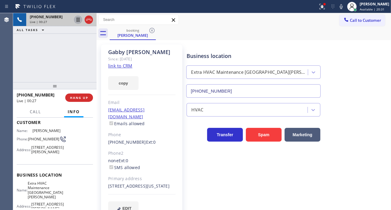
click at [76, 19] on icon at bounding box center [78, 19] width 7 height 7
click at [77, 21] on icon at bounding box center [78, 19] width 7 height 7
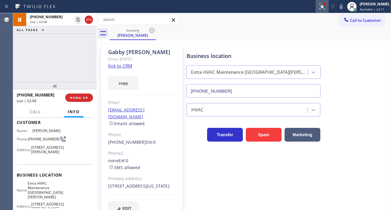
click at [326, 6] on icon at bounding box center [322, 6] width 7 height 7
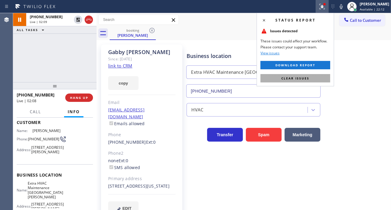
click at [326, 81] on button "Clear issues" at bounding box center [295, 78] width 70 height 8
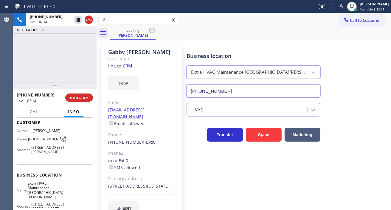
click at [364, 64] on div "Business location Extra HVAC Maintenance San Pedro (424) 364-1950" at bounding box center [287, 71] width 204 height 54
click at [59, 63] on div "+13108579681 Live | 02:56 ALL TASKS ALL TASKS ACTIVE TASKS TASKS IN WRAP UP" at bounding box center [54, 47] width 83 height 69
click at [59, 63] on div "+13108579681 Live | 02:57 ALL TASKS ALL TASKS ACTIVE TASKS TASKS IN WRAP UP" at bounding box center [54, 47] width 83 height 69
click at [70, 55] on div "+13108579681 Live | 03:19 ALL TASKS ALL TASKS ACTIVE TASKS TASKS IN WRAP UP" at bounding box center [54, 47] width 83 height 69
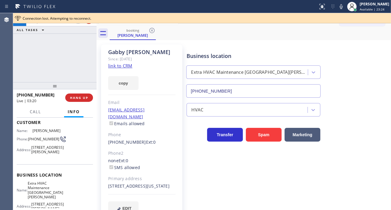
click at [72, 55] on div "+13108579681 Live | 03:20 ALL TASKS ALL TASKS ACTIVE TASKS TASKS IN WRAP UP" at bounding box center [54, 47] width 83 height 69
click at [72, 55] on div "+13108579681 Live | 03:21 ALL TASKS ALL TASKS ACTIVE TASKS TASKS IN WRAP UP" at bounding box center [54, 47] width 83 height 69
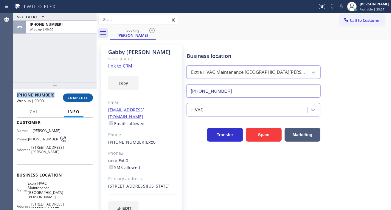
click at [81, 97] on span "COMPLETE" at bounding box center [78, 97] width 21 height 4
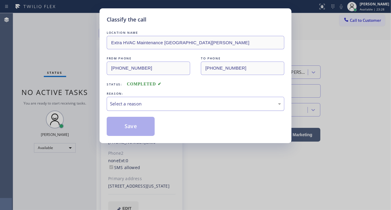
click at [163, 111] on div "Select a reason" at bounding box center [196, 104] width 178 height 14
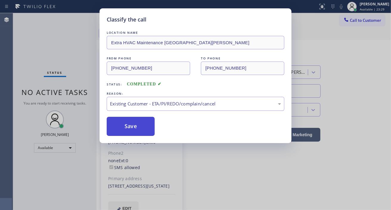
click at [148, 129] on button "Save" at bounding box center [131, 126] width 48 height 19
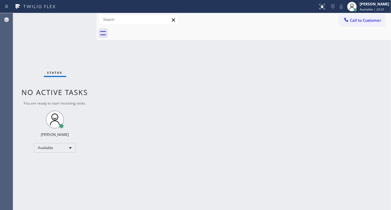
click at [75, 18] on div "Status No active tasks You are ready to start receiving tasks. [PERSON_NAME]" at bounding box center [54, 111] width 83 height 196
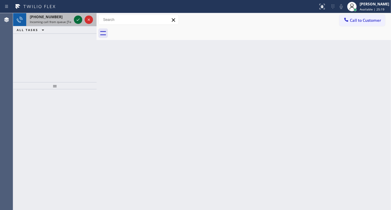
click at [75, 17] on icon at bounding box center [78, 19] width 7 height 7
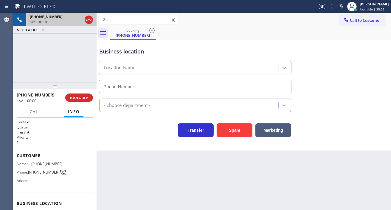
type input "(833) 905-2828"
click at [55, 163] on span "(562) 547-0830" at bounding box center [46, 163] width 31 height 4
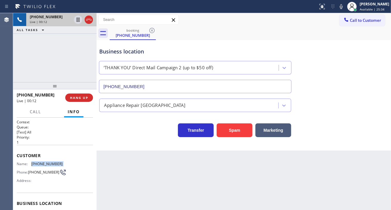
click at [55, 163] on span "(562) 547-0830" at bounding box center [46, 163] width 31 height 4
copy span "(562) 547-0830"
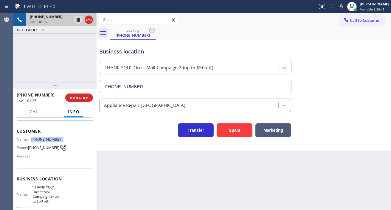
scroll to position [66, 0]
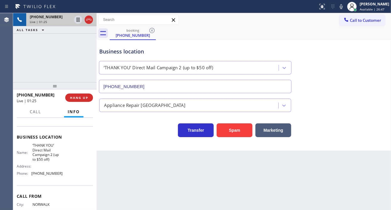
click at [48, 159] on span "‘THANK‌ ‌YOU’‌ ‌Direct‌ ‌Mail‌ ‌Campaign‌ 2 (up to $50 off)" at bounding box center [47, 152] width 30 height 18
copy span "‘THANK‌ ‌YOU’‌ ‌Direct‌ ‌Mail‌ ‌Campaign‌ 2 (up to $50 off)"
click at [201, 49] on div "Business location" at bounding box center [195, 51] width 192 height 8
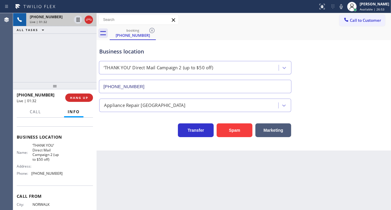
click at [30, 55] on div "+15625470830 Live | 01:32 ALL TASKS ALL TASKS ACTIVE TASKS TASKS IN WRAP UP" at bounding box center [54, 47] width 83 height 69
click at [77, 20] on icon at bounding box center [78, 19] width 7 height 7
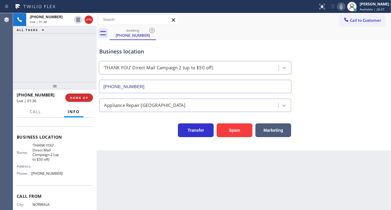
click at [345, 8] on icon at bounding box center [341, 6] width 7 height 7
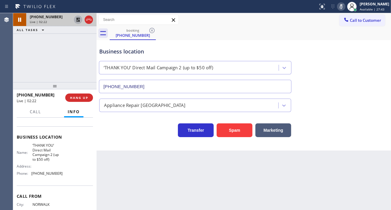
click at [77, 20] on icon at bounding box center [78, 19] width 7 height 7
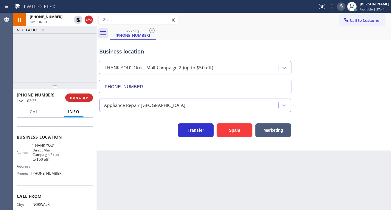
click at [344, 5] on icon at bounding box center [341, 6] width 7 height 7
click at [53, 175] on span "(833) 905-2828" at bounding box center [46, 173] width 31 height 4
copy span "(833) 905-2828"
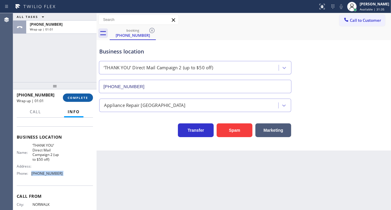
click at [83, 98] on span "COMPLETE" at bounding box center [78, 97] width 21 height 4
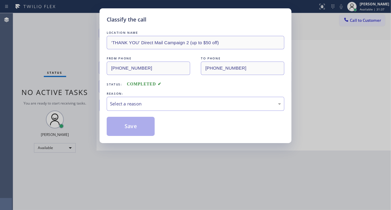
click at [143, 102] on div "Select a reason" at bounding box center [195, 103] width 171 height 7
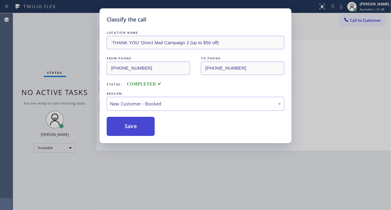
click at [136, 123] on button "Save" at bounding box center [131, 126] width 48 height 19
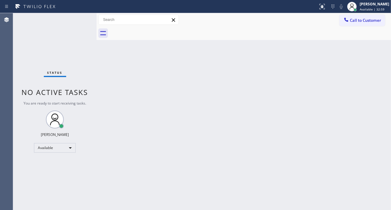
click at [61, 37] on div "Status No active tasks You are ready to start receiving tasks. [PERSON_NAME]" at bounding box center [54, 111] width 83 height 196
click at [75, 22] on div "Status No active tasks You are ready to start receiving tasks. [PERSON_NAME]" at bounding box center [54, 111] width 83 height 196
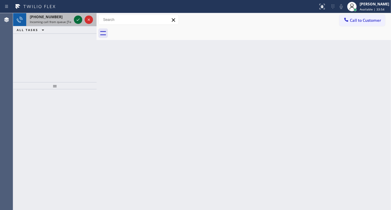
click at [75, 22] on icon at bounding box center [78, 19] width 7 height 7
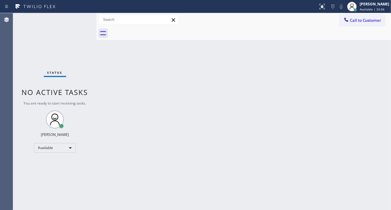
click at [77, 22] on div "Status No active tasks You are ready to start receiving tasks. [PERSON_NAME]" at bounding box center [54, 111] width 83 height 196
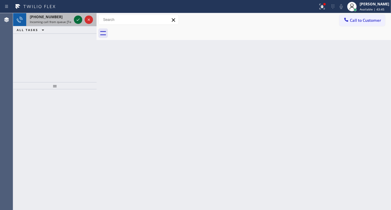
click at [77, 22] on icon at bounding box center [78, 19] width 7 height 7
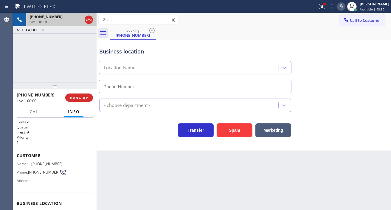
type input "(561) 767-8595"
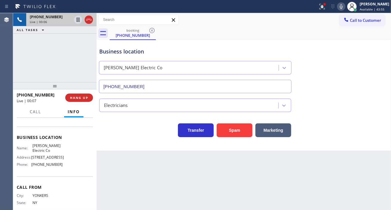
scroll to position [66, 0]
click at [77, 100] on button "HANG UP" at bounding box center [79, 97] width 28 height 8
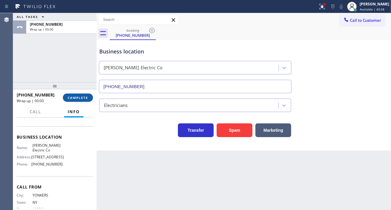
click at [78, 99] on span "COMPLETE" at bounding box center [78, 97] width 21 height 4
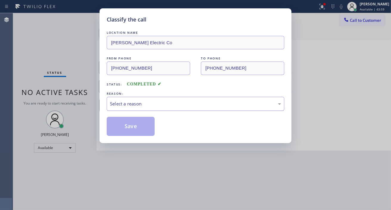
click at [152, 108] on div "Select a reason" at bounding box center [196, 104] width 178 height 14
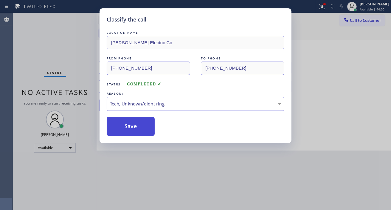
click at [149, 131] on button "Save" at bounding box center [131, 126] width 48 height 19
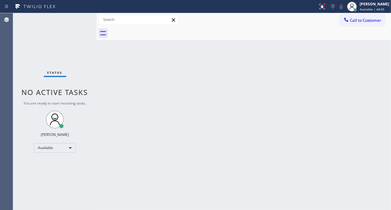
click at [364, 80] on div "Back to Dashboard Change Sender ID Customers Technicians Select a contact Outbo…" at bounding box center [244, 111] width 294 height 196
click at [38, 17] on div "Status No active tasks You are ready to start receiving tasks. [PERSON_NAME]" at bounding box center [54, 111] width 83 height 196
click at [77, 17] on div "Status No active tasks You are ready to start receiving tasks. [PERSON_NAME]" at bounding box center [54, 111] width 83 height 196
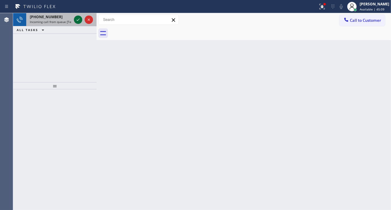
click at [77, 17] on icon at bounding box center [78, 19] width 7 height 7
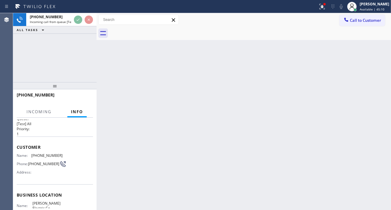
scroll to position [33, 0]
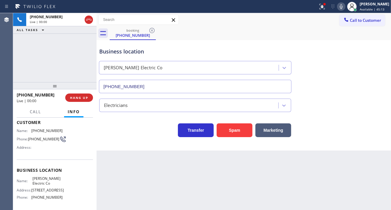
type input "(561) 767-8595"
click at [44, 131] on span "(914) 441-1499" at bounding box center [46, 130] width 31 height 4
copy span "(914) 441-1499"
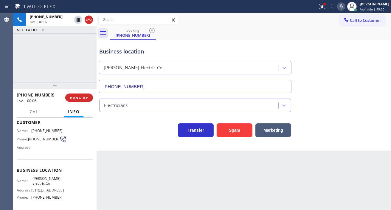
click at [122, 182] on div "Back to Dashboard Change Sender ID Customers Technicians Select a contact Outbo…" at bounding box center [244, 111] width 294 height 196
click at [44, 180] on span "Bowles Electric Co" at bounding box center [47, 180] width 30 height 9
copy span "Bowles Electric Co"
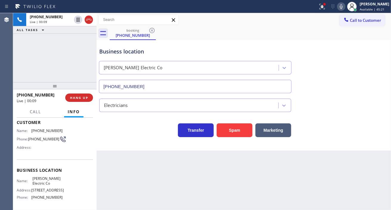
click at [118, 173] on div "Back to Dashboard Change Sender ID Customers Technicians Select a contact Outbo…" at bounding box center [244, 111] width 294 height 196
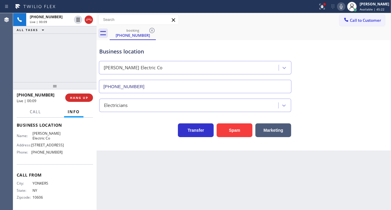
scroll to position [94, 0]
click at [42, 153] on div "Name: Bowles Electric Co Address: 413 NE 3rd Ave, Boynton Beach, FL 33435, Unit…" at bounding box center [40, 143] width 46 height 26
copy span "(561) 767-8595"
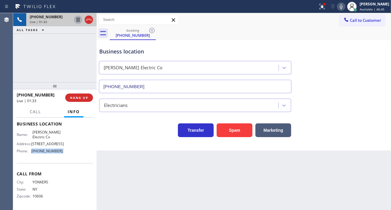
click at [77, 20] on icon at bounding box center [78, 19] width 7 height 7
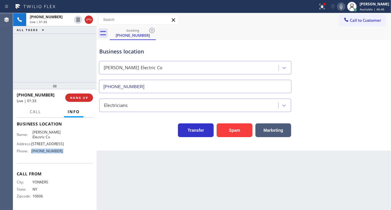
click at [343, 8] on icon at bounding box center [341, 6] width 3 height 5
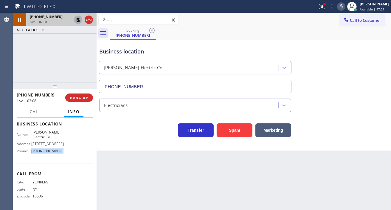
click at [76, 19] on icon at bounding box center [78, 19] width 7 height 7
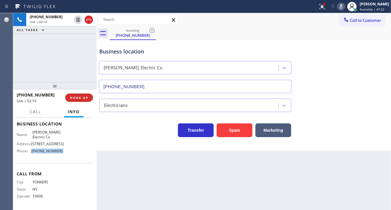
click at [343, 6] on rect at bounding box center [341, 6] width 4 height 4
click at [326, 7] on icon at bounding box center [322, 6] width 7 height 7
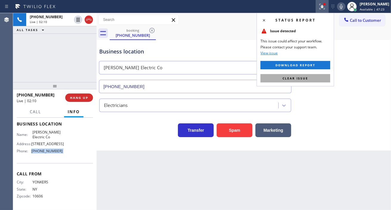
click at [318, 78] on button "Clear issue" at bounding box center [295, 78] width 70 height 8
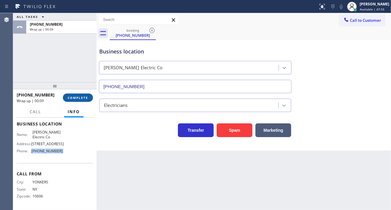
click at [83, 93] on button "COMPLETE" at bounding box center [78, 97] width 30 height 8
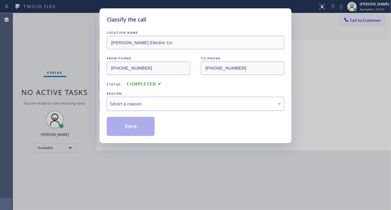
click at [137, 99] on div "Select a reason" at bounding box center [196, 104] width 178 height 14
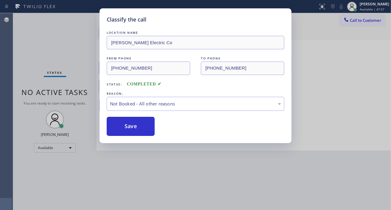
click at [136, 124] on button "Save" at bounding box center [131, 126] width 48 height 19
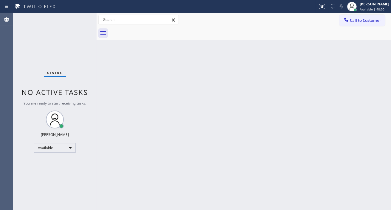
click at [82, 18] on div "Status No active tasks You are ready to start receiving tasks. [PERSON_NAME]" at bounding box center [54, 111] width 83 height 196
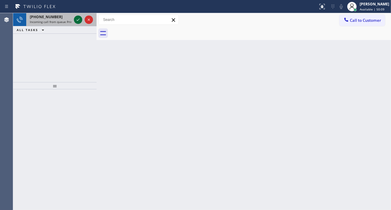
click at [76, 21] on icon at bounding box center [78, 19] width 7 height 7
click at [75, 20] on icon at bounding box center [78, 19] width 7 height 7
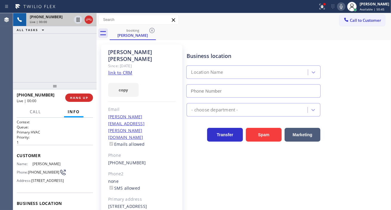
type input "(310) 340-1547"
click at [119, 69] on link "link to CRM" at bounding box center [120, 72] width 24 height 6
click at [78, 19] on icon at bounding box center [78, 20] width 3 height 4
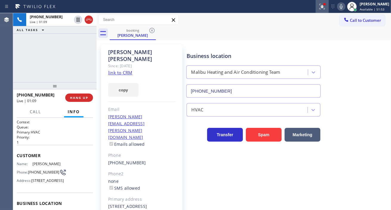
click at [329, 5] on div at bounding box center [322, 6] width 13 height 7
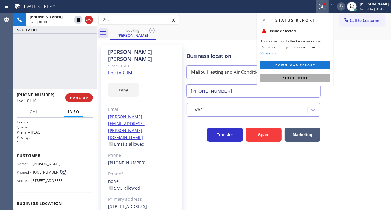
click at [324, 74] on button "Clear issue" at bounding box center [295, 78] width 70 height 8
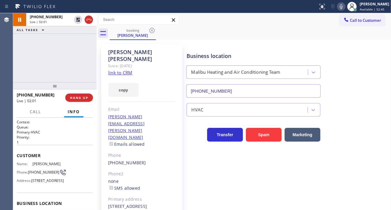
click at [371, 68] on div "Business location Malibu Heating and Air Conditioning Team (310) 340-1547" at bounding box center [287, 71] width 204 height 54
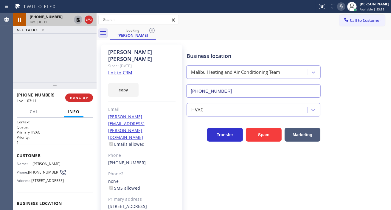
click at [75, 19] on icon at bounding box center [78, 19] width 7 height 7
click at [384, 75] on div "Business location Malibu Heating and Air Conditioning Team (310) 340-1547" at bounding box center [287, 71] width 204 height 54
click at [50, 48] on div "+18312418393 Live | 06:01 ALL TASKS ALL TASKS ACTIVE TASKS TASKS IN WRAP UP" at bounding box center [54, 47] width 83 height 69
click at [84, 99] on span "HANG UP" at bounding box center [79, 97] width 18 height 4
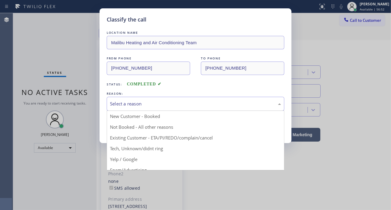
click at [144, 106] on div "Select a reason" at bounding box center [195, 103] width 171 height 7
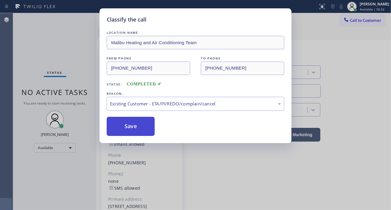
click at [135, 129] on button "Save" at bounding box center [131, 126] width 48 height 19
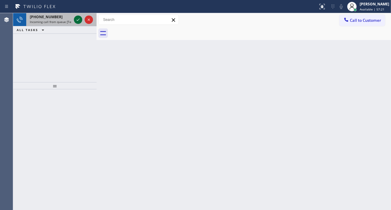
click at [77, 20] on icon at bounding box center [78, 19] width 3 height 2
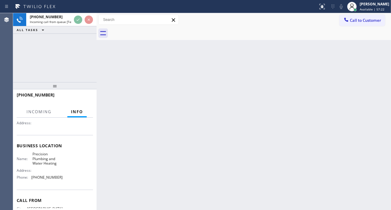
scroll to position [66, 0]
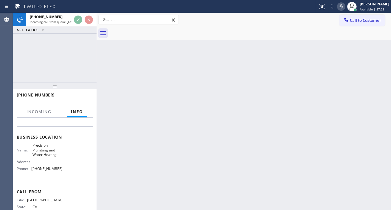
click at [48, 144] on span "Precision Plumbing and Water Heating" at bounding box center [47, 150] width 30 height 14
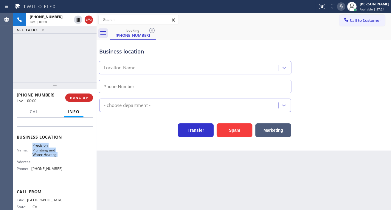
click at [48, 144] on span "Precision Plumbing and Water Heating" at bounding box center [47, 150] width 30 height 14
type input "(844) 924-0527"
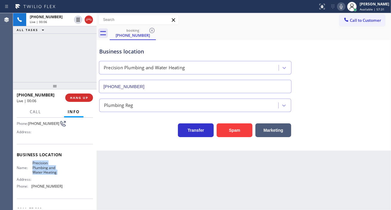
scroll to position [33, 0]
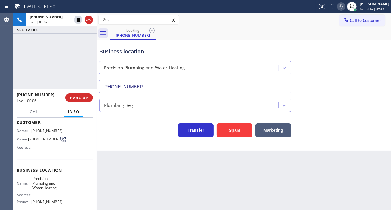
click at [38, 139] on span "(310) 892-7198" at bounding box center [43, 138] width 31 height 4
copy div "(310) 892-7198"
click at [136, 162] on div "Back to Dashboard Change Sender ID Customers Technicians Select a contact Outbo…" at bounding box center [244, 111] width 294 height 196
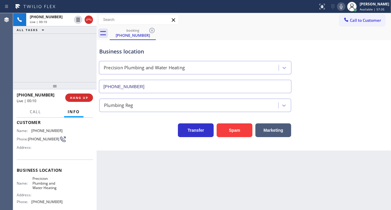
click at [48, 181] on span "Precision Plumbing and Water Heating" at bounding box center [47, 183] width 30 height 14
click at [137, 170] on div "Back to Dashboard Change Sender ID Customers Technicians Select a contact Outbo…" at bounding box center [244, 111] width 294 height 196
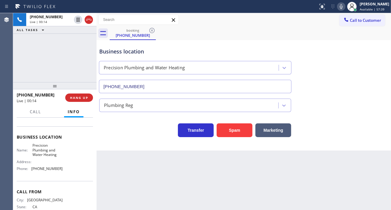
click at [48, 170] on span "(844) 924-0527" at bounding box center [46, 168] width 31 height 4
click at [145, 49] on div "Business location" at bounding box center [195, 51] width 192 height 8
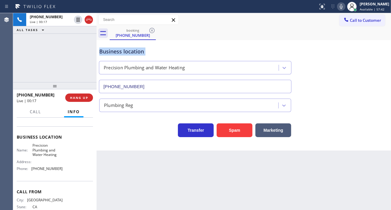
click at [145, 49] on div "Business location" at bounding box center [195, 51] width 192 height 8
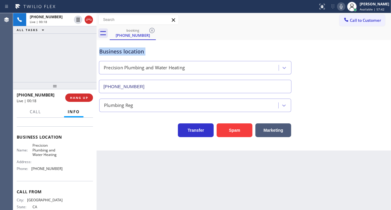
click at [145, 49] on div "Business location" at bounding box center [195, 51] width 192 height 8
click at [263, 44] on div "Business location Precision Plumbing and Water Heating (844) 924-0527" at bounding box center [195, 67] width 194 height 52
click at [154, 50] on div "Business location" at bounding box center [195, 51] width 192 height 8
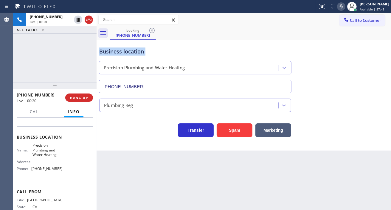
click at [154, 50] on div "Business location" at bounding box center [195, 51] width 192 height 8
click at [184, 51] on div "Business location" at bounding box center [195, 51] width 192 height 8
click at [82, 98] on span "HANG UP" at bounding box center [79, 97] width 18 height 4
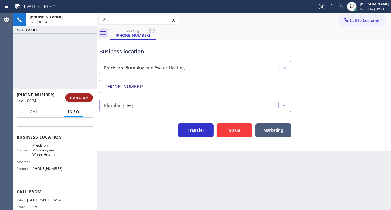
click at [82, 98] on span "HANG UP" at bounding box center [79, 97] width 18 height 4
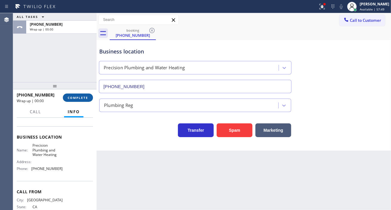
click at [82, 98] on span "COMPLETE" at bounding box center [78, 97] width 21 height 4
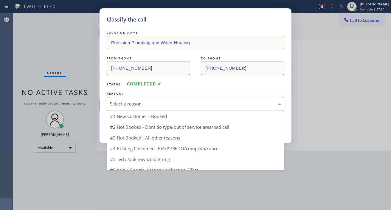
click at [142, 107] on div "Select a reason" at bounding box center [196, 104] width 178 height 14
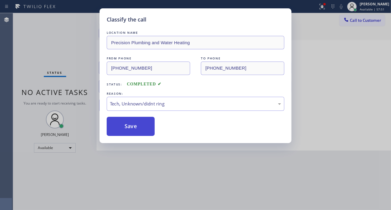
click at [145, 127] on button "Save" at bounding box center [131, 126] width 48 height 19
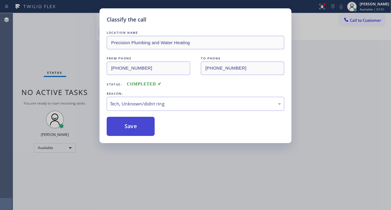
click at [145, 127] on button "Save" at bounding box center [131, 126] width 48 height 19
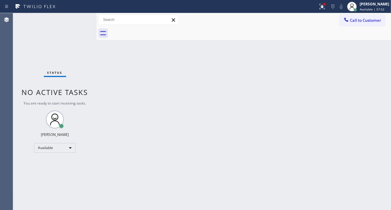
click at [80, 21] on div "Status No active tasks You are ready to start receiving tasks. [PERSON_NAME]" at bounding box center [54, 111] width 83 height 196
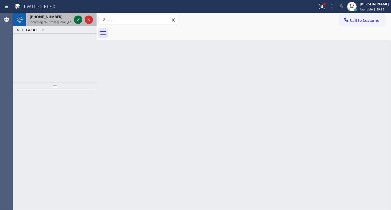
click at [80, 21] on icon at bounding box center [78, 19] width 7 height 7
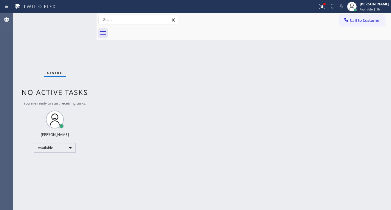
click at [76, 17] on div "Status No active tasks You are ready to start receiving tasks. [PERSON_NAME]" at bounding box center [54, 111] width 83 height 196
click at [76, 18] on div "Status No active tasks You are ready to start receiving tasks. [PERSON_NAME]" at bounding box center [54, 111] width 83 height 196
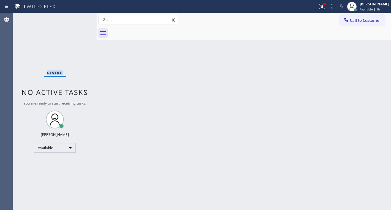
click at [76, 18] on div "Status No active tasks You are ready to start receiving tasks. [PERSON_NAME]" at bounding box center [54, 111] width 83 height 196
drag, startPoint x: 76, startPoint y: 18, endPoint x: 82, endPoint y: 22, distance: 7.0
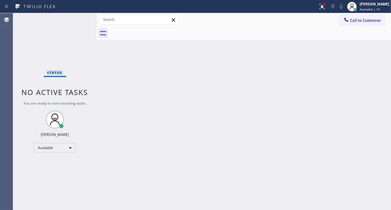
click at [80, 21] on div "Status No active tasks You are ready to start receiving tasks. [PERSON_NAME]" at bounding box center [54, 111] width 83 height 196
click at [79, 24] on div "Status No active tasks You are ready to start receiving tasks. [PERSON_NAME]" at bounding box center [54, 111] width 83 height 196
click at [79, 25] on div "Status No active tasks You are ready to start receiving tasks. [PERSON_NAME]" at bounding box center [54, 111] width 83 height 196
click at [80, 17] on div "Status No active tasks You are ready to start receiving tasks. [PERSON_NAME]" at bounding box center [54, 111] width 83 height 196
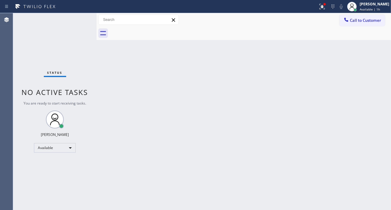
click at [80, 17] on div "Status No active tasks You are ready to start receiving tasks. [PERSON_NAME]" at bounding box center [54, 111] width 83 height 196
click at [76, 20] on div "Status No active tasks You are ready to start receiving tasks. [PERSON_NAME]" at bounding box center [54, 111] width 83 height 196
click at [76, 18] on div "Status No active tasks You are ready to start receiving tasks. [PERSON_NAME]" at bounding box center [54, 111] width 83 height 196
click at [77, 18] on div "Status No active tasks You are ready to start receiving tasks. [PERSON_NAME]" at bounding box center [54, 111] width 83 height 196
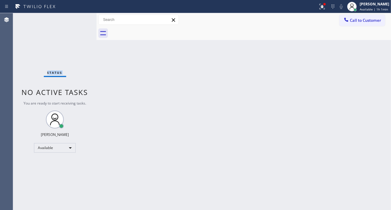
click at [77, 18] on div "Status No active tasks You are ready to start receiving tasks. [PERSON_NAME]" at bounding box center [54, 111] width 83 height 196
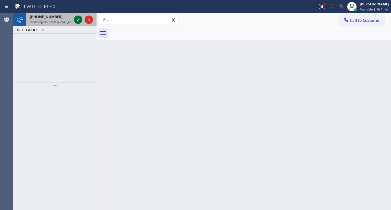
click at [74, 19] on div at bounding box center [78, 19] width 8 height 7
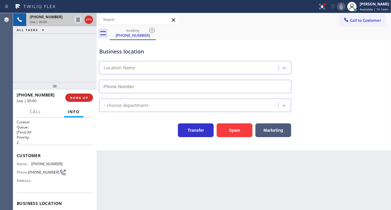
type input "(805) 914-0405"
click at [44, 161] on span "(805) 946-3332" at bounding box center [46, 163] width 31 height 4
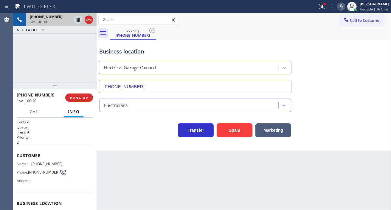
click at [117, 174] on div "Back to Dashboard Change Sender ID Customers Technicians Select a contact Outbo…" at bounding box center [244, 111] width 294 height 196
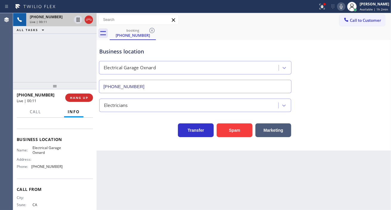
scroll to position [66, 0]
click at [44, 151] on span "Electrical Garage Oxnard" at bounding box center [47, 147] width 30 height 9
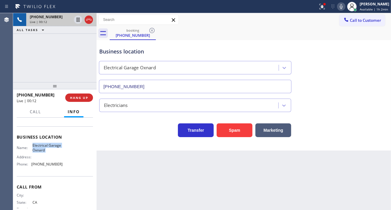
click at [44, 151] on span "Electrical Garage Oxnard" at bounding box center [47, 147] width 30 height 9
click at [172, 170] on div "Back to Dashboard Change Sender ID Customers Technicians Select a contact Outbo…" at bounding box center [244, 111] width 294 height 196
click at [37, 164] on span "(805) 914-0405" at bounding box center [46, 164] width 31 height 4
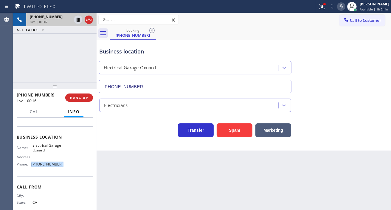
click at [37, 164] on span "(805) 914-0405" at bounding box center [46, 164] width 31 height 4
click at [326, 10] on button at bounding box center [322, 6] width 13 height 13
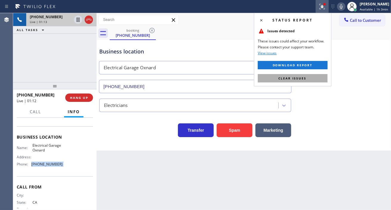
click at [319, 75] on button "Clear issues" at bounding box center [293, 78] width 70 height 8
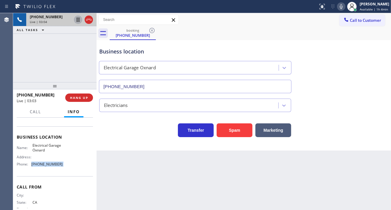
click at [78, 21] on icon at bounding box center [78, 20] width 3 height 4
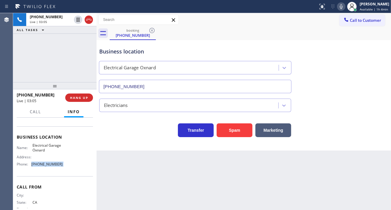
click at [345, 8] on icon at bounding box center [341, 6] width 7 height 7
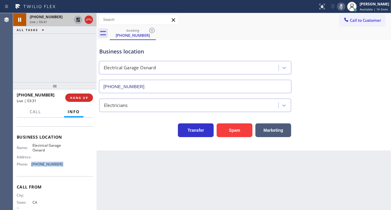
click at [75, 18] on icon at bounding box center [78, 19] width 7 height 7
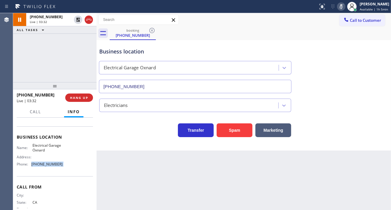
click at [345, 5] on icon at bounding box center [341, 6] width 7 height 7
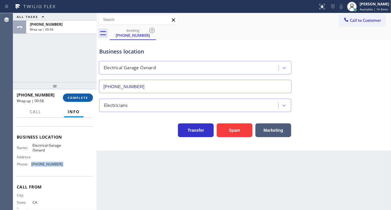
click at [91, 99] on button "COMPLETE" at bounding box center [78, 97] width 30 height 8
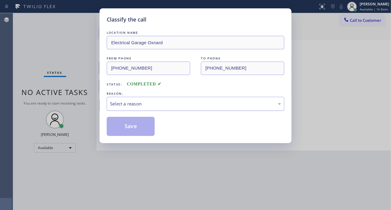
click at [159, 104] on div "Select a reason" at bounding box center [195, 103] width 171 height 7
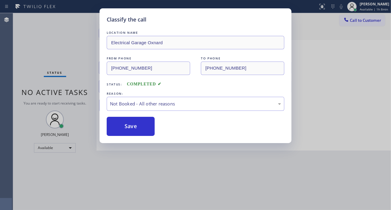
click at [143, 125] on button "Save" at bounding box center [131, 126] width 48 height 19
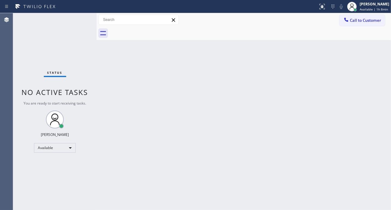
drag, startPoint x: 375, startPoint y: 60, endPoint x: 368, endPoint y: 59, distance: 6.7
click at [375, 60] on div "Back to Dashboard Change Sender ID Customers Technicians Select a contact Outbo…" at bounding box center [244, 111] width 294 height 196
click at [82, 16] on div "Status No active tasks You are ready to start receiving tasks. [PERSON_NAME]" at bounding box center [54, 111] width 83 height 196
click at [72, 23] on div "Status No active tasks You are ready to start receiving tasks. [PERSON_NAME]" at bounding box center [54, 111] width 83 height 196
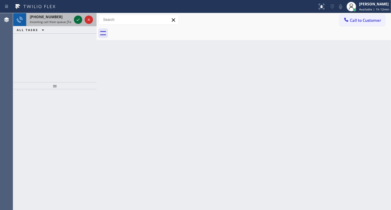
click at [76, 23] on icon at bounding box center [78, 19] width 7 height 7
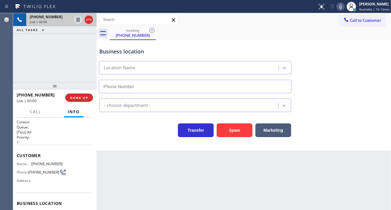
type input "[PHONE_NUMBER]"
click at [35, 160] on div "Customer Name: (718) 559-2688 Phone: (718) 559-2688 Address:" at bounding box center [55, 169] width 76 height 48
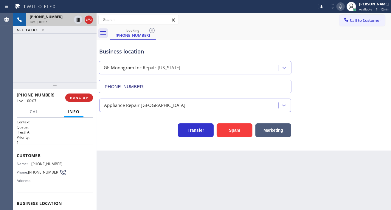
click at [161, 194] on div "Back to Dashboard Change Sender ID Customers Technicians Select a contact Outbo…" at bounding box center [244, 111] width 294 height 196
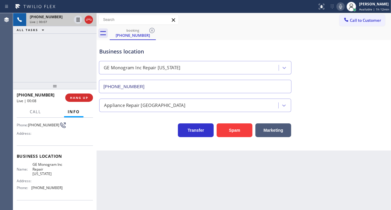
scroll to position [66, 0]
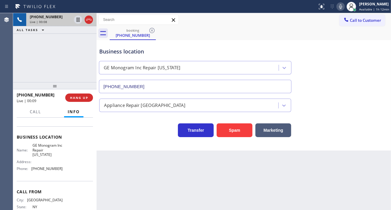
click at [46, 152] on span "GE Monogram Inc Repair [US_STATE]" at bounding box center [47, 150] width 30 height 14
click at [159, 178] on div "Back to Dashboard Change Sender ID Customers Technicians Select a contact Outbo…" at bounding box center [244, 111] width 294 height 196
click at [50, 169] on span "[PHONE_NUMBER]" at bounding box center [46, 168] width 31 height 4
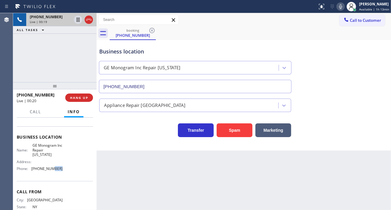
click at [50, 169] on span "[PHONE_NUMBER]" at bounding box center [46, 168] width 31 height 4
click at [341, 7] on icon at bounding box center [340, 6] width 3 height 5
click at [341, 6] on icon at bounding box center [340, 6] width 7 height 7
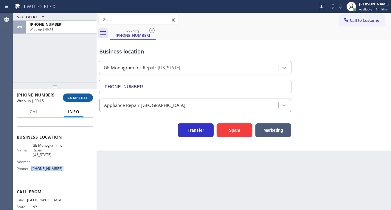
click at [80, 100] on button "COMPLETE" at bounding box center [78, 97] width 30 height 8
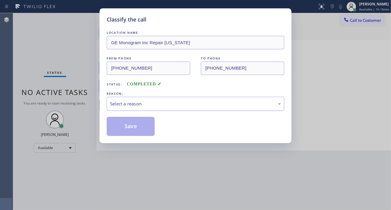
click at [144, 103] on div "Select a reason" at bounding box center [195, 103] width 171 height 7
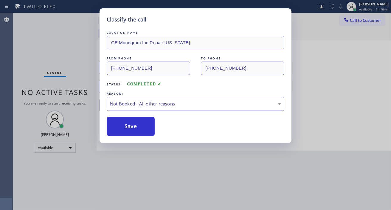
click at [139, 126] on button "Save" at bounding box center [131, 126] width 48 height 19
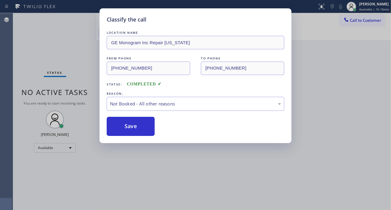
click at [139, 126] on button "Save" at bounding box center [131, 126] width 48 height 19
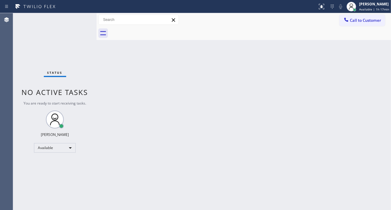
click at [65, 24] on div "Status No active tasks You are ready to start receiving tasks. [PERSON_NAME]" at bounding box center [54, 111] width 83 height 196
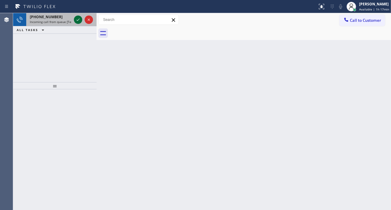
click at [77, 20] on icon at bounding box center [78, 19] width 3 height 2
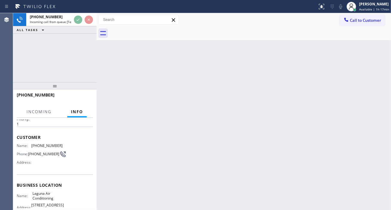
scroll to position [33, 0]
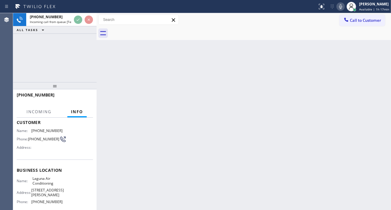
click at [52, 181] on span "Laguna Air Conditioning" at bounding box center [47, 180] width 30 height 9
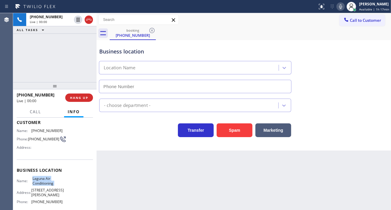
click at [52, 181] on span "Laguna Air Conditioning" at bounding box center [47, 180] width 30 height 9
type input "(949) 523-3665"
click at [52, 181] on span "Laguna Air Conditioning" at bounding box center [47, 180] width 30 height 9
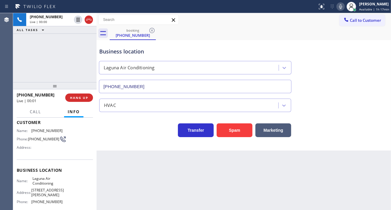
click at [41, 130] on span "(310) 954-6526" at bounding box center [46, 130] width 31 height 4
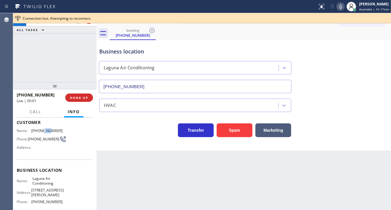
click at [41, 130] on span "(310) 954-6526" at bounding box center [46, 130] width 31 height 4
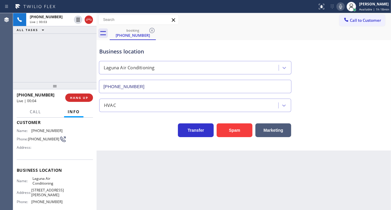
click at [128, 185] on div "Back to Dashboard Change Sender ID Customers Technicians Select a contact Outbo…" at bounding box center [244, 111] width 294 height 196
click at [48, 185] on span "Laguna Air Conditioning" at bounding box center [47, 180] width 30 height 9
drag, startPoint x: 116, startPoint y: 168, endPoint x: 77, endPoint y: 169, distance: 39.6
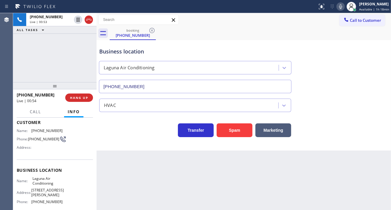
click at [116, 168] on div "Back to Dashboard Change Sender ID Customers Technicians Select a contact Outbo…" at bounding box center [244, 111] width 294 height 196
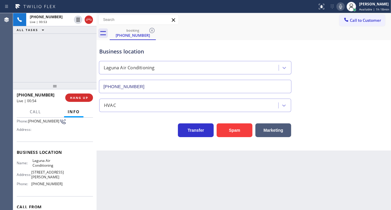
scroll to position [66, 0]
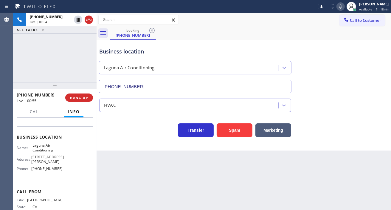
click at [47, 170] on span "(949) 523-3665" at bounding box center [46, 168] width 31 height 4
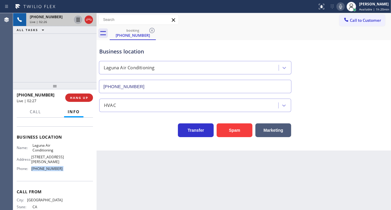
click at [78, 21] on icon at bounding box center [78, 19] width 7 height 7
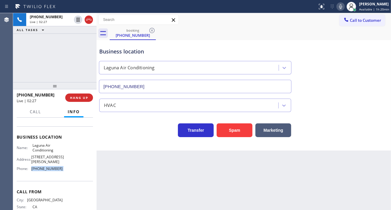
click at [342, 7] on icon at bounding box center [340, 6] width 7 height 7
click at [378, 45] on div "Business location Laguna Air Conditioning (949) 523-3665" at bounding box center [243, 66] width 291 height 54
click at [340, 6] on icon at bounding box center [340, 6] width 7 height 7
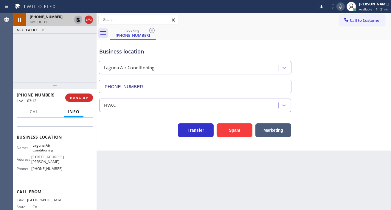
click at [77, 18] on icon at bounding box center [78, 20] width 4 height 4
click at [345, 8] on div at bounding box center [340, 6] width 8 height 7
click at [341, 7] on icon at bounding box center [340, 6] width 7 height 7
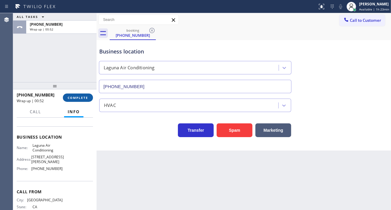
click at [90, 96] on button "COMPLETE" at bounding box center [78, 97] width 30 height 8
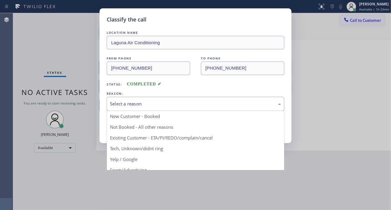
click at [159, 100] on div "Select a reason" at bounding box center [195, 103] width 171 height 7
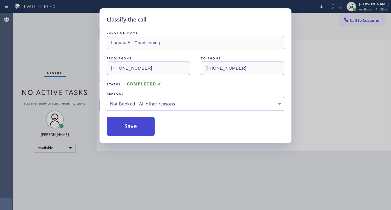
click at [143, 120] on button "Save" at bounding box center [131, 126] width 48 height 19
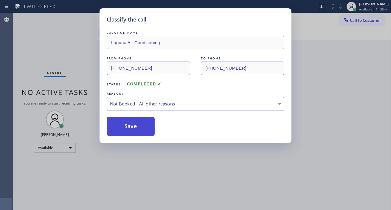
click at [143, 120] on button "Save" at bounding box center [131, 126] width 48 height 19
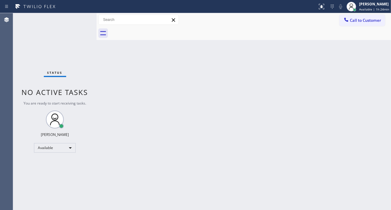
click at [72, 21] on div "Status No active tasks You are ready to start receiving tasks. [PERSON_NAME]" at bounding box center [54, 111] width 83 height 196
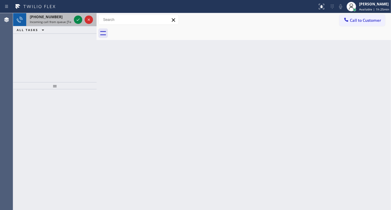
click at [73, 21] on div at bounding box center [83, 19] width 21 height 13
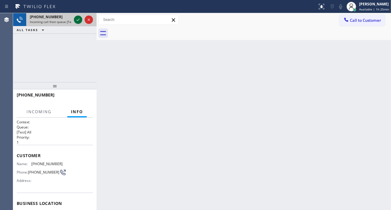
click at [80, 19] on icon at bounding box center [78, 19] width 7 height 7
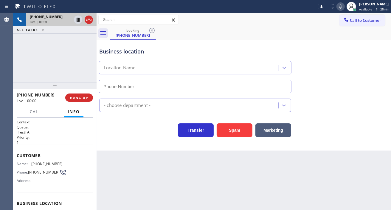
type input "(424) 365-8015"
click at [75, 95] on span "HANG UP" at bounding box center [79, 97] width 18 height 4
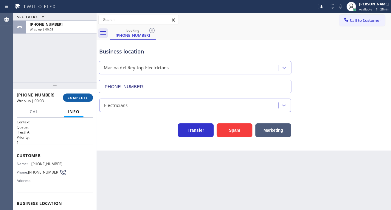
click at [75, 95] on span "COMPLETE" at bounding box center [78, 97] width 21 height 4
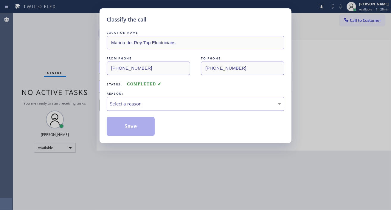
click at [138, 100] on div "Select a reason" at bounding box center [195, 103] width 171 height 7
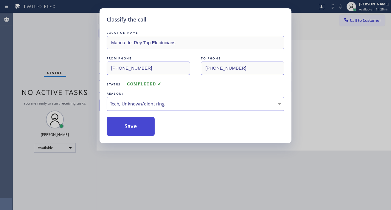
click at [138, 129] on button "Save" at bounding box center [131, 126] width 48 height 19
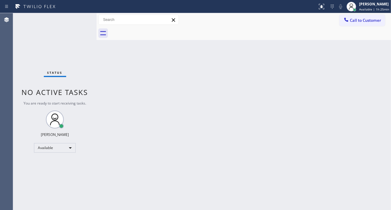
drag, startPoint x: 81, startPoint y: 13, endPoint x: 83, endPoint y: 17, distance: 4.1
click at [82, 16] on div "Status No active tasks You are ready to start receiving tasks. [PERSON_NAME]" at bounding box center [54, 111] width 83 height 196
click at [83, 18] on div "Status No active tasks You are ready to start receiving tasks. [PERSON_NAME]" at bounding box center [54, 111] width 83 height 196
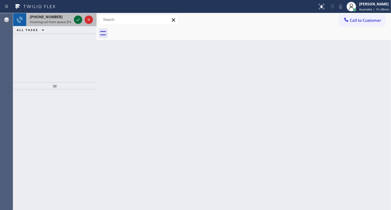
click at [77, 19] on icon at bounding box center [78, 19] width 7 height 7
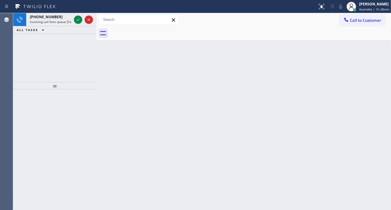
click at [77, 19] on icon at bounding box center [78, 19] width 7 height 7
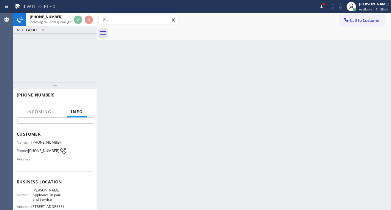
scroll to position [33, 0]
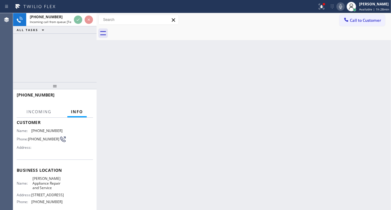
click at [37, 181] on span "J W Appliance Repair and Service" at bounding box center [47, 183] width 30 height 14
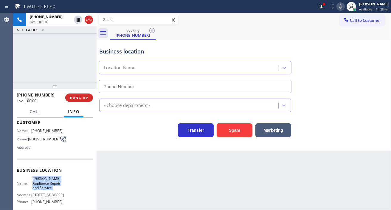
click at [37, 181] on span "J W Appliance Repair and Service" at bounding box center [47, 183] width 30 height 14
type input "(623) 244-4163"
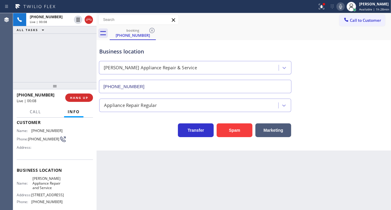
click at [37, 139] on span "(602) 743-0002" at bounding box center [43, 138] width 31 height 4
click at [344, 7] on icon at bounding box center [340, 6] width 7 height 7
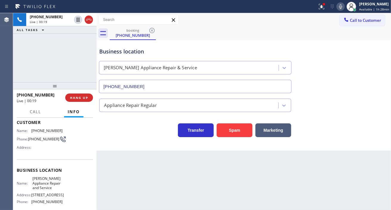
click at [38, 187] on span "J W Appliance Repair and Service" at bounding box center [47, 183] width 30 height 14
click at [110, 163] on div "Back to Dashboard Change Sender ID Customers Technicians Select a contact Outbo…" at bounding box center [244, 111] width 294 height 196
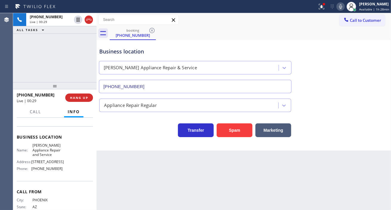
click at [46, 170] on span "(623) 244-4163" at bounding box center [46, 168] width 31 height 4
click at [342, 8] on icon at bounding box center [340, 6] width 3 height 5
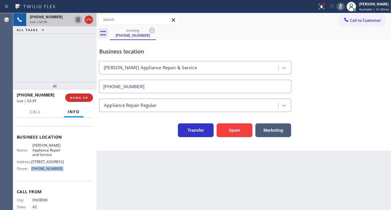
click at [77, 18] on icon at bounding box center [78, 19] width 7 height 7
drag, startPoint x: 367, startPoint y: 106, endPoint x: 315, endPoint y: 83, distance: 57.1
click at [367, 106] on div "Appliance Repair Regular" at bounding box center [243, 104] width 291 height 16
click at [79, 18] on icon at bounding box center [78, 20] width 4 height 4
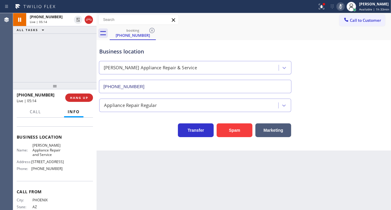
click at [342, 10] on icon at bounding box center [340, 6] width 7 height 7
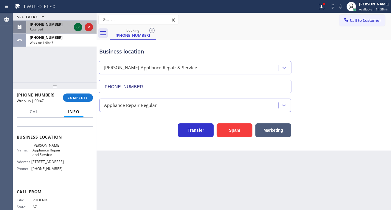
click at [77, 30] on icon at bounding box center [78, 27] width 7 height 7
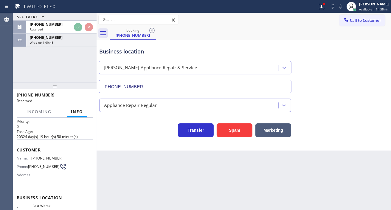
scroll to position [10, 0]
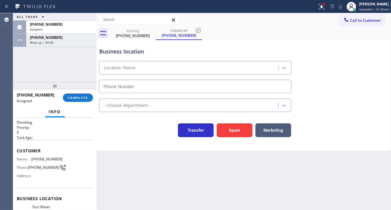
type input "(213) 319-6087"
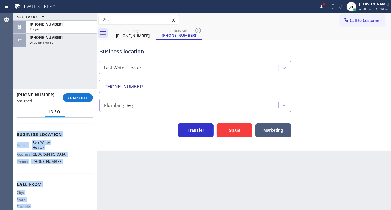
scroll to position [86, 0]
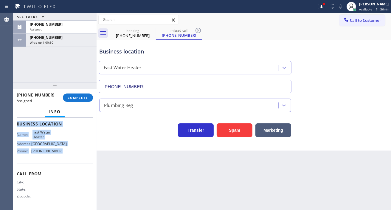
drag, startPoint x: 16, startPoint y: 148, endPoint x: 70, endPoint y: 157, distance: 55.0
click at [70, 157] on div "Context Queue: Plumbing Priority: 0 Task Age: Customer Name: (323) 213-7091 Pho…" at bounding box center [54, 163] width 83 height 92
click at [86, 95] on span "COMPLETE" at bounding box center [78, 97] width 21 height 4
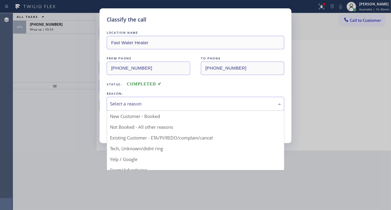
click at [150, 101] on div "Select a reason" at bounding box center [195, 103] width 171 height 7
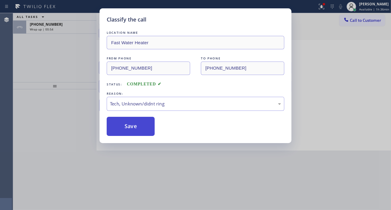
click at [143, 127] on button "Save" at bounding box center [131, 126] width 48 height 19
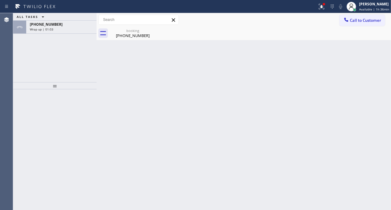
drag, startPoint x: 377, startPoint y: 62, endPoint x: 308, endPoint y: 62, distance: 69.7
click at [377, 62] on div "Back to Dashboard Change Sender ID Customers Technicians Select a contact Outbo…" at bounding box center [244, 111] width 294 height 196
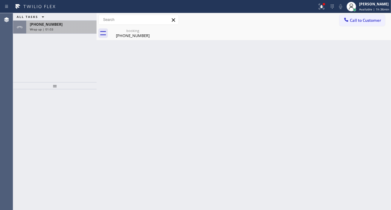
click at [86, 32] on div "+16027430002 Wrap up | 01:03" at bounding box center [60, 27] width 68 height 13
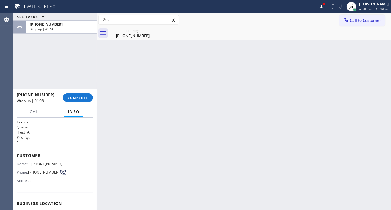
click at [76, 93] on div "+16027430002 Wrap up | 01:08 COMPLETE" at bounding box center [55, 97] width 76 height 15
click at [75, 98] on span "COMPLETE" at bounding box center [78, 97] width 21 height 4
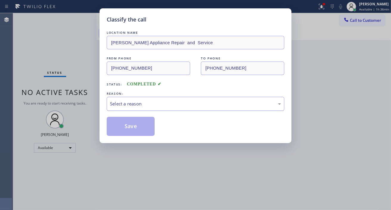
click at [138, 103] on div "Select a reason" at bounding box center [195, 103] width 171 height 7
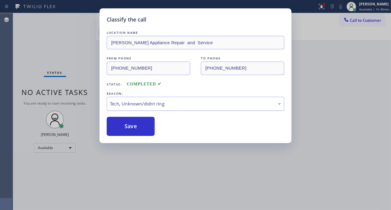
click at [149, 110] on div "Tech, Unknown/didnt ring" at bounding box center [196, 104] width 178 height 14
click at [142, 127] on button "Save" at bounding box center [131, 126] width 48 height 19
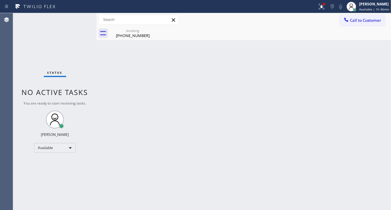
click at [363, 84] on div "Back to Dashboard Change Sender ID Customers Technicians Select a contact Outbo…" at bounding box center [244, 111] width 294 height 196
click at [146, 36] on div "(602) 743-0002" at bounding box center [132, 35] width 45 height 5
click at [75, 18] on div "Status No active tasks You are ready to start receiving tasks. [PERSON_NAME]" at bounding box center [54, 111] width 83 height 196
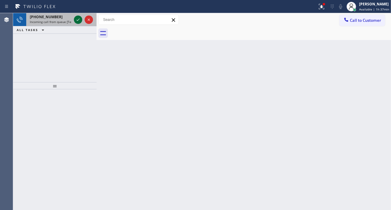
click at [75, 19] on icon at bounding box center [78, 19] width 7 height 7
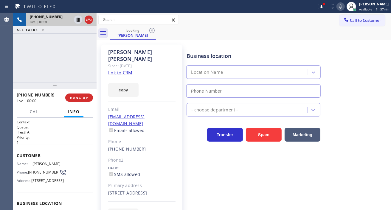
type input "[PHONE_NUMBER]"
click at [36, 170] on span "(201) 259-7852" at bounding box center [43, 172] width 31 height 4
click at [367, 66] on div "Business location Brooklyn Appliance Repair Experts (347) 757-4373" at bounding box center [287, 71] width 204 height 54
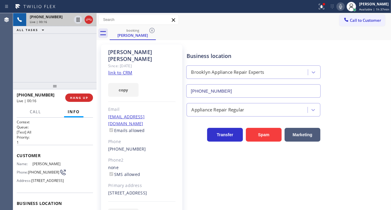
click at [119, 69] on link "link to CRM" at bounding box center [120, 72] width 24 height 6
click at [61, 57] on div "+12012597852 Live | 00:18 ALL TASKS ALL TASKS ACTIVE TASKS TASKS IN WRAP UP" at bounding box center [54, 47] width 83 height 69
click at [60, 48] on div "+12012597852 Live | 00:54 ALL TASKS ALL TASKS ACTIVE TASKS TASKS IN WRAP UP" at bounding box center [54, 47] width 83 height 69
click at [78, 21] on icon at bounding box center [78, 19] width 7 height 7
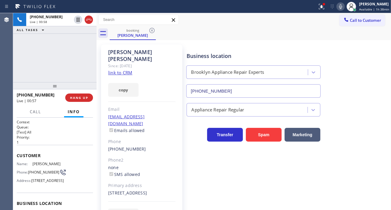
click at [343, 4] on icon at bounding box center [340, 6] width 7 height 7
drag, startPoint x: 367, startPoint y: 80, endPoint x: 367, endPoint y: 35, distance: 45.0
click at [367, 80] on div "Business location Brooklyn Appliance Repair Experts (347) 757-4373" at bounding box center [287, 71] width 204 height 54
click at [366, 9] on span "Available | 1h 38min" at bounding box center [374, 9] width 30 height 4
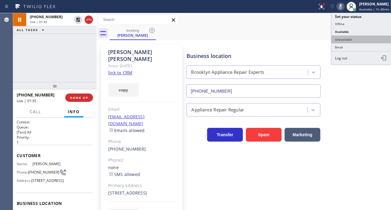
click at [352, 43] on button "Unavailable" at bounding box center [361, 39] width 60 height 8
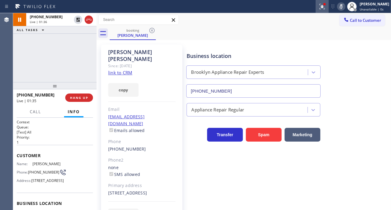
click at [323, 7] on icon at bounding box center [321, 6] width 4 height 4
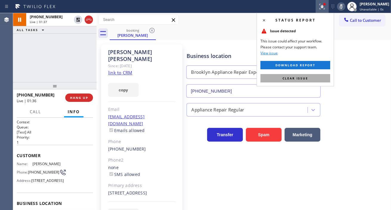
click at [323, 75] on button "Clear issue" at bounding box center [295, 78] width 70 height 8
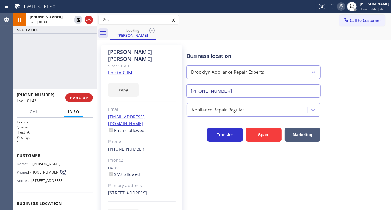
drag, startPoint x: 368, startPoint y: 76, endPoint x: 362, endPoint y: 75, distance: 6.0
click at [368, 76] on div "Business location Brooklyn Appliance Repair Experts (347) 757-4373" at bounding box center [287, 71] width 204 height 54
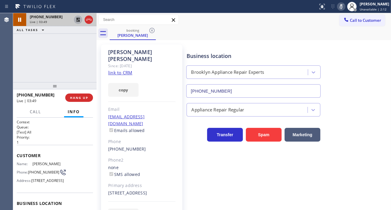
click at [79, 21] on icon at bounding box center [78, 20] width 4 height 4
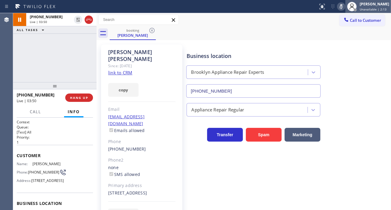
click at [350, 4] on div at bounding box center [351, 6] width 13 height 13
click at [345, 5] on icon at bounding box center [341, 6] width 7 height 7
click at [379, 67] on div "Business location Brooklyn Appliance Repair Experts (347) 757-4373" at bounding box center [287, 71] width 204 height 54
click at [56, 50] on div "+12012597852 Live | 04:56 ALL TASKS ALL TASKS ACTIVE TASKS TASKS IN WRAP UP" at bounding box center [54, 47] width 83 height 69
click at [72, 63] on div "+12012597852 Live | 05:00 ALL TASKS ALL TASKS ACTIVE TASKS TASKS IN WRAP UP" at bounding box center [54, 47] width 83 height 69
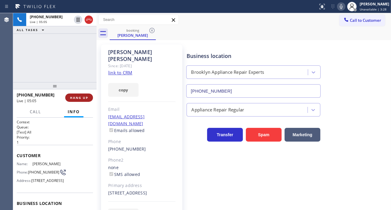
click at [85, 97] on span "HANG UP" at bounding box center [79, 97] width 18 height 4
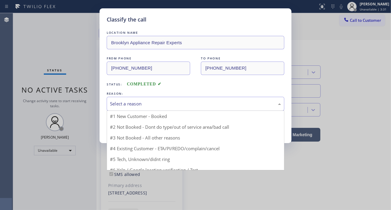
click at [138, 103] on div "Select a reason" at bounding box center [195, 103] width 171 height 7
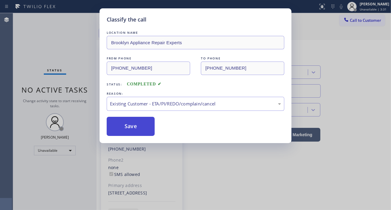
click at [145, 132] on button "Save" at bounding box center [131, 126] width 48 height 19
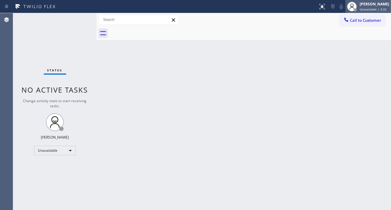
click at [359, 9] on div at bounding box center [351, 6] width 13 height 13
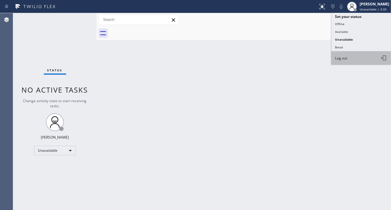
click at [345, 59] on span "Log out" at bounding box center [341, 57] width 12 height 5
